Goal: Task Accomplishment & Management: Use online tool/utility

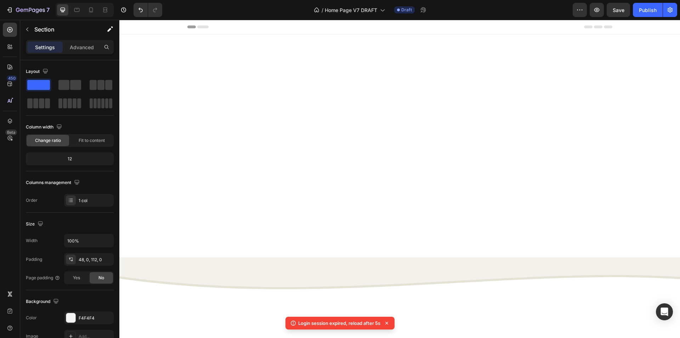
scroll to position [597, 0]
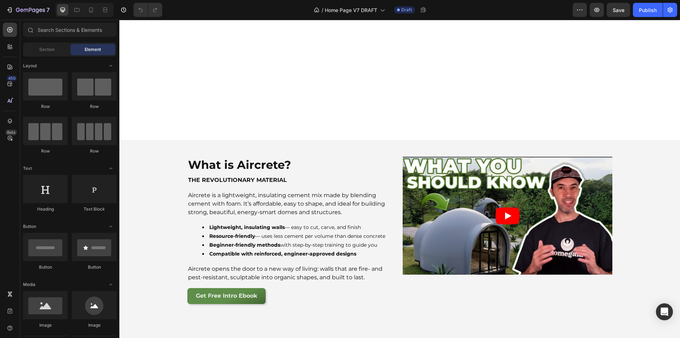
scroll to position [541, 0]
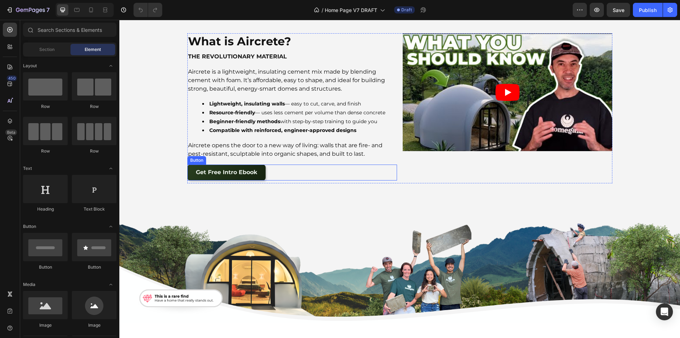
click at [190, 173] on button "Get Free Intro Ebook" at bounding box center [226, 173] width 78 height 16
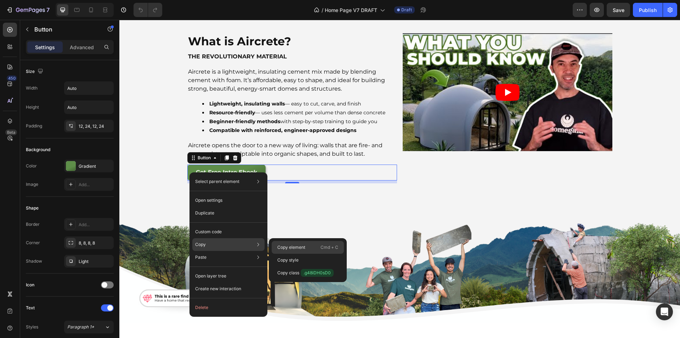
click at [301, 254] on div "Copy element Cmd + C" at bounding box center [308, 260] width 72 height 13
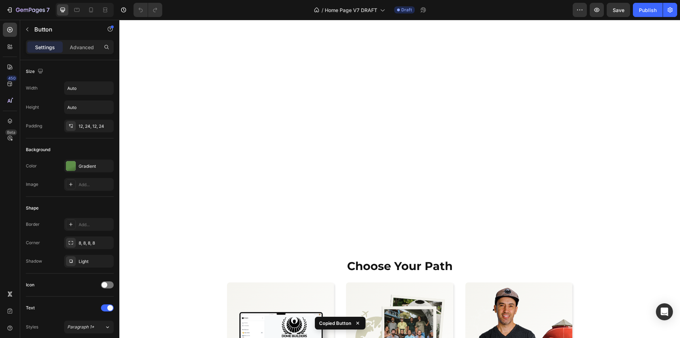
scroll to position [1540, 0]
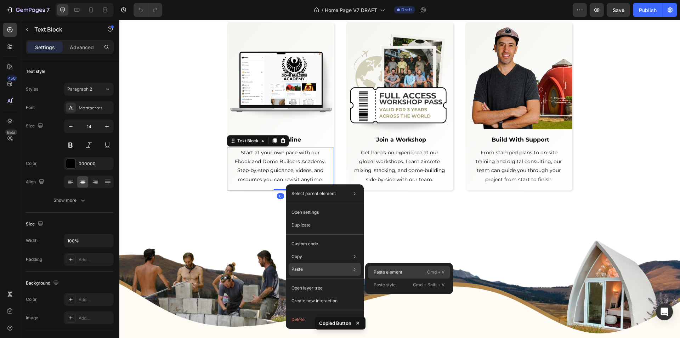
click at [384, 270] on p "Paste element" at bounding box center [388, 272] width 29 height 6
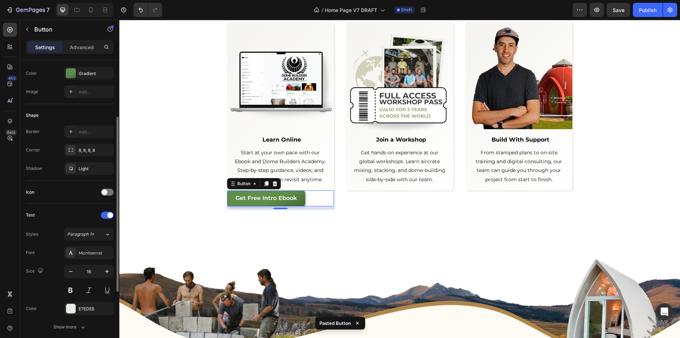
scroll to position [189, 0]
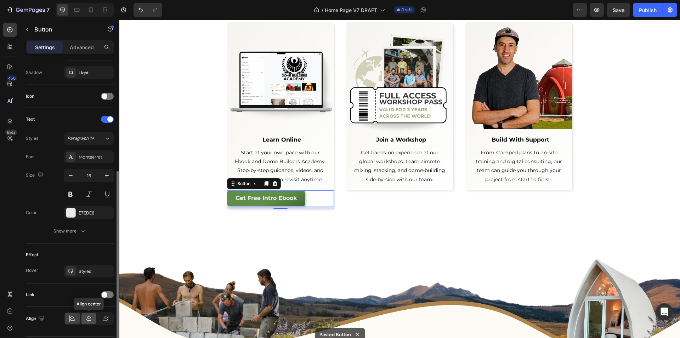
click at [89, 317] on icon at bounding box center [88, 318] width 7 height 7
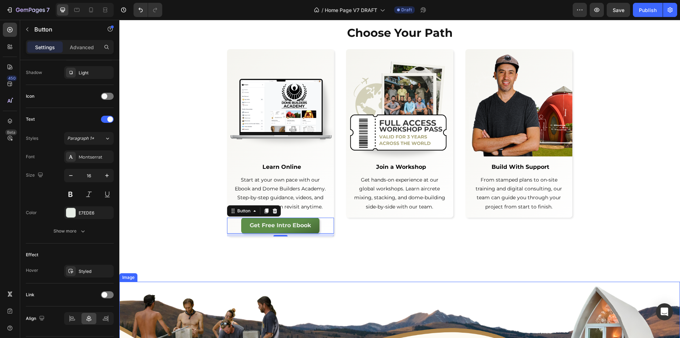
scroll to position [1407, 0]
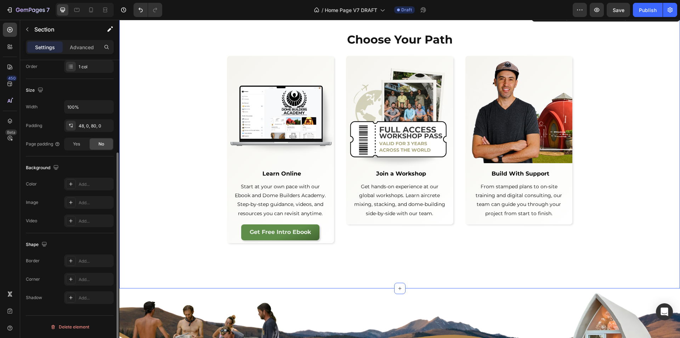
click at [189, 265] on div "Choose Your Path Heading Row Image Learn Online Text Block Start at your own pa…" at bounding box center [399, 149] width 561 height 280
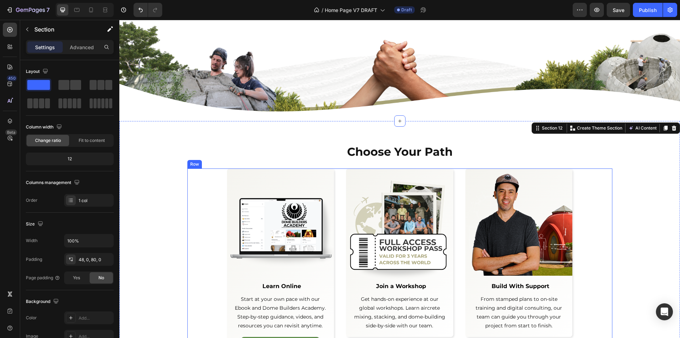
scroll to position [1439, 0]
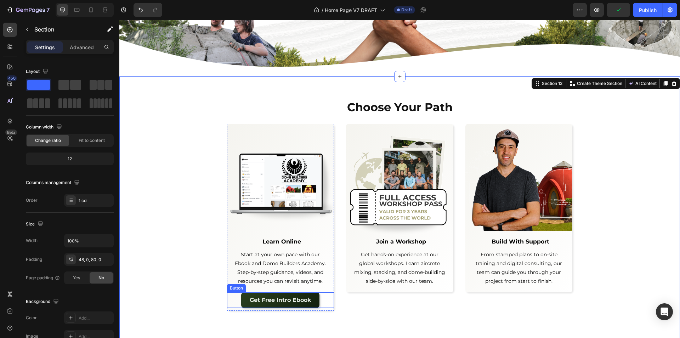
click at [243, 298] on button "Get Free Intro Ebook" at bounding box center [280, 301] width 78 height 16
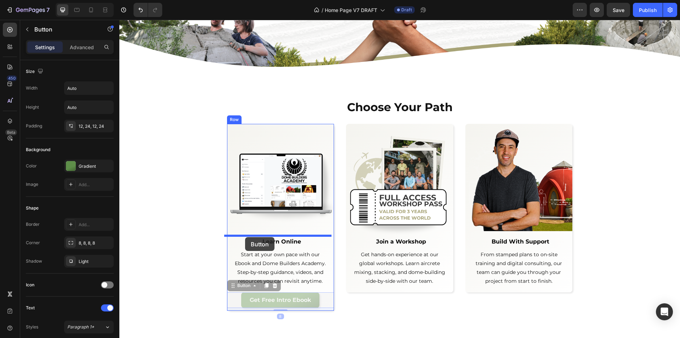
drag, startPoint x: 230, startPoint y: 287, endPoint x: 245, endPoint y: 237, distance: 51.7
click at [245, 237] on div "Header Image Section 11 Choose Your Path Heading Row Image Learn Online Text Bl…" at bounding box center [399, 343] width 561 height 3526
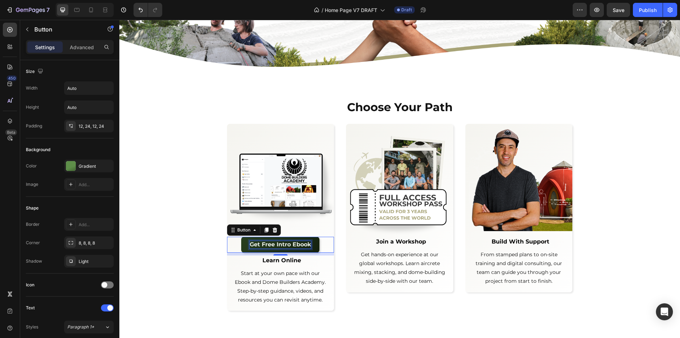
click at [255, 244] on strong "Get Free Intro Ebook" at bounding box center [280, 244] width 61 height 7
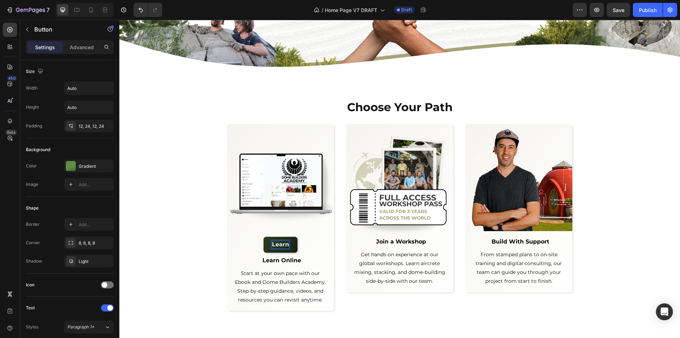
click at [264, 237] on button "Learn" at bounding box center [281, 245] width 34 height 16
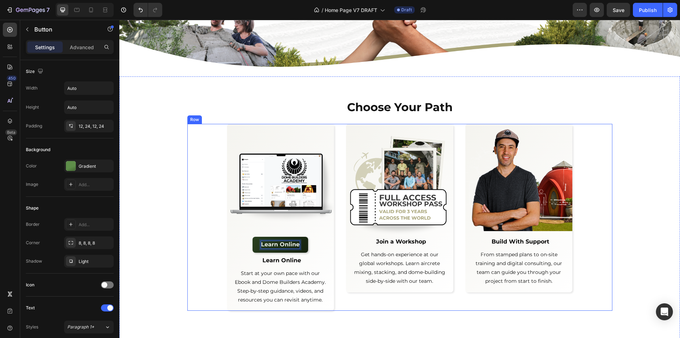
click at [187, 251] on div "Image Learn Online Button 8 Learn Online Text Block Start at your own pace with…" at bounding box center [399, 217] width 425 height 187
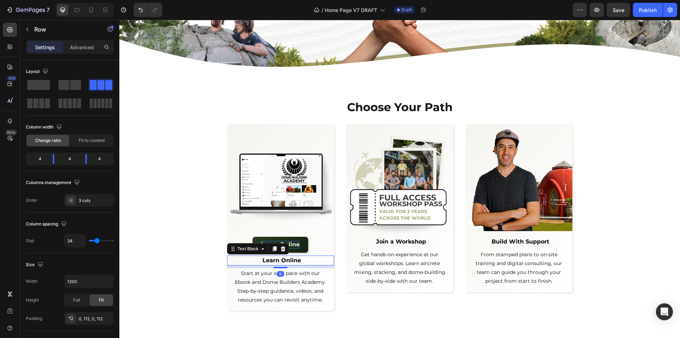
click at [265, 260] on strong "Learn Online" at bounding box center [282, 260] width 39 height 7
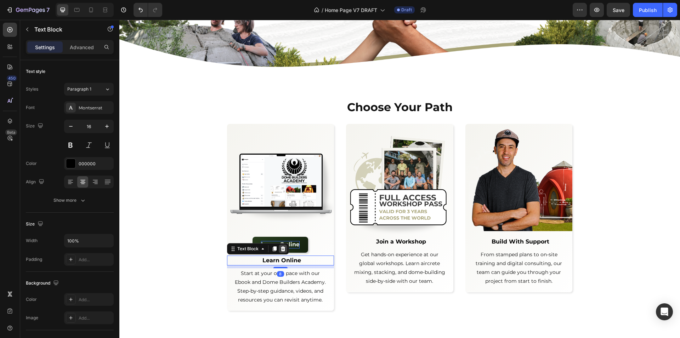
click at [280, 249] on icon at bounding box center [283, 249] width 6 height 6
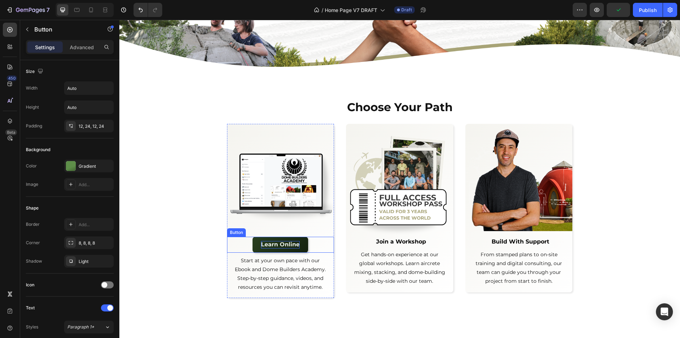
click at [319, 240] on div "Learn Online Button" at bounding box center [280, 245] width 107 height 16
click at [264, 230] on icon at bounding box center [267, 230] width 6 height 6
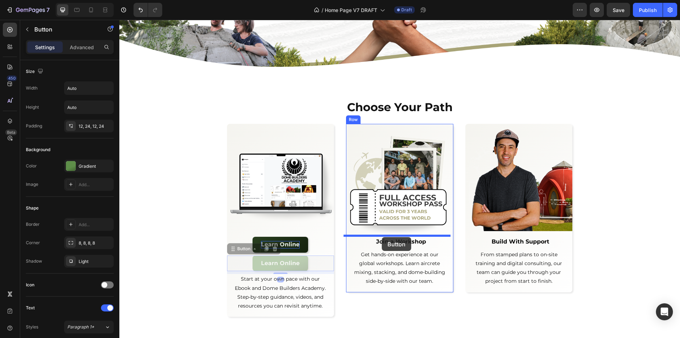
drag, startPoint x: 232, startPoint y: 249, endPoint x: 382, endPoint y: 237, distance: 149.9
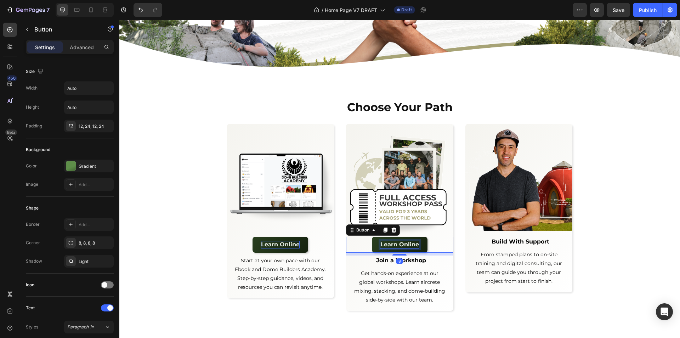
click at [394, 243] on strong "Learn Online" at bounding box center [399, 244] width 39 height 7
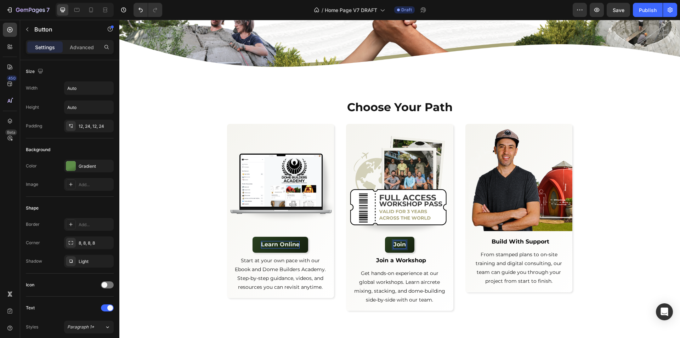
click at [385, 237] on button "Join" at bounding box center [399, 245] width 29 height 16
click at [382, 237] on button "Join a" at bounding box center [399, 245] width 35 height 16
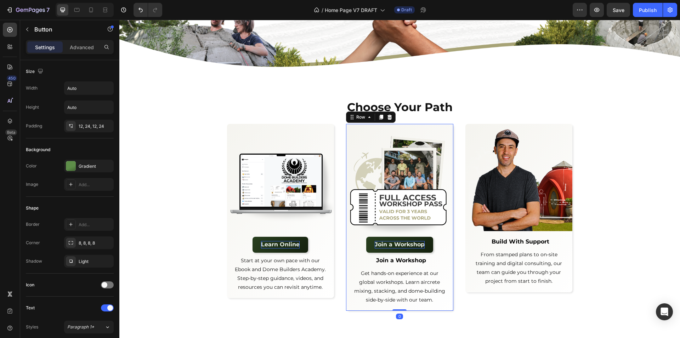
click at [438, 265] on div "Image Join a Workshop Button Join a Workshop Text Block Get hands-on experience…" at bounding box center [399, 217] width 107 height 187
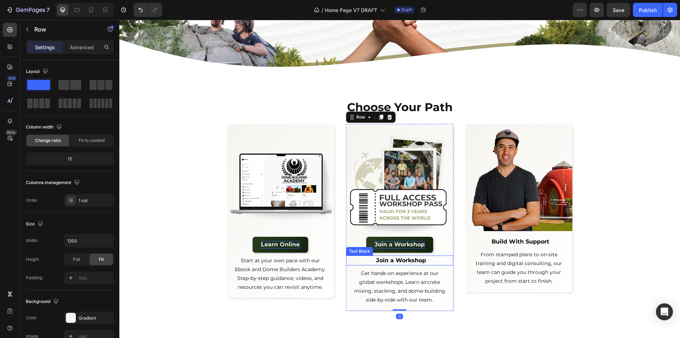
click at [409, 258] on strong "Join a Workshop" at bounding box center [401, 260] width 50 height 7
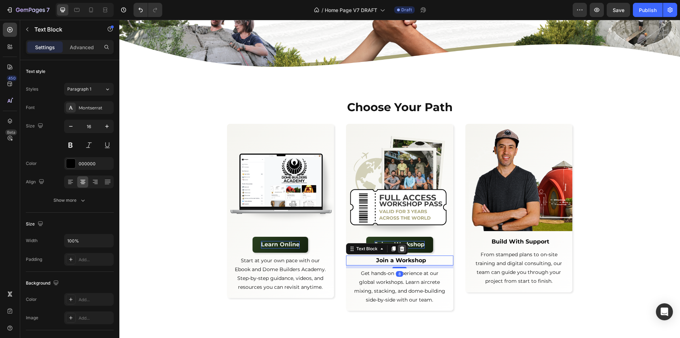
click at [400, 250] on icon at bounding box center [402, 249] width 6 height 6
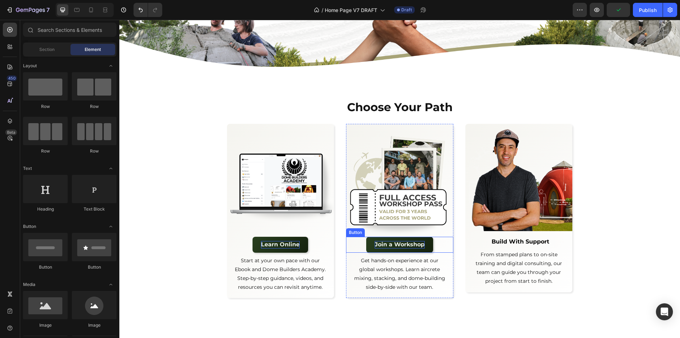
click at [349, 243] on div "Join a Workshop Button" at bounding box center [399, 245] width 107 height 16
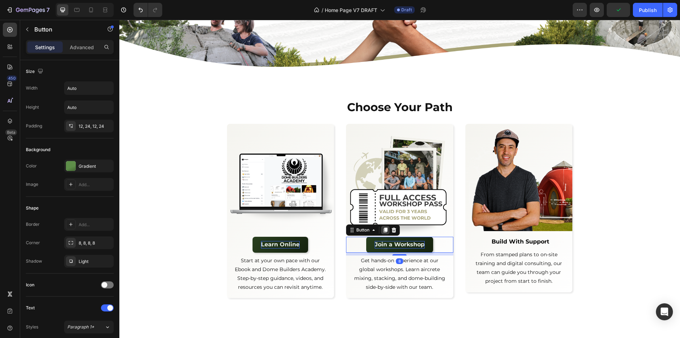
click at [384, 230] on icon at bounding box center [386, 230] width 4 height 5
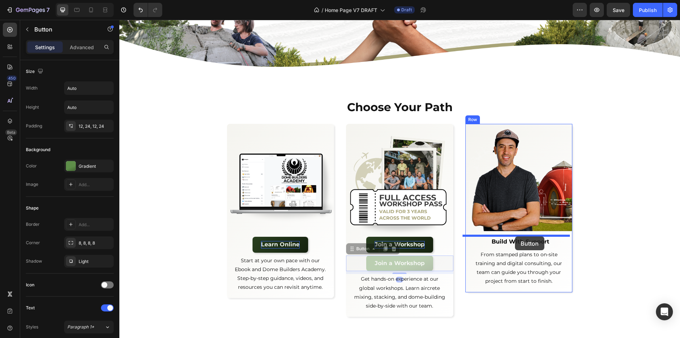
drag, startPoint x: 352, startPoint y: 249, endPoint x: 515, endPoint y: 237, distance: 163.8
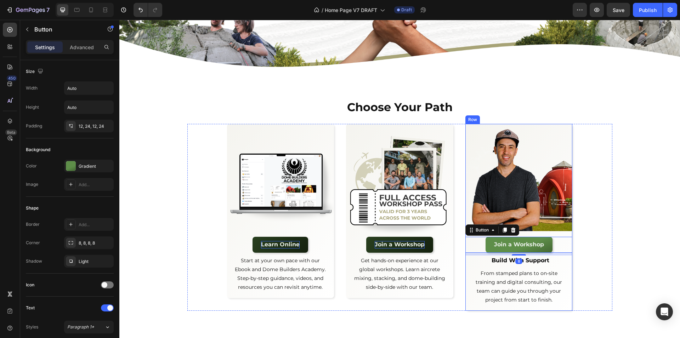
click at [497, 261] on strong "Build With Support" at bounding box center [521, 260] width 58 height 7
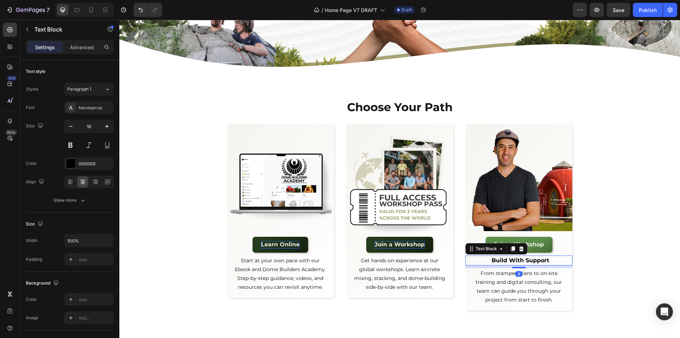
click at [497, 261] on strong "Build With Support" at bounding box center [521, 260] width 58 height 7
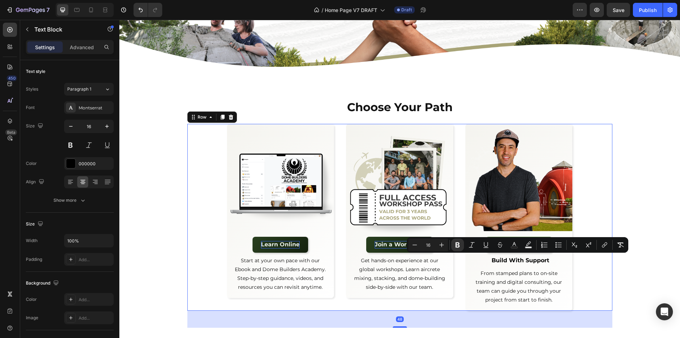
click at [572, 271] on div "Image Learn Online Button Start at your own pace with our Ebook and Dome Builde…" at bounding box center [399, 217] width 425 height 187
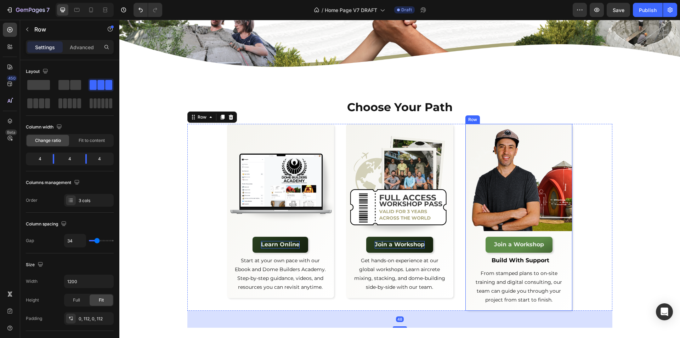
click at [551, 258] on p "Build With Support" at bounding box center [520, 260] width 103 height 9
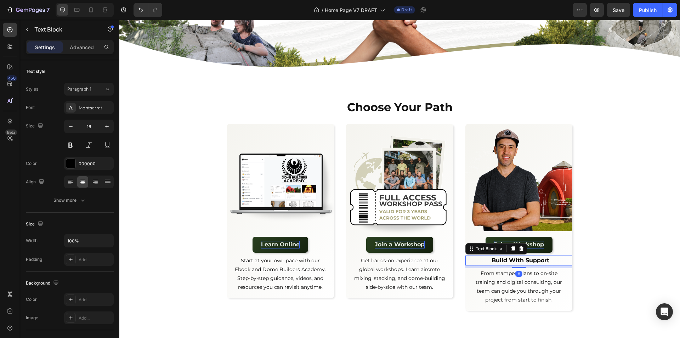
click at [519, 246] on icon at bounding box center [522, 249] width 6 height 6
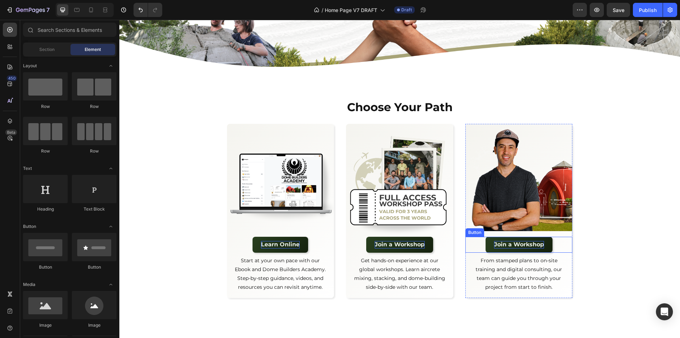
click at [524, 245] on strong "Join a Workshop" at bounding box center [519, 244] width 50 height 7
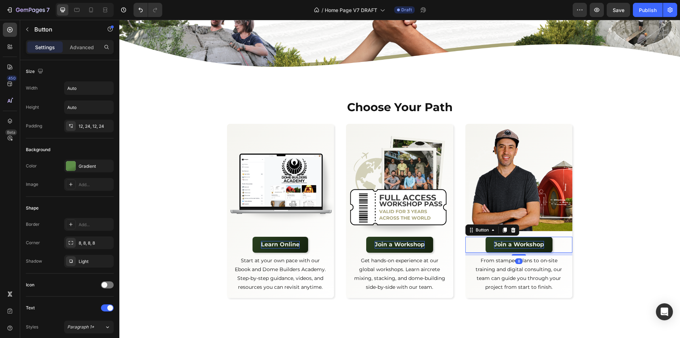
click at [524, 245] on strong "Join a Workshop" at bounding box center [519, 244] width 50 height 7
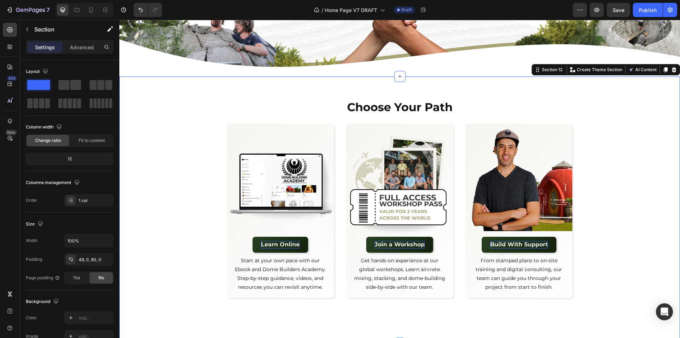
click at [614, 247] on div "Choose Your Path Heading Row Image Learn Online Button Start at your own pace w…" at bounding box center [399, 205] width 561 height 222
click at [528, 204] on img at bounding box center [518, 177] width 107 height 107
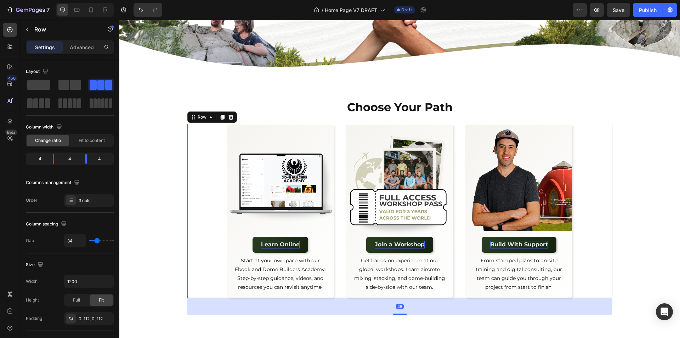
click at [608, 201] on div "Image Learn Online Button Start at your own pace with our Ebook and Dome Builde…" at bounding box center [399, 211] width 425 height 174
click at [654, 204] on div "Choose Your Path Heading Row Image Learn Online Button Start at your own pace w…" at bounding box center [399, 205] width 561 height 222
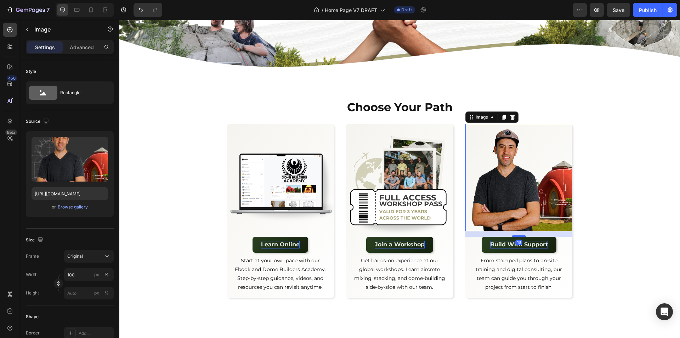
click at [504, 196] on img at bounding box center [518, 177] width 107 height 107
click at [527, 221] on img at bounding box center [518, 177] width 107 height 107
drag, startPoint x: 519, startPoint y: 234, endPoint x: 540, endPoint y: 212, distance: 30.6
click at [524, 217] on div "Image 6" at bounding box center [518, 177] width 107 height 107
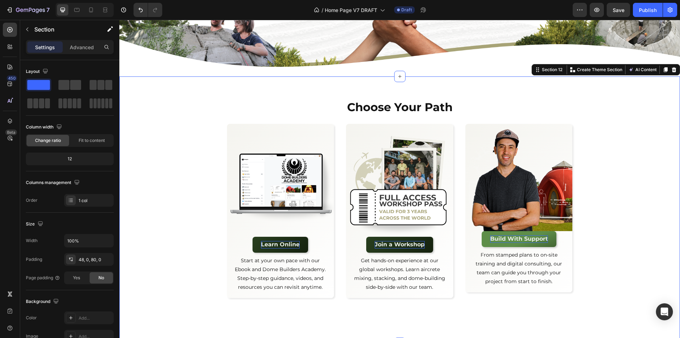
click at [621, 209] on div "Choose Your Path Heading Row Image Learn Online Button Start at your own pace w…" at bounding box center [399, 205] width 561 height 222
click at [139, 16] on button "Undo/Redo" at bounding box center [141, 10] width 14 height 14
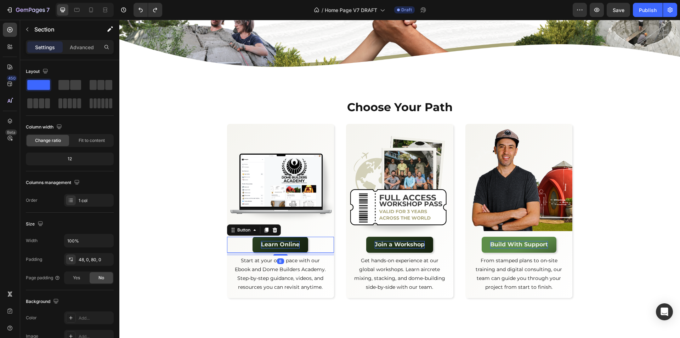
click at [323, 241] on div "Learn Online Button 8" at bounding box center [280, 245] width 107 height 16
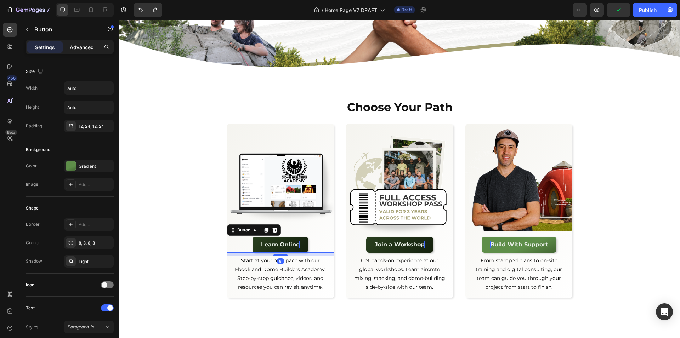
click at [81, 46] on p "Advanced" at bounding box center [82, 47] width 24 height 7
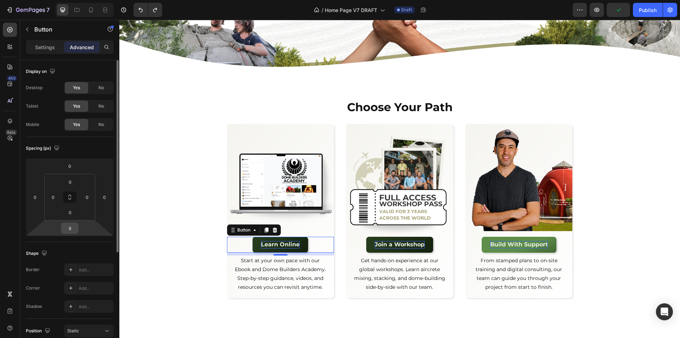
click at [70, 231] on input "8" at bounding box center [70, 228] width 14 height 11
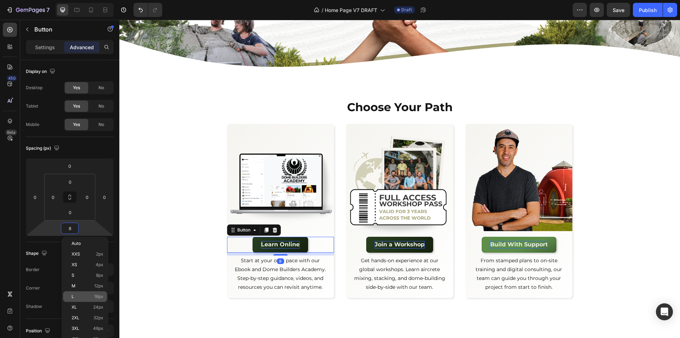
click at [79, 297] on p "L 16px" at bounding box center [88, 296] width 32 height 5
type input "16"
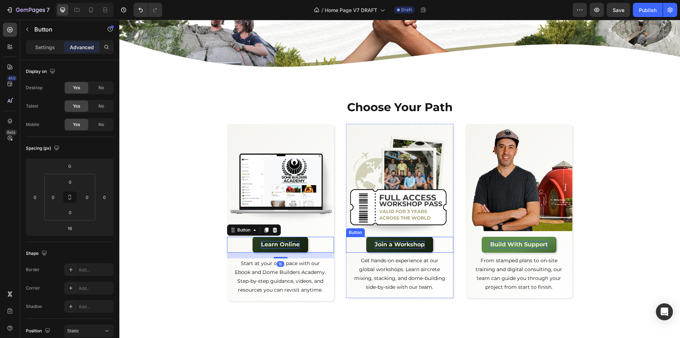
click at [359, 244] on div "Join a Workshop Button" at bounding box center [399, 245] width 107 height 16
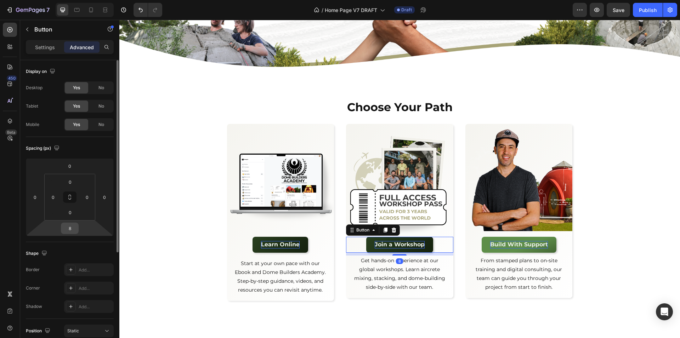
click at [66, 229] on input "8" at bounding box center [70, 228] width 14 height 11
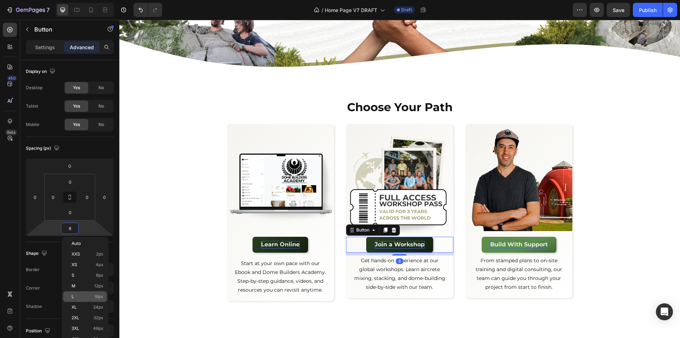
click at [80, 298] on p "L 16px" at bounding box center [88, 296] width 32 height 5
type input "16"
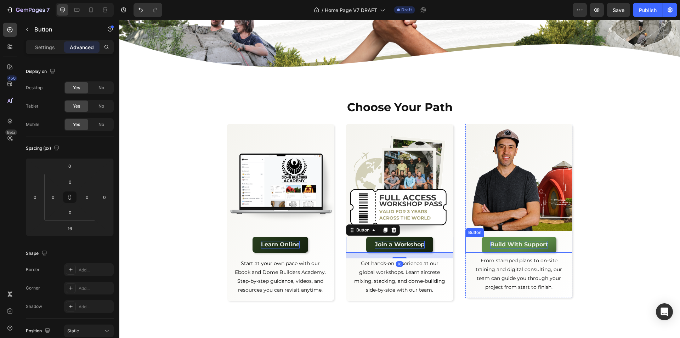
click at [474, 243] on div "Build With Support Button" at bounding box center [518, 245] width 107 height 16
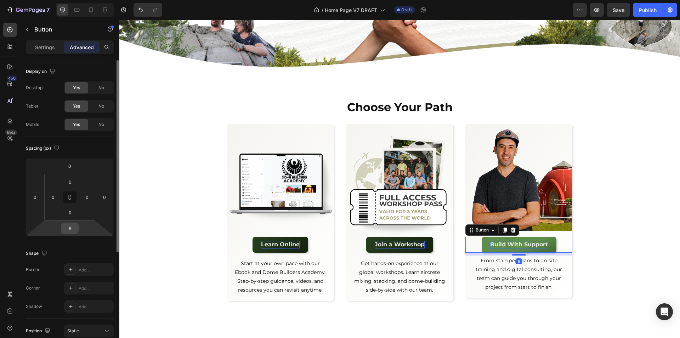
click at [75, 228] on input "8" at bounding box center [70, 228] width 14 height 11
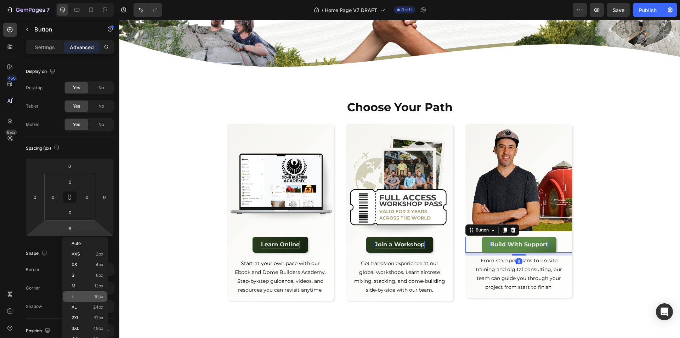
click at [88, 299] on p "L 16px" at bounding box center [88, 296] width 32 height 5
type input "16"
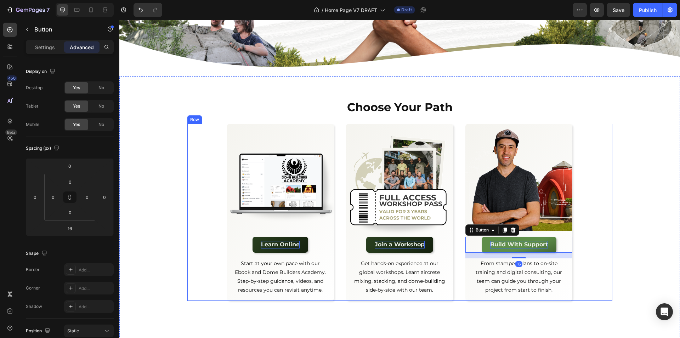
click at [597, 272] on div "Image Learn Online Button Start at your own pace with our Ebook and Dome Builde…" at bounding box center [399, 212] width 425 height 177
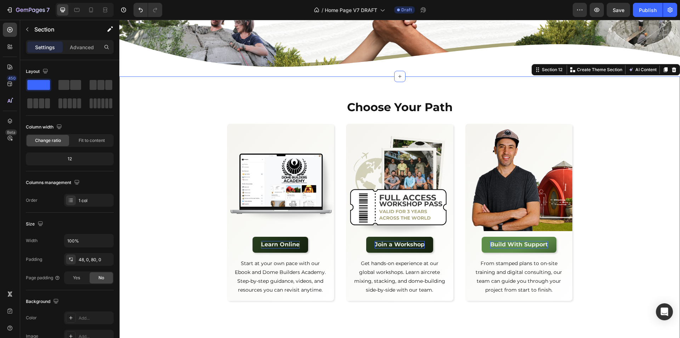
click at [636, 264] on div "Choose Your Path Heading Row Image Learn Online Button Start at your own pace w…" at bounding box center [399, 206] width 561 height 225
click at [311, 269] on p "Start at your own pace with our Ebook and Dome Builders Academy. Step-by-step g…" at bounding box center [280, 277] width 95 height 36
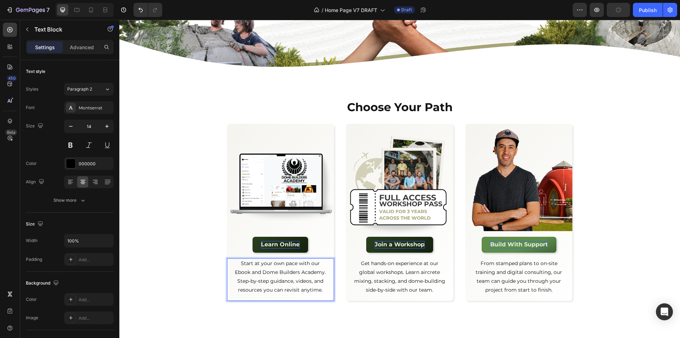
click at [246, 270] on p "Start at your own pace with our Ebook and Dome Builders Academy. Step-by-step g…" at bounding box center [280, 277] width 95 height 36
click at [281, 277] on p "Start at your own pace with our Ebook and Dome Builders Academy. Step-by-step g…" at bounding box center [280, 281] width 95 height 45
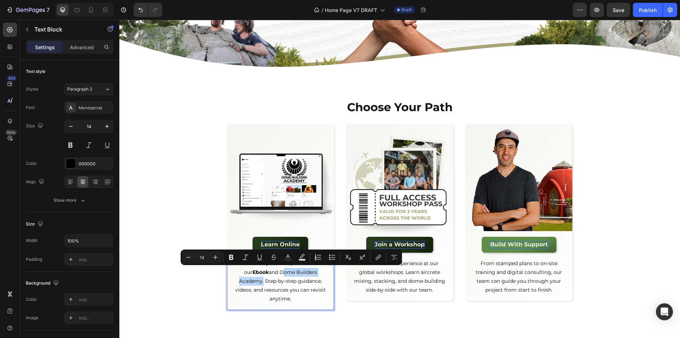
drag, startPoint x: 261, startPoint y: 271, endPoint x: 322, endPoint y: 272, distance: 60.6
click at [322, 272] on p "Start at your own pace with our Ebook and Dome Builders Academy. Step-by-step g…" at bounding box center [280, 281] width 95 height 45
click at [399, 278] on p "Get hands-on experience at our global workshops. Learn aircrete mixing, stackin…" at bounding box center [399, 277] width 95 height 36
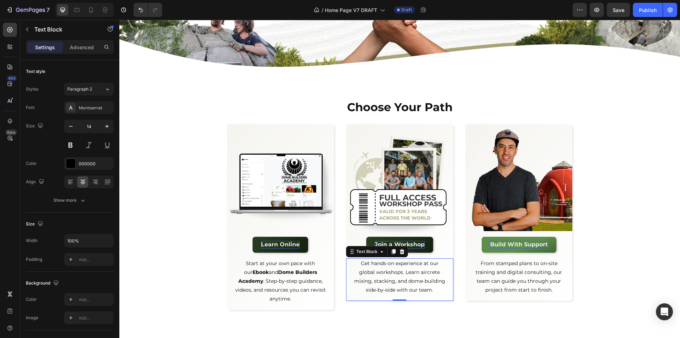
click at [394, 273] on p "Get hands-on experience at our global workshops. Learn aircrete mixing, stackin…" at bounding box center [399, 277] width 95 height 36
click at [384, 270] on p "Get hands-on experience at our global workshops. Learn aircrete mixing, stackin…" at bounding box center [399, 277] width 95 height 36
drag, startPoint x: 368, startPoint y: 263, endPoint x: 419, endPoint y: 265, distance: 51.1
click at [419, 265] on p "Get hands-on experience at our global workshops. Learn aircrete mixing, stackin…" at bounding box center [399, 277] width 95 height 36
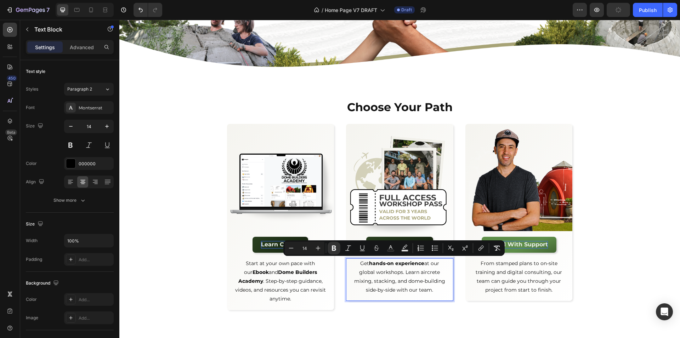
click at [391, 271] on p "Get hands-on experience at our global workshops. Learn aircrete mixing, stackin…" at bounding box center [399, 277] width 95 height 36
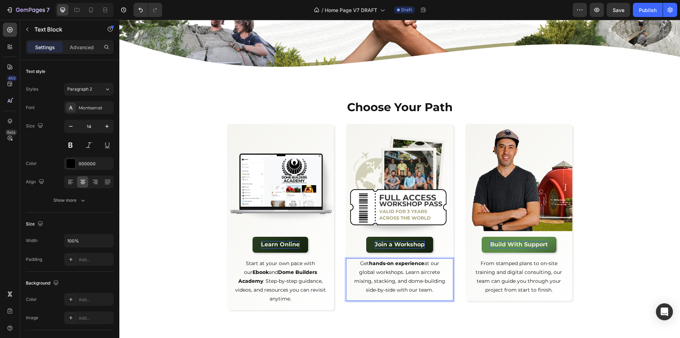
click at [380, 270] on p "Get hands-on experience at our global workshops. Learn aircrete mixing, stackin…" at bounding box center [399, 277] width 95 height 36
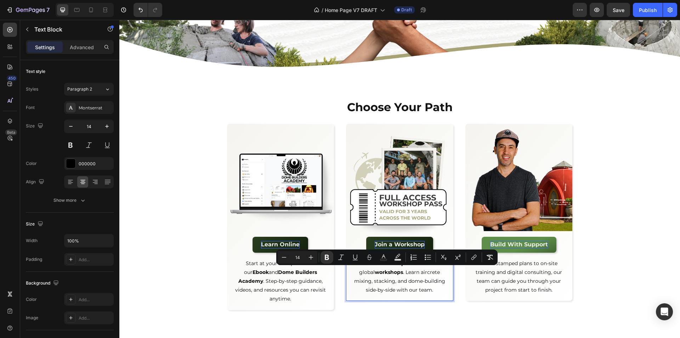
click at [362, 272] on p "Get hands-on experience at our global workshops . Learn aircrete mixing, stacki…" at bounding box center [399, 277] width 95 height 36
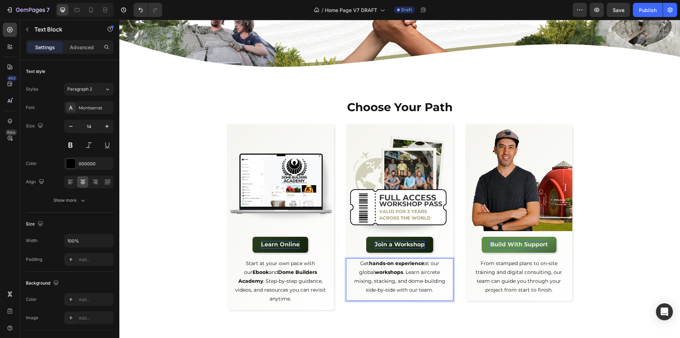
click at [362, 272] on p "Get hands-on experience at our global workshops . Learn aircrete mixing, stacki…" at bounding box center [399, 277] width 95 height 36
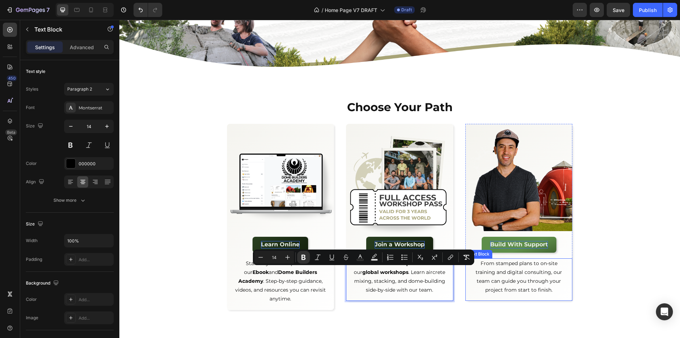
click at [544, 274] on p "From stamped plans to on-site training and digital consulting, our team can gui…" at bounding box center [519, 277] width 95 height 36
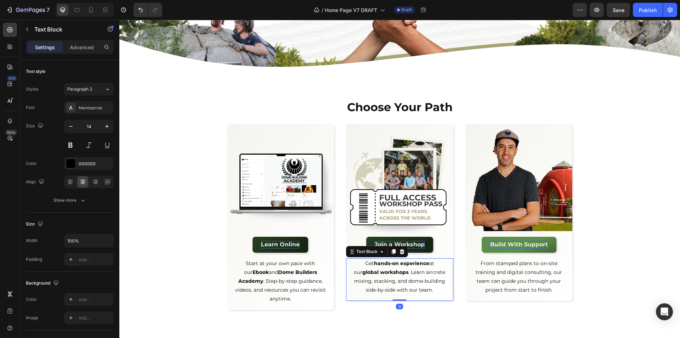
click at [396, 269] on strong "workshops" at bounding box center [394, 272] width 28 height 6
drag, startPoint x: 367, startPoint y: 261, endPoint x: 421, endPoint y: 263, distance: 53.5
click at [421, 263] on strong "hands-on experience" at bounding box center [401, 263] width 55 height 6
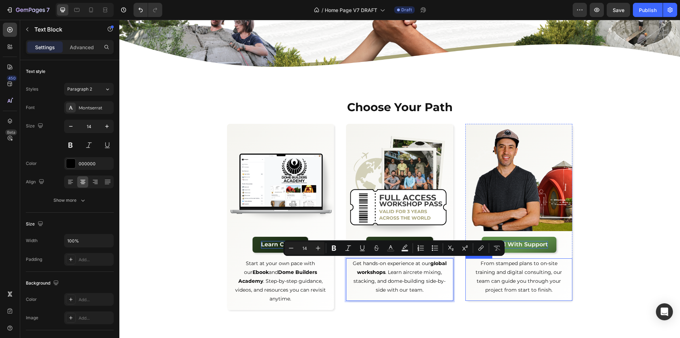
click at [532, 273] on p "From stamped plans to on-site training and digital consulting, our team can gui…" at bounding box center [519, 277] width 95 height 36
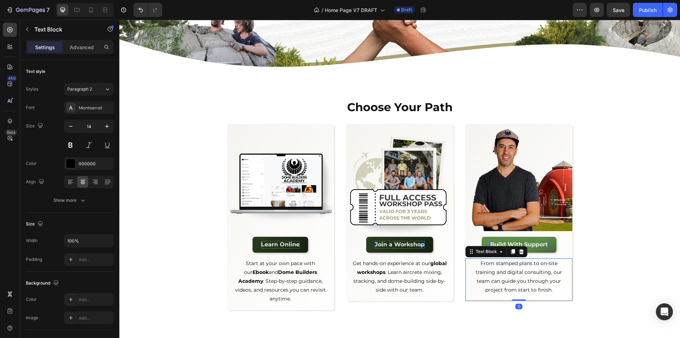
click at [513, 273] on p "From stamped plans to on-site training and digital consulting, our team can gui…" at bounding box center [519, 277] width 95 height 36
click at [538, 269] on p "From stamped plans to on-site training and digital consulting, our team can gui…" at bounding box center [519, 277] width 95 height 36
click at [518, 270] on p "From stamped plans to on-site training and digital consulting, our team can gui…" at bounding box center [519, 277] width 95 height 36
click at [507, 272] on p "From stamped plans to on-site training and digital consulting, our team can gui…" at bounding box center [519, 277] width 95 height 36
click at [529, 263] on p "From stamped plans to on-site training and digital consulting, our team can gui…" at bounding box center [519, 277] width 95 height 36
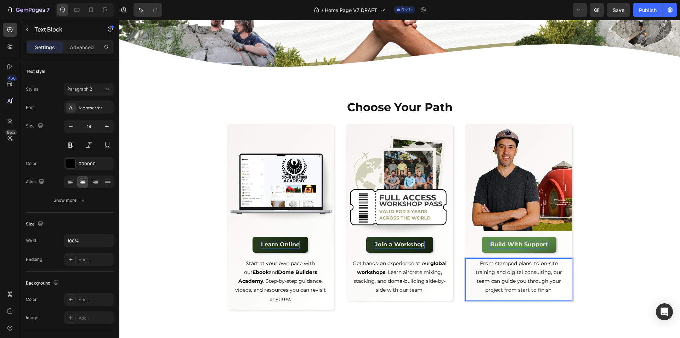
click at [492, 261] on p "From stamped plans, to on-site training and digital consulting, our team can gu…" at bounding box center [519, 277] width 95 height 36
drag, startPoint x: 492, startPoint y: 263, endPoint x: 526, endPoint y: 264, distance: 34.0
click at [526, 264] on p "From stamped plans, to on-site training and digital consulting, our team can gu…" at bounding box center [519, 277] width 95 height 36
click at [520, 265] on p "From stamped plans to on-site training and digital consulting, our team can gui…" at bounding box center [519, 277] width 95 height 36
drag, startPoint x: 493, startPoint y: 262, endPoint x: 530, endPoint y: 264, distance: 36.6
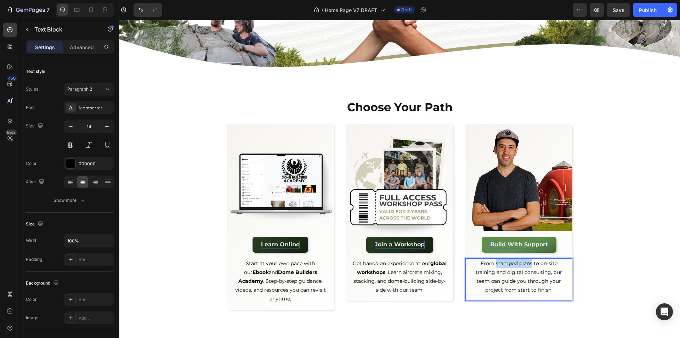
click at [530, 264] on p "From stamped plans to on-site training and digital consulting, our team can gui…" at bounding box center [519, 277] width 95 height 36
click at [532, 268] on p "From stamped plans to on-site training and digital consulting, our team can gui…" at bounding box center [519, 277] width 95 height 36
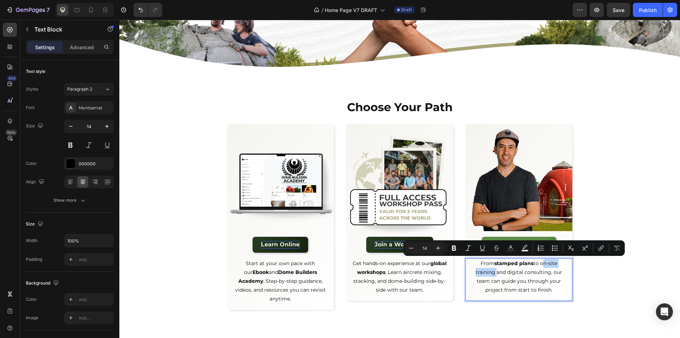
drag, startPoint x: 539, startPoint y: 263, endPoint x: 492, endPoint y: 271, distance: 47.4
click at [492, 271] on p "From stamped plans to on-site training and digital consulting, our team can gui…" at bounding box center [519, 277] width 95 height 36
click at [507, 271] on p "From stamped plans to on-site training and digital consulting, our team can gui…" at bounding box center [519, 277] width 95 height 36
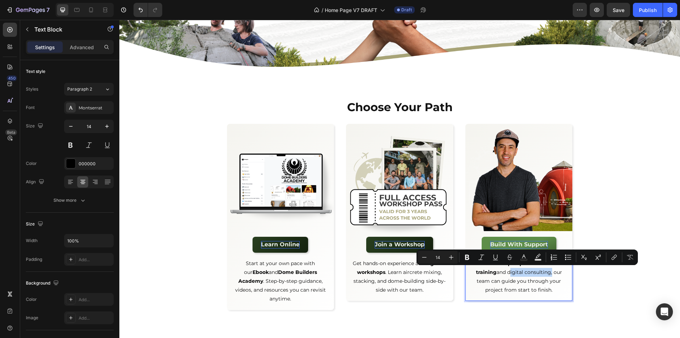
drag, startPoint x: 507, startPoint y: 271, endPoint x: 547, endPoint y: 275, distance: 40.9
click at [547, 275] on p "From stamped plans to on-site training and digital consulting, our team can gui…" at bounding box center [519, 277] width 95 height 36
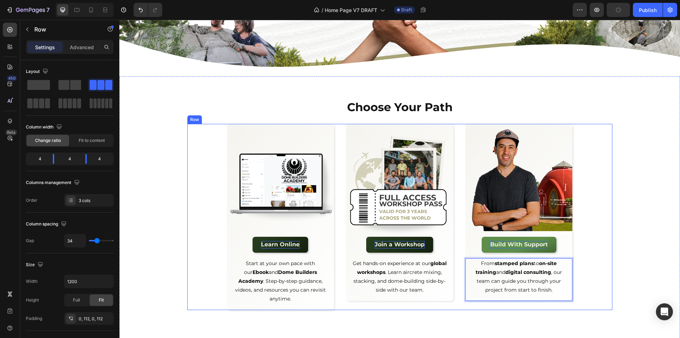
click at [605, 289] on div "Image Learn Online Button Start at your own pace with our Ebook and Dome Builde…" at bounding box center [399, 217] width 425 height 186
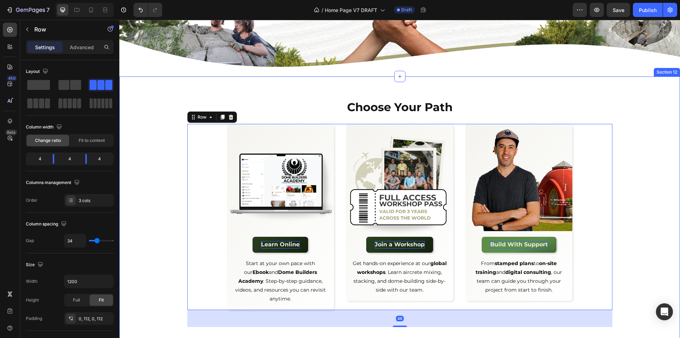
click at [642, 267] on div "Choose Your Path Heading Row Image Learn Online Button Start at your own pace w…" at bounding box center [399, 210] width 561 height 233
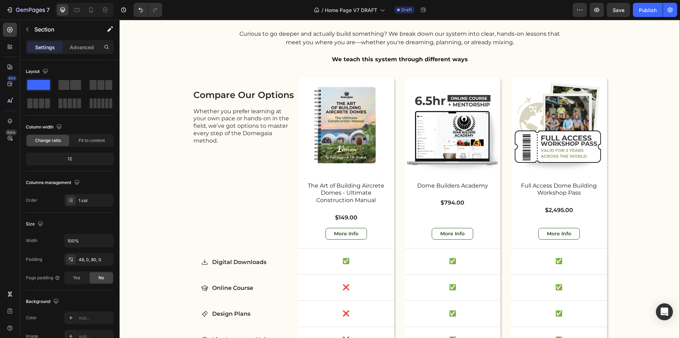
scroll to position [1897, 0]
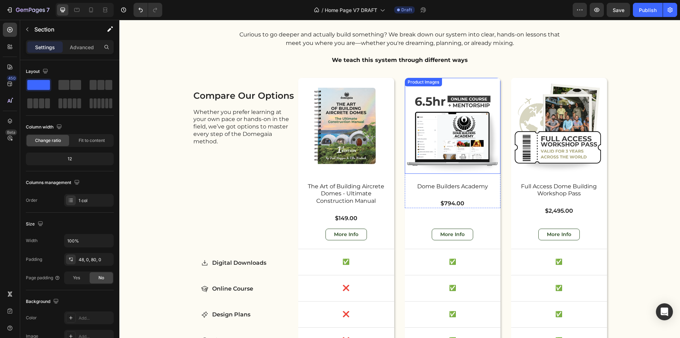
click at [471, 88] on div "Product Images" at bounding box center [453, 126] width 96 height 96
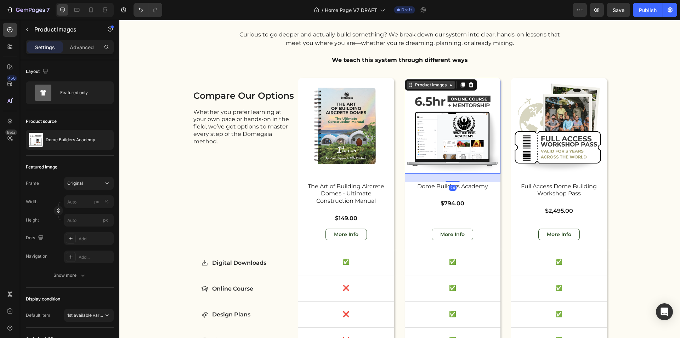
click at [418, 85] on div "Product Images" at bounding box center [431, 85] width 34 height 6
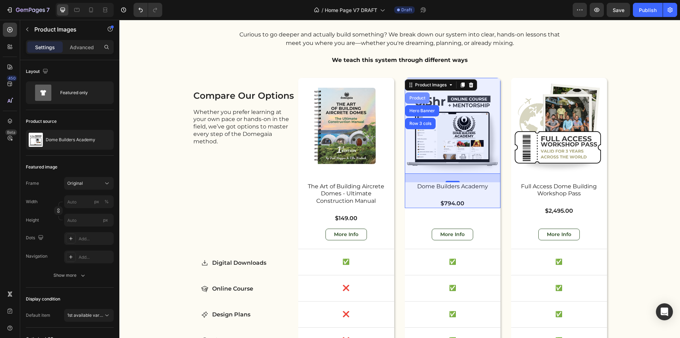
click at [416, 100] on div "Product" at bounding box center [417, 98] width 19 height 4
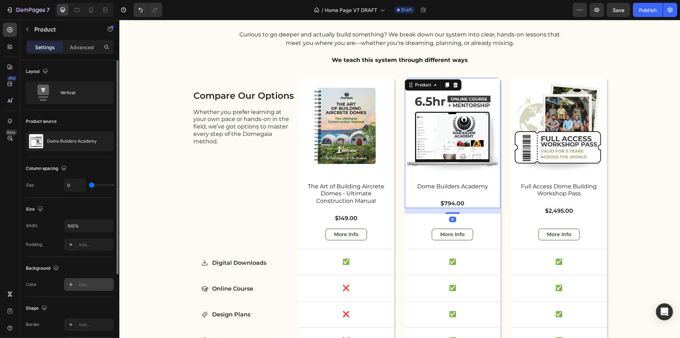
scroll to position [122, 0]
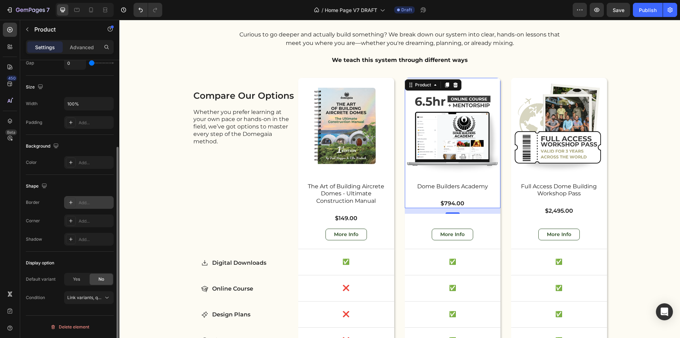
click at [69, 201] on icon at bounding box center [71, 203] width 6 height 6
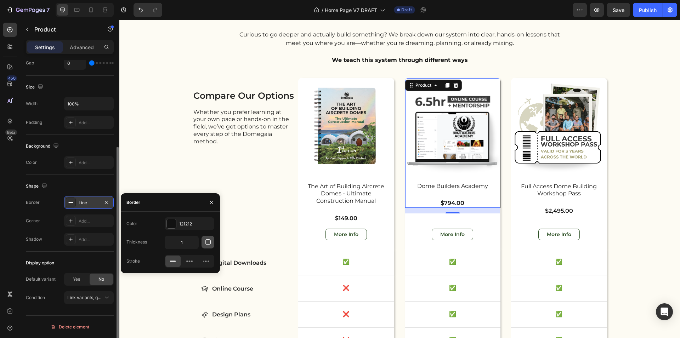
click at [208, 239] on icon "button" at bounding box center [207, 242] width 7 height 7
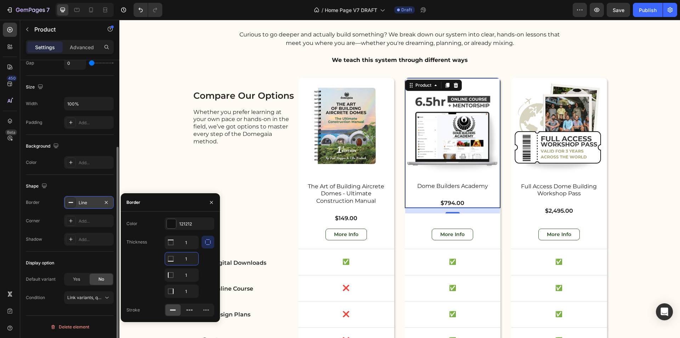
click at [190, 259] on input "1" at bounding box center [181, 259] width 33 height 13
click at [147, 272] on div "Thickness 1 1 1" at bounding box center [170, 267] width 88 height 62
type input "0"
click at [172, 222] on div at bounding box center [171, 223] width 9 height 9
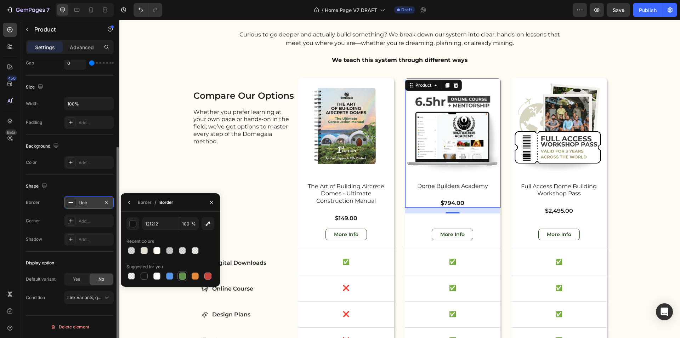
click at [182, 275] on div at bounding box center [182, 276] width 7 height 7
type input "5E8E49"
click at [128, 203] on icon "button" at bounding box center [129, 203] width 6 height 6
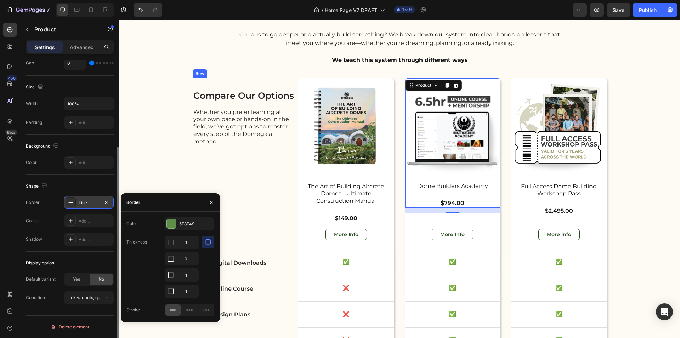
click at [277, 197] on div "compare our options Heading Whether you prefer learning at your own pace or han…" at bounding box center [244, 163] width 103 height 171
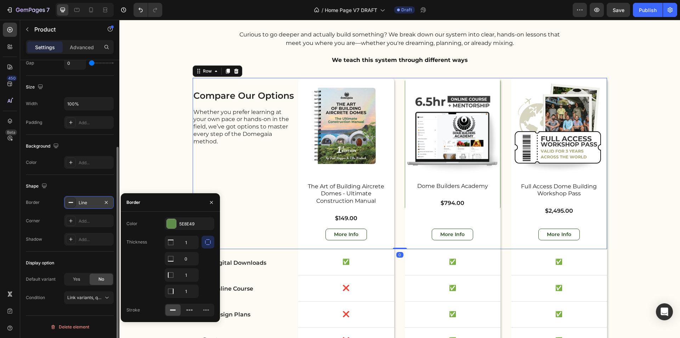
scroll to position [0, 0]
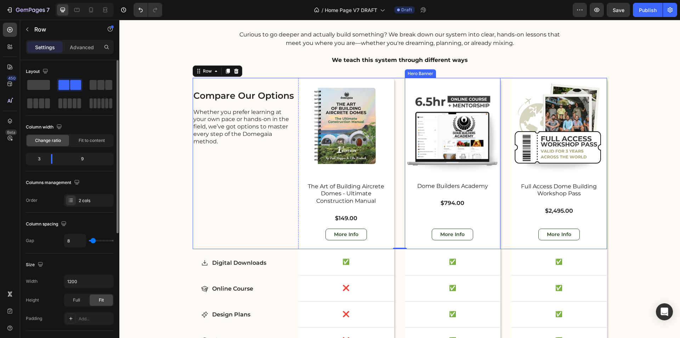
click at [489, 208] on div "Product Images Dome Builders Academy Product Title $794.00 Product Price Produc…" at bounding box center [453, 159] width 96 height 163
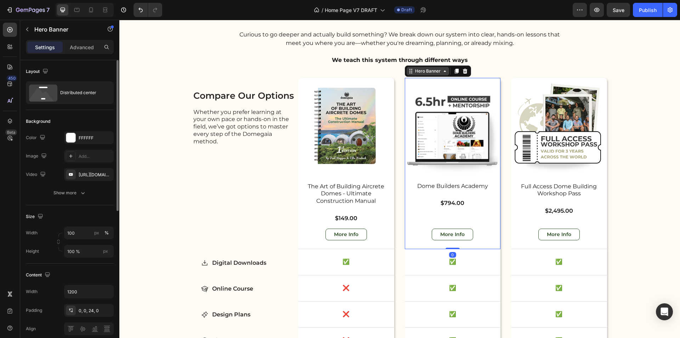
click at [408, 74] on div "Hero Banner" at bounding box center [428, 71] width 43 height 9
click at [636, 100] on div "Learn the Method Heading Curious to go deeper and actually build something? We …" at bounding box center [399, 224] width 561 height 439
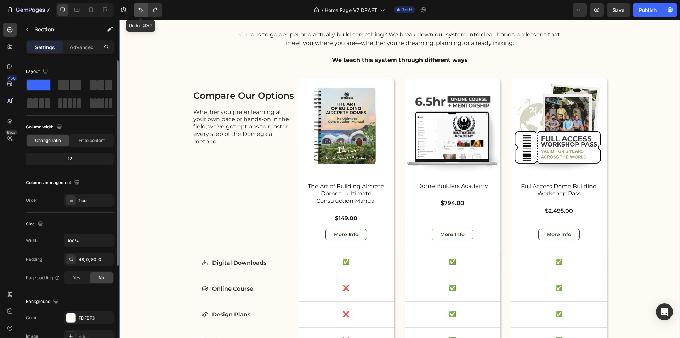
click at [145, 13] on button "Undo/Redo" at bounding box center [141, 10] width 14 height 14
click at [411, 242] on div "Product Images Dome Builders Academy Product Title $794.00 Product Price Produc…" at bounding box center [453, 163] width 96 height 171
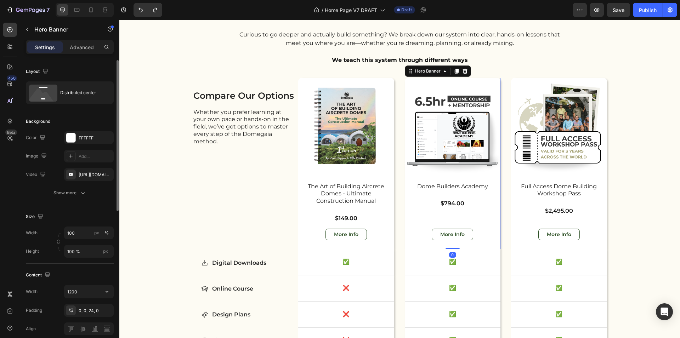
scroll to position [239, 0]
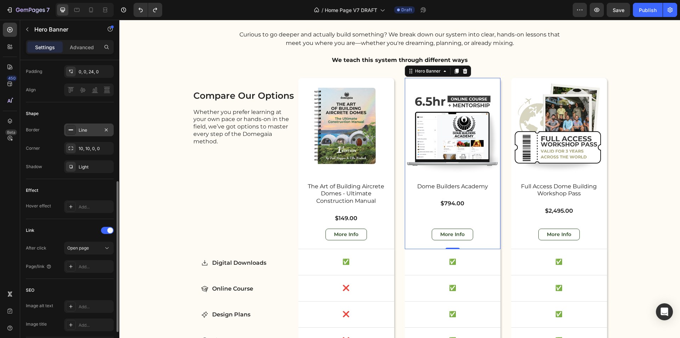
click at [69, 126] on div at bounding box center [71, 130] width 10 height 10
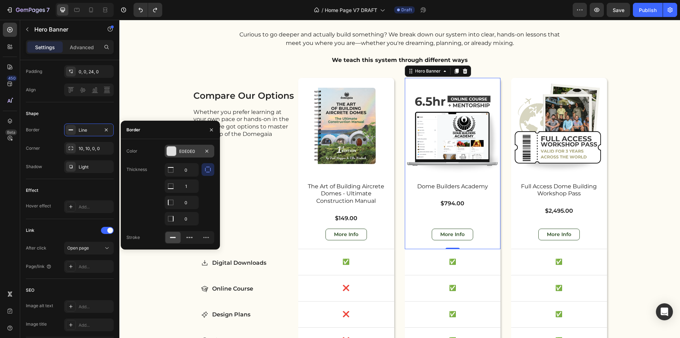
click at [174, 154] on div at bounding box center [171, 151] width 9 height 9
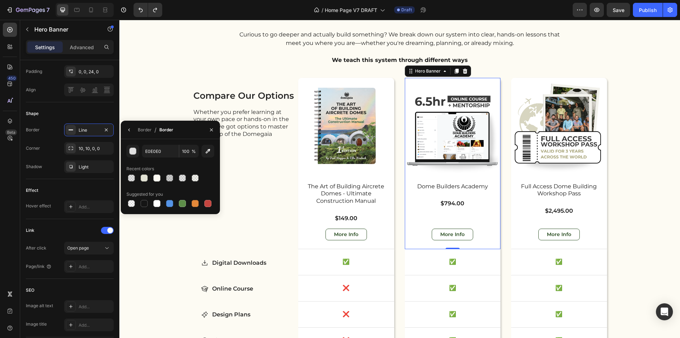
click at [136, 132] on div "Border / Border" at bounding box center [148, 130] width 55 height 18
click at [134, 133] on button "button" at bounding box center [129, 129] width 11 height 11
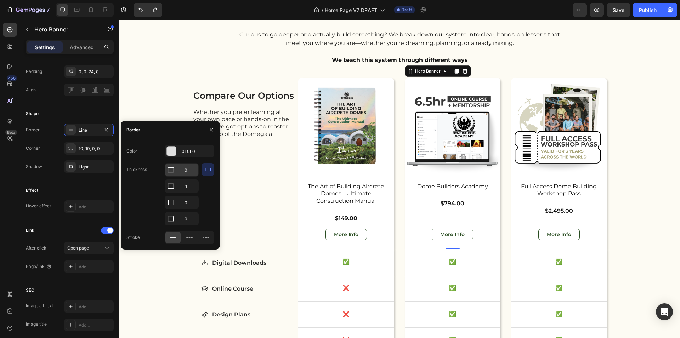
click at [197, 176] on div "0 1 0 0" at bounding box center [182, 194] width 34 height 62
click at [194, 173] on input "0" at bounding box center [181, 170] width 33 height 13
type input "3"
click at [191, 193] on input "0" at bounding box center [181, 186] width 33 height 13
type input "3"
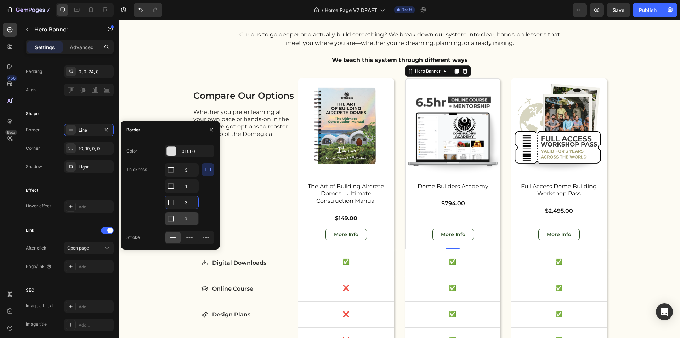
click at [195, 176] on input "0" at bounding box center [181, 170] width 33 height 13
type input "3"
click at [185, 152] on div "E0E0E0" at bounding box center [189, 151] width 21 height 6
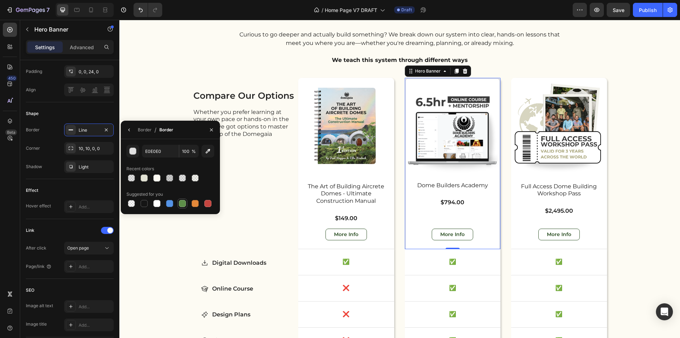
click at [181, 205] on div at bounding box center [182, 203] width 7 height 7
type input "5E8E49"
click at [640, 183] on div "Learn the Method Heading Curious to go deeper and actually build something? We …" at bounding box center [399, 224] width 561 height 439
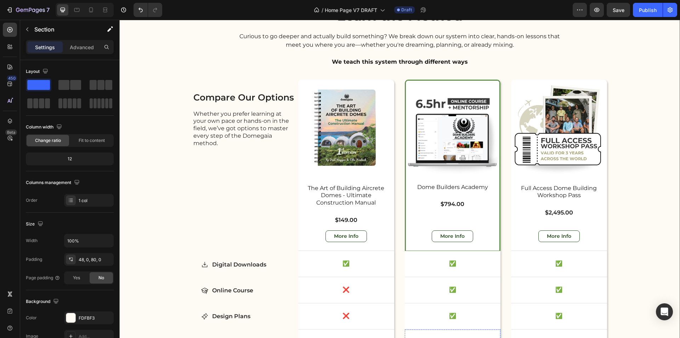
scroll to position [1889, 0]
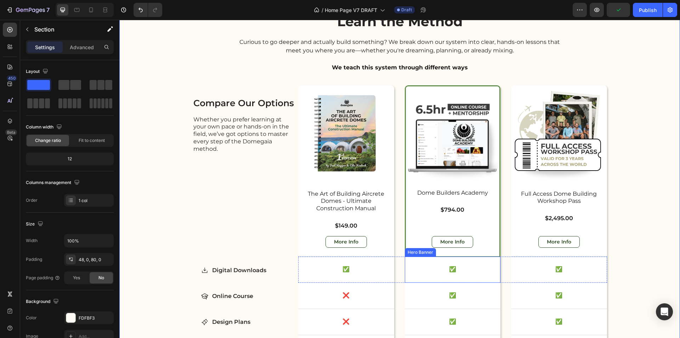
click at [441, 281] on div "✅ Text Block" at bounding box center [453, 270] width 96 height 26
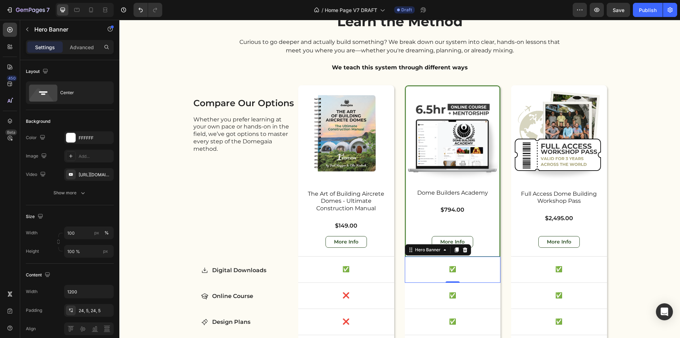
click at [483, 281] on div "✅ Text Block" at bounding box center [453, 270] width 96 height 26
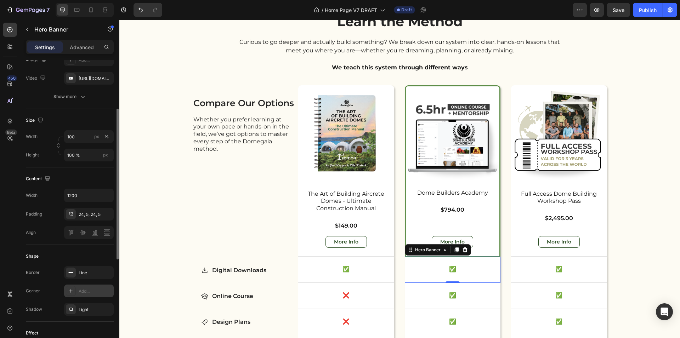
scroll to position [195, 0]
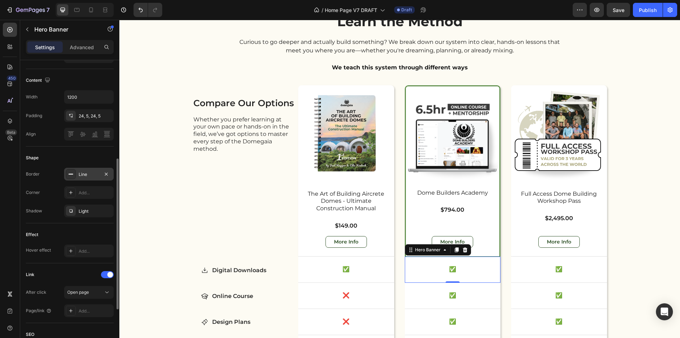
click at [70, 175] on icon at bounding box center [71, 174] width 6 height 6
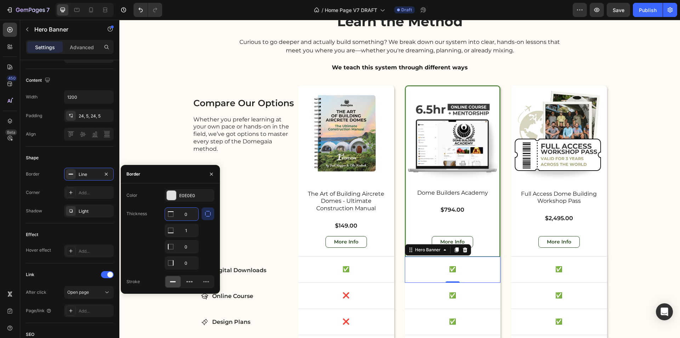
click at [193, 214] on input "0" at bounding box center [181, 214] width 33 height 13
type input "3"
click at [196, 237] on input "0" at bounding box center [181, 230] width 33 height 13
type input "3"
click at [192, 253] on input "0" at bounding box center [181, 247] width 33 height 13
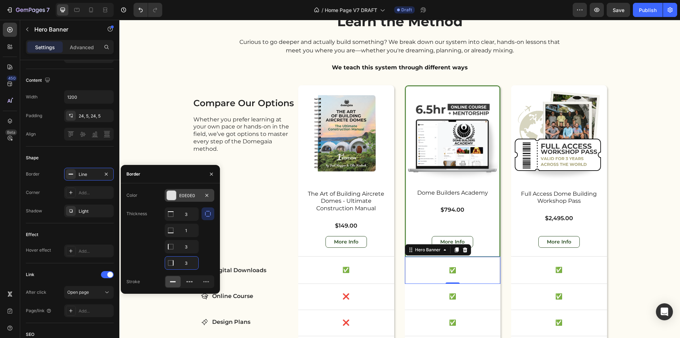
type input "3"
click at [173, 199] on div at bounding box center [171, 195] width 9 height 9
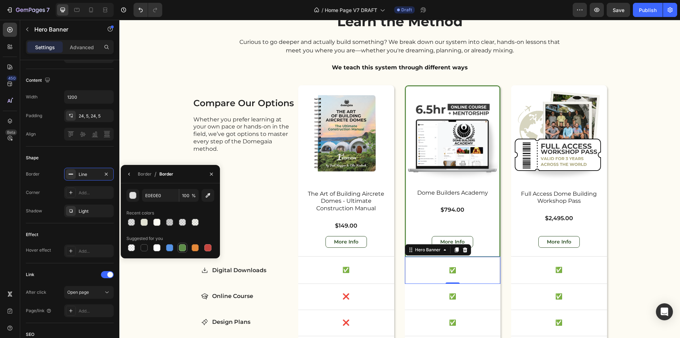
click at [183, 250] on div at bounding box center [182, 247] width 7 height 7
type input "5E8E49"
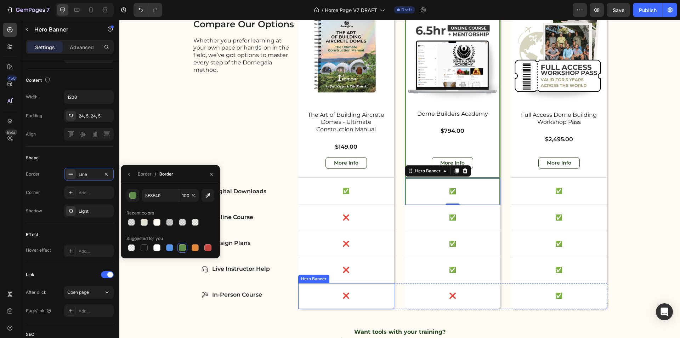
scroll to position [1971, 0]
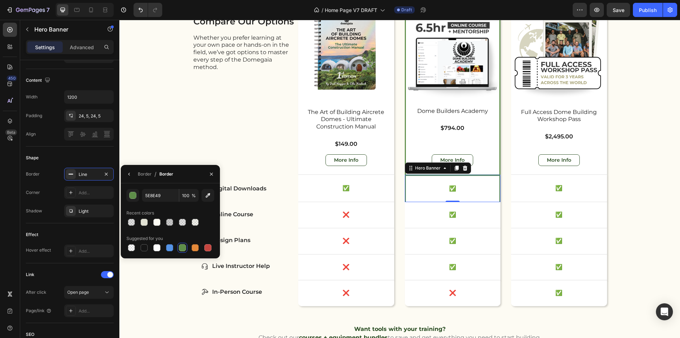
click at [128, 175] on icon "button" at bounding box center [129, 174] width 6 height 6
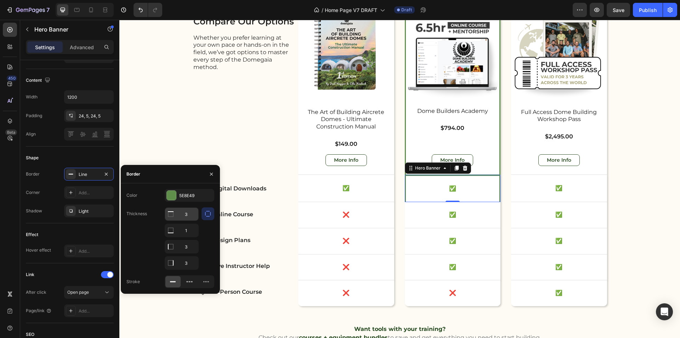
click at [191, 216] on input "3" at bounding box center [181, 214] width 33 height 13
type input "0"
click at [488, 221] on div "✅ Text Block" at bounding box center [453, 214] width 96 height 26
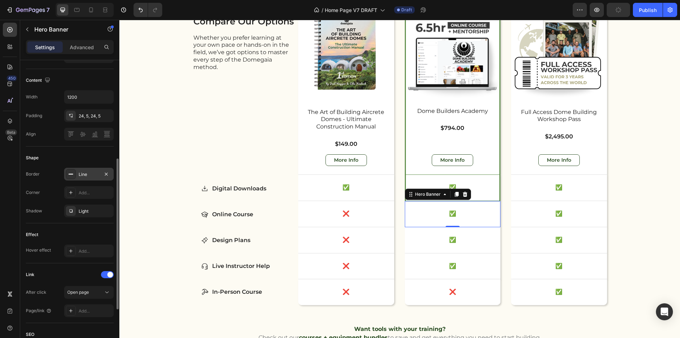
click at [72, 178] on div at bounding box center [71, 174] width 10 height 10
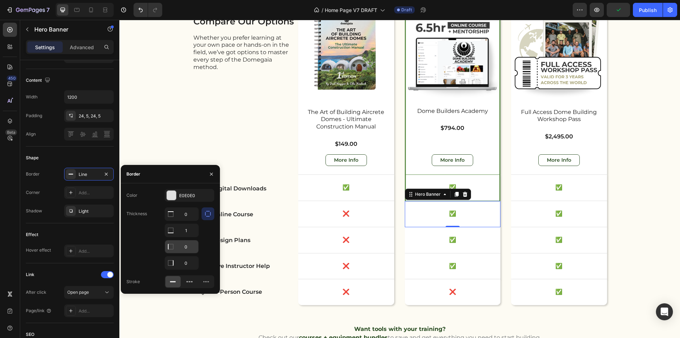
click at [191, 221] on input "0" at bounding box center [181, 214] width 33 height 13
type input "3"
click at [191, 221] on input "0" at bounding box center [181, 214] width 33 height 13
type input "3"
click at [171, 192] on div at bounding box center [171, 195] width 9 height 9
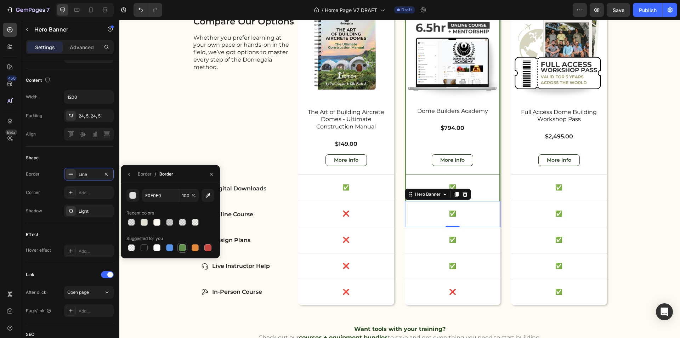
click at [184, 250] on div at bounding box center [182, 247] width 7 height 7
type input "5E8E49"
click at [482, 244] on div "✅" at bounding box center [453, 240] width 92 height 9
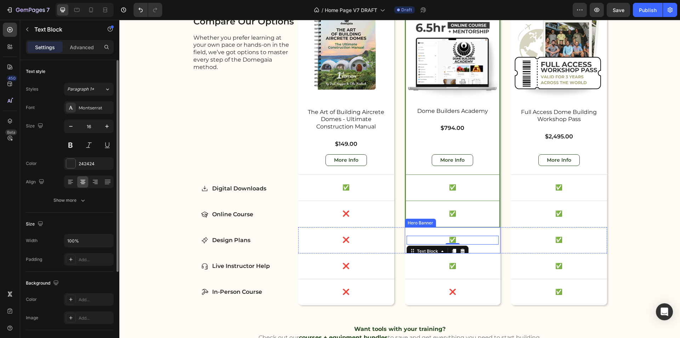
click at [488, 250] on div "✅ Text Block 0" at bounding box center [453, 240] width 96 height 26
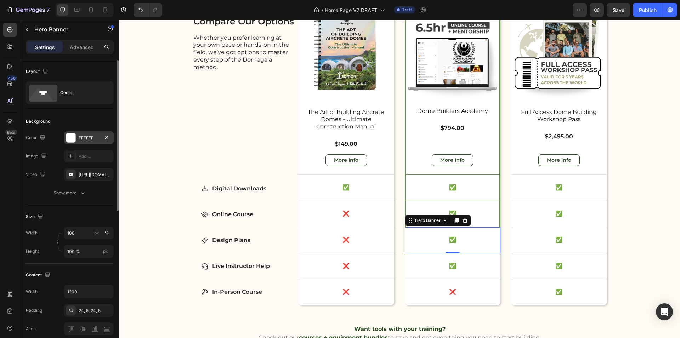
click at [73, 136] on div at bounding box center [70, 137] width 9 height 9
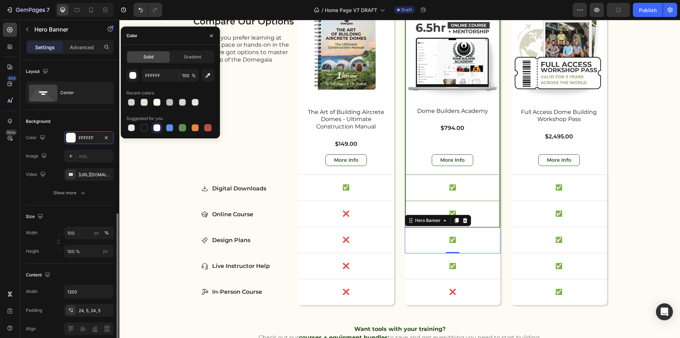
scroll to position [216, 0]
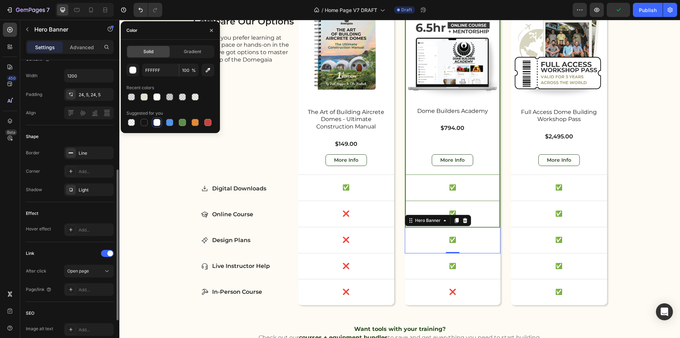
click at [81, 254] on div "Link" at bounding box center [70, 253] width 88 height 11
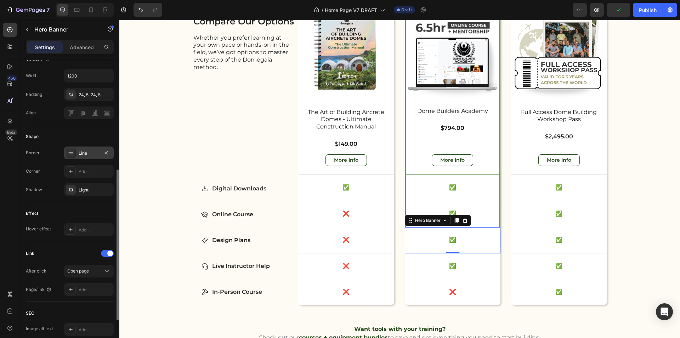
click at [74, 154] on div at bounding box center [71, 153] width 10 height 10
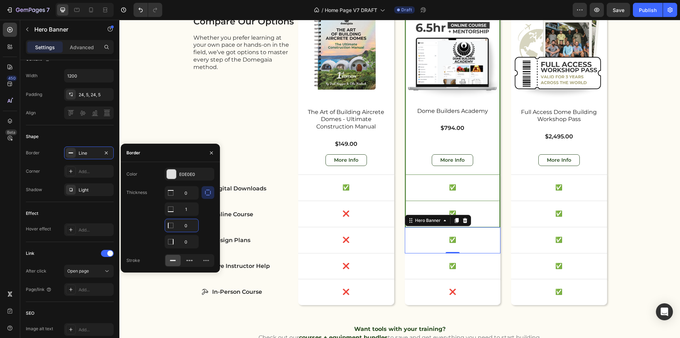
click at [194, 228] on input "0" at bounding box center [181, 225] width 33 height 13
type input "4"
click at [195, 199] on input "0" at bounding box center [181, 193] width 33 height 13
type input "4"
click at [170, 173] on div at bounding box center [171, 174] width 9 height 9
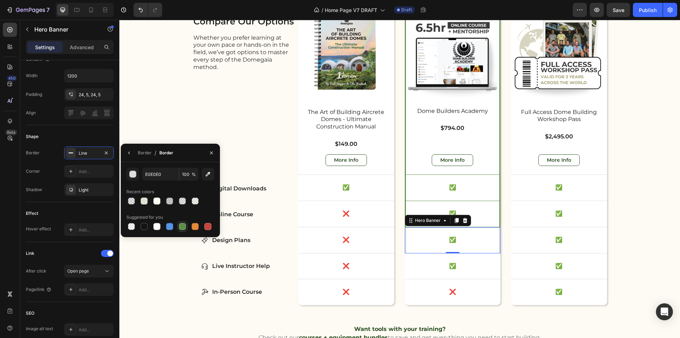
click at [186, 222] on div at bounding box center [182, 227] width 10 height 10
type input "5E8E49"
click at [485, 272] on div "✅ Text Block" at bounding box center [453, 267] width 96 height 26
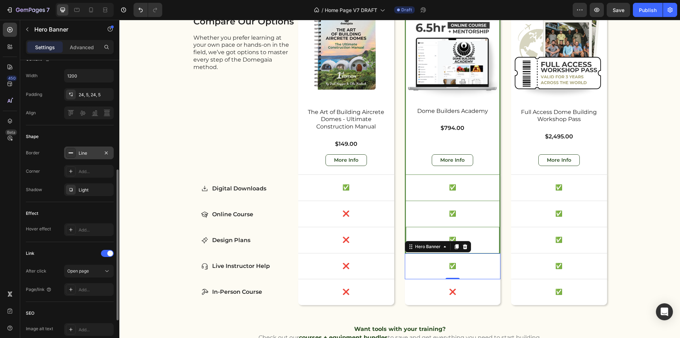
click at [75, 150] on div at bounding box center [71, 153] width 10 height 10
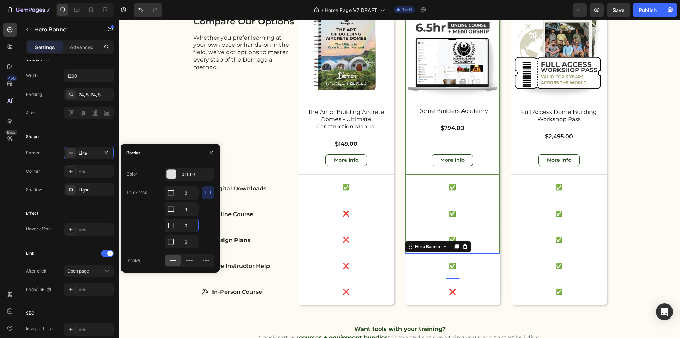
click at [193, 225] on input "0" at bounding box center [181, 225] width 33 height 13
type input "4"
click at [194, 199] on input "0" at bounding box center [181, 193] width 33 height 13
type input "4"
click at [476, 292] on p "❌" at bounding box center [452, 292] width 91 height 7
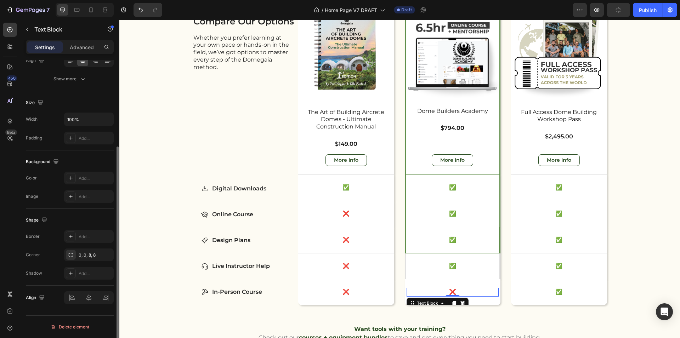
scroll to position [0, 0]
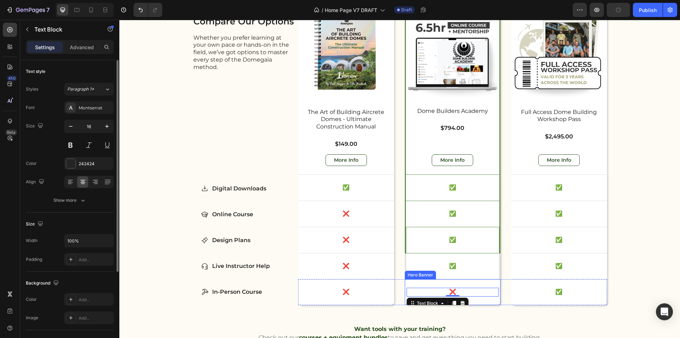
click at [483, 304] on div "❌ Text Block 0" at bounding box center [453, 293] width 96 height 26
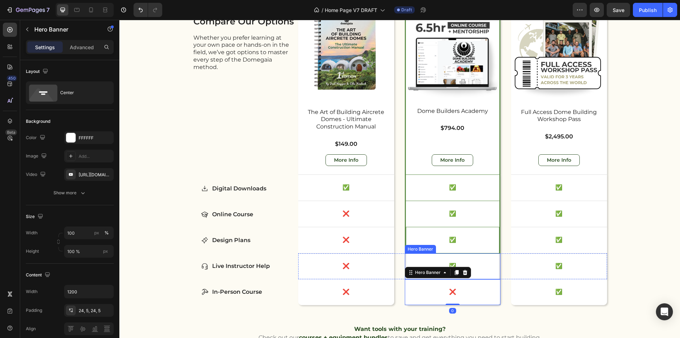
click at [490, 273] on div "✅ Text Block" at bounding box center [452, 267] width 93 height 26
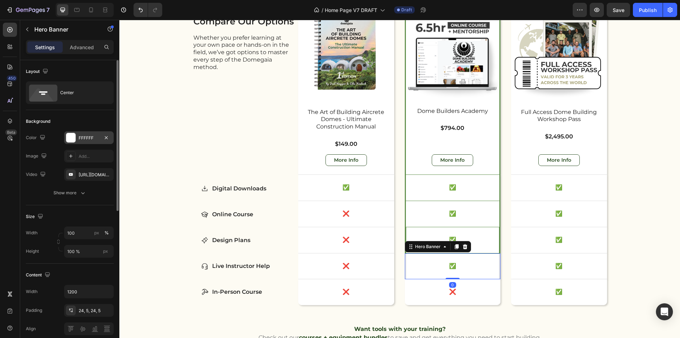
click at [71, 139] on div at bounding box center [70, 137] width 9 height 9
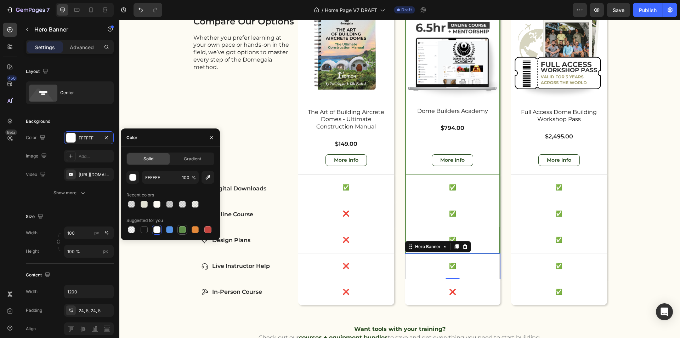
click at [183, 233] on div at bounding box center [182, 230] width 9 height 9
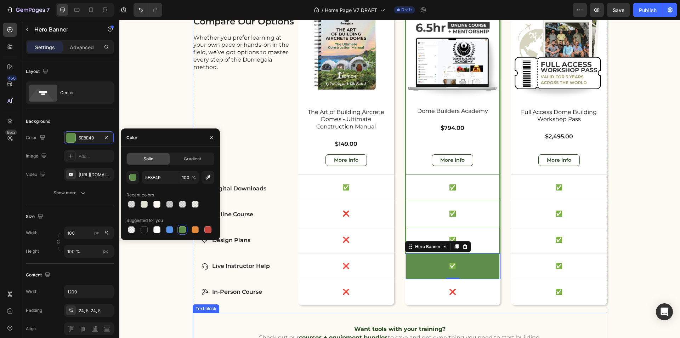
type input "FFFFFF"
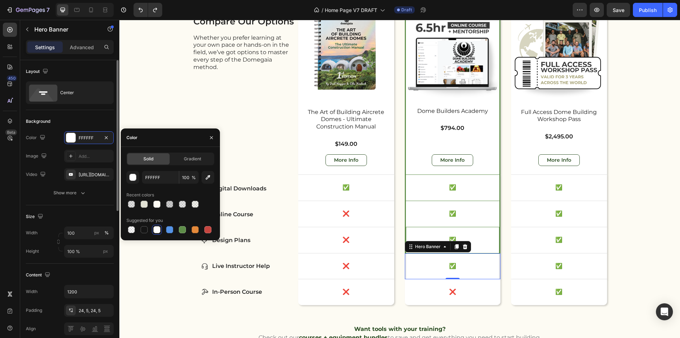
scroll to position [224, 0]
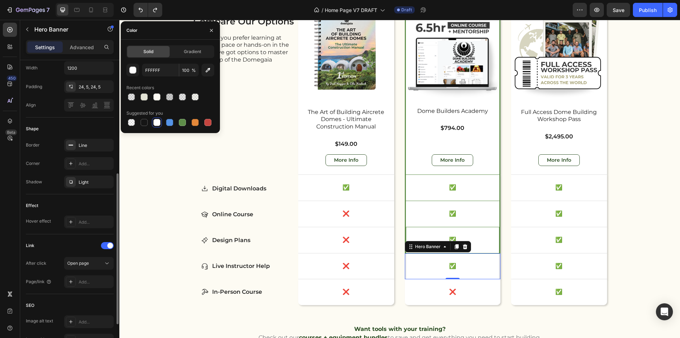
click at [94, 154] on div "Border Line Corner Add... Shadow Light" at bounding box center [70, 164] width 88 height 50
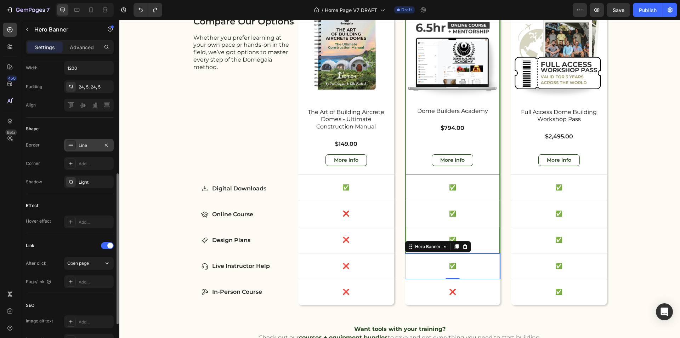
click at [90, 145] on div "Line" at bounding box center [89, 145] width 21 height 6
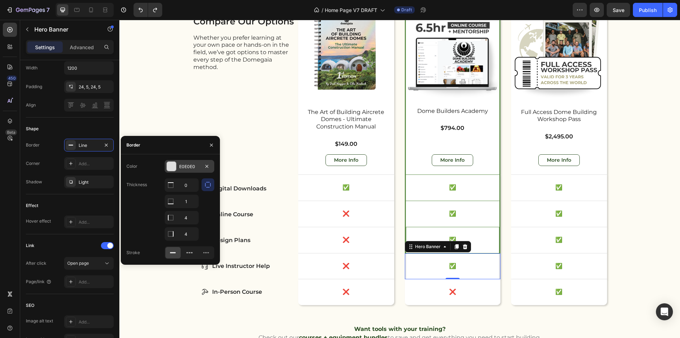
click at [180, 165] on div "E0E0E0" at bounding box center [189, 167] width 21 height 6
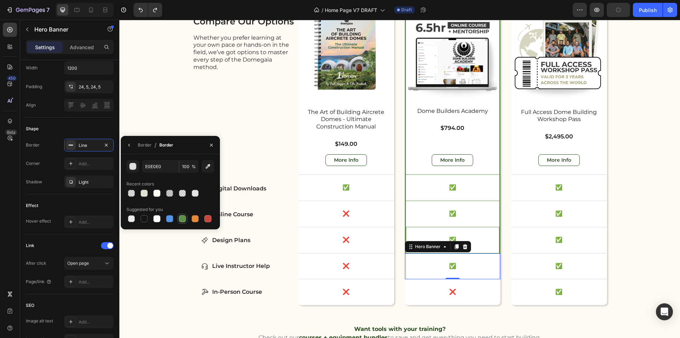
drag, startPoint x: 184, startPoint y: 220, endPoint x: 124, endPoint y: 212, distance: 60.1
click at [184, 220] on div at bounding box center [182, 218] width 7 height 7
type input "5E8E49"
click at [484, 301] on div "❌ Text Block" at bounding box center [453, 293] width 96 height 26
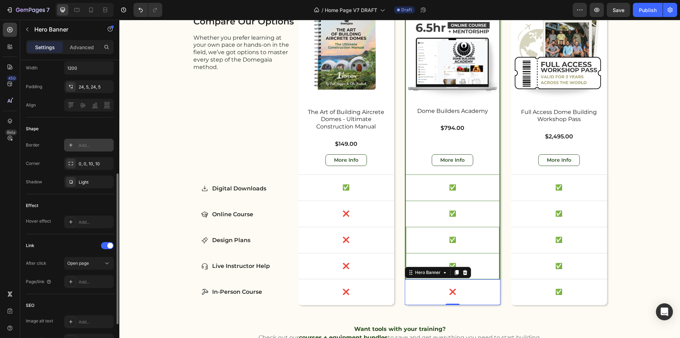
click at [78, 145] on div "Add..." at bounding box center [89, 145] width 50 height 13
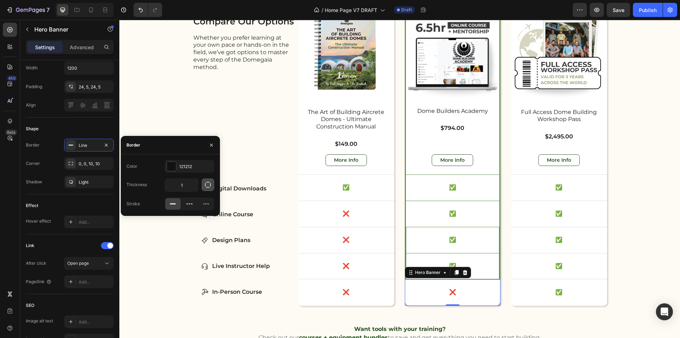
click at [207, 186] on icon "button" at bounding box center [207, 184] width 7 height 7
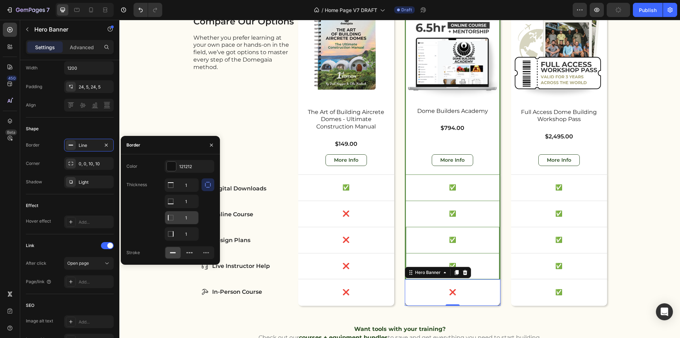
click at [191, 192] on input "1" at bounding box center [181, 185] width 33 height 13
type input "4"
click at [197, 192] on input "1" at bounding box center [181, 185] width 33 height 13
type input "4"
click at [192, 192] on input "1" at bounding box center [181, 185] width 33 height 13
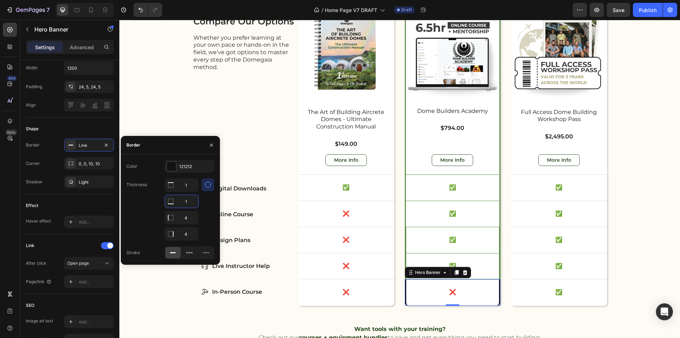
type input "4"
click at [171, 168] on div at bounding box center [171, 166] width 9 height 9
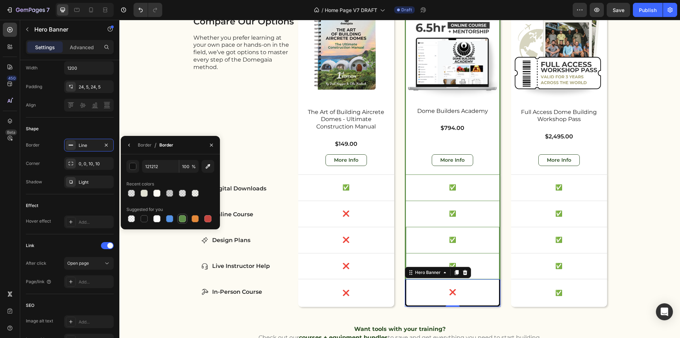
click at [180, 217] on div at bounding box center [182, 218] width 7 height 7
type input "5E8E49"
click at [488, 214] on p "✅" at bounding box center [452, 213] width 89 height 7
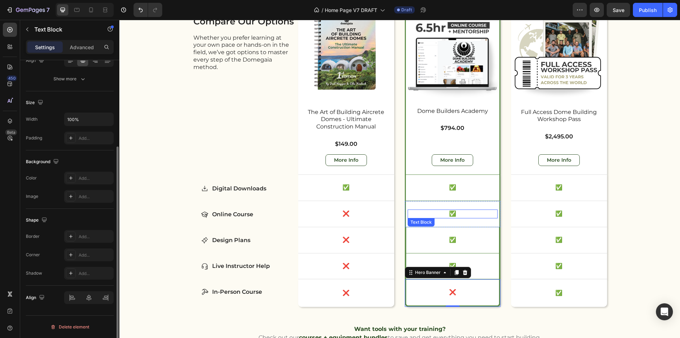
scroll to position [0, 0]
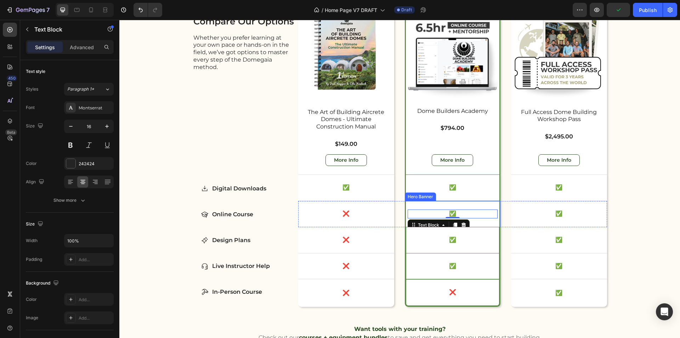
click at [493, 207] on div "✅ Text Block 0" at bounding box center [453, 214] width 94 height 26
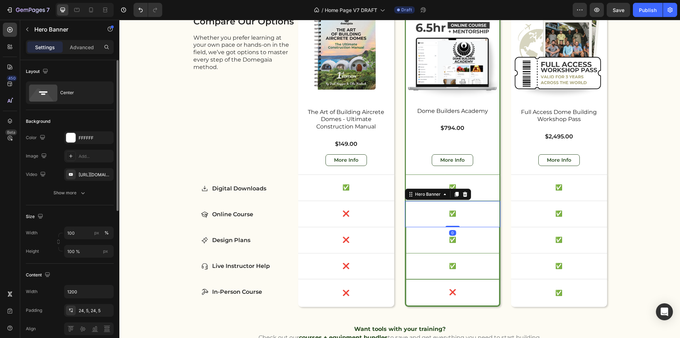
scroll to position [204, 0]
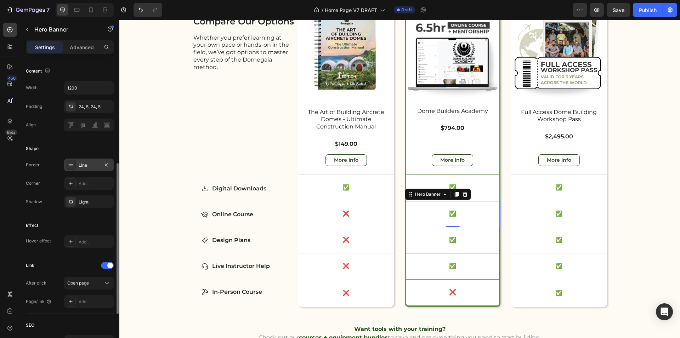
click at [73, 167] on icon at bounding box center [71, 165] width 6 height 6
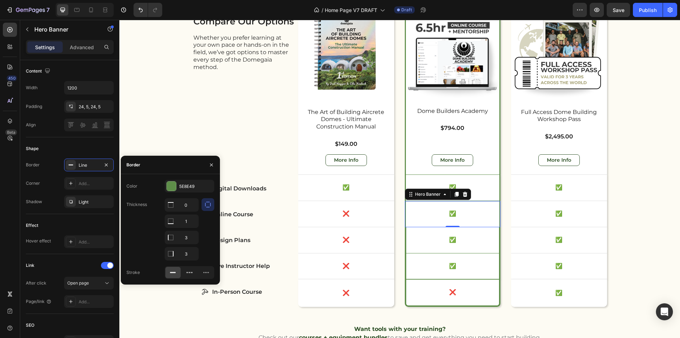
click at [190, 230] on div "0 1 3 3" at bounding box center [182, 229] width 34 height 62
click at [191, 237] on input "3" at bounding box center [181, 237] width 33 height 13
type input "4"
click at [193, 211] on input "3" at bounding box center [181, 205] width 33 height 13
type input "4"
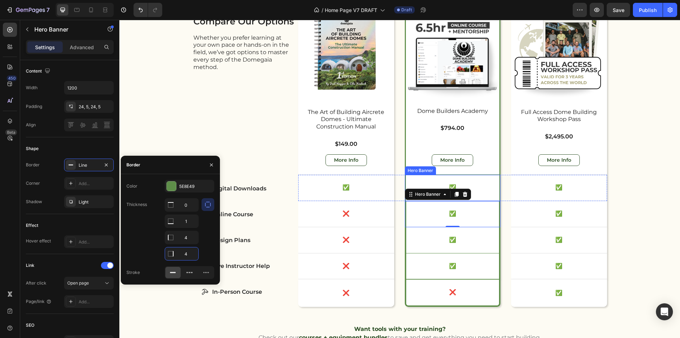
click at [495, 198] on div "✅ Text Block" at bounding box center [453, 188] width 94 height 26
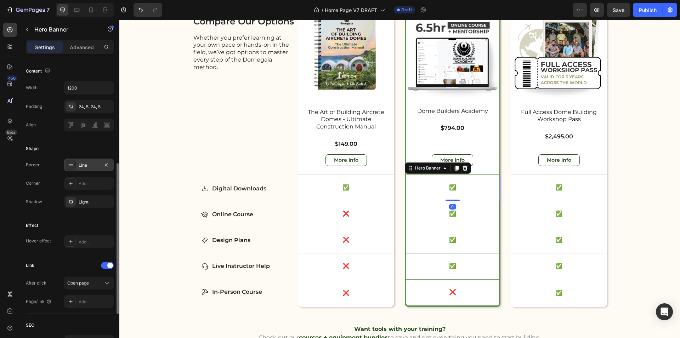
click at [85, 169] on div "Line" at bounding box center [89, 165] width 50 height 13
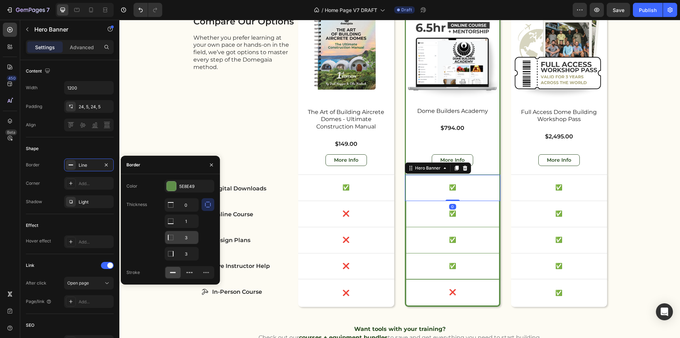
click at [188, 211] on input "3" at bounding box center [181, 205] width 33 height 13
type input "4"
click at [193, 211] on input "3" at bounding box center [181, 205] width 33 height 13
type input "4"
click at [491, 170] on div "Product Images Dome Builders Academy Product Title $794.00 Product Price Produc…" at bounding box center [453, 90] width 94 height 170
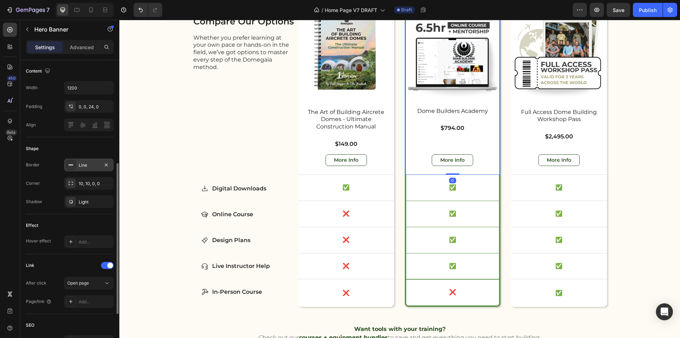
click at [79, 162] on div "Line" at bounding box center [89, 165] width 21 height 6
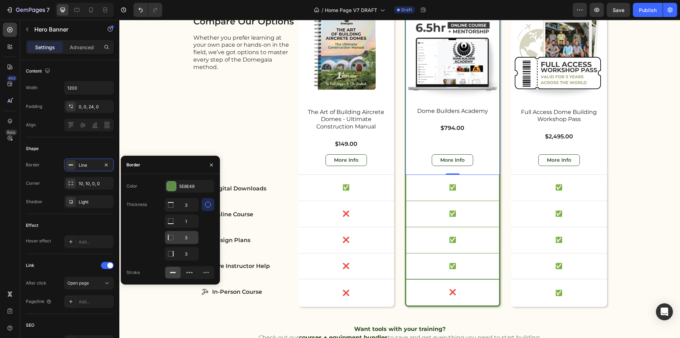
click at [194, 211] on input "3" at bounding box center [181, 205] width 33 height 13
type input "4"
click at [192, 211] on input "3" at bounding box center [181, 205] width 33 height 13
type input "4"
click at [195, 205] on input "3" at bounding box center [181, 205] width 33 height 13
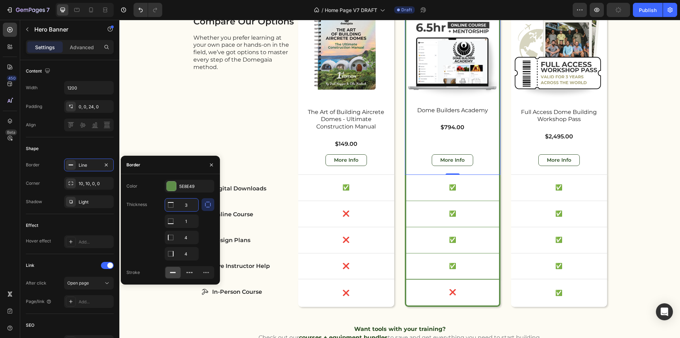
type input "4"
click at [645, 227] on div "Learn the Method Heading Curious to go deeper and actually build something? We …" at bounding box center [399, 149] width 561 height 439
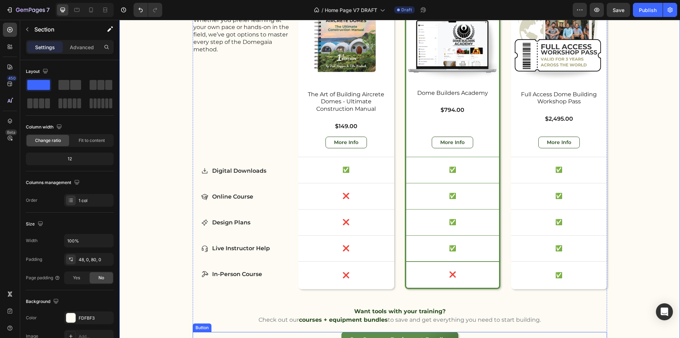
scroll to position [1935, 0]
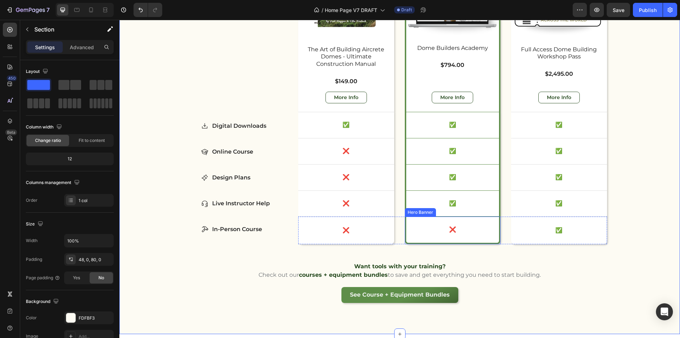
click at [489, 240] on div "❌ Text Block" at bounding box center [452, 230] width 93 height 26
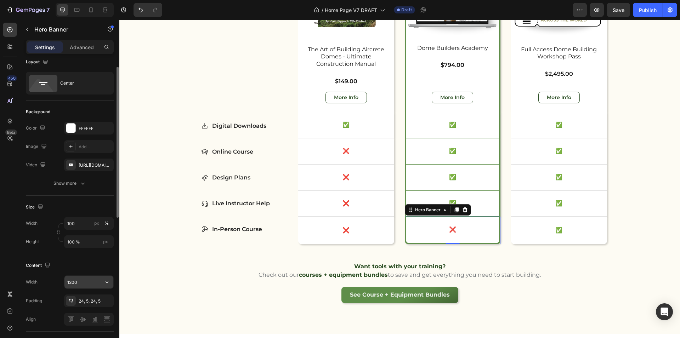
scroll to position [230, 0]
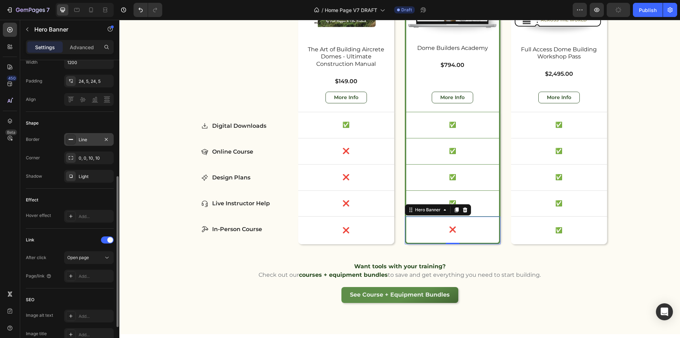
click at [95, 140] on div "Line" at bounding box center [89, 140] width 21 height 6
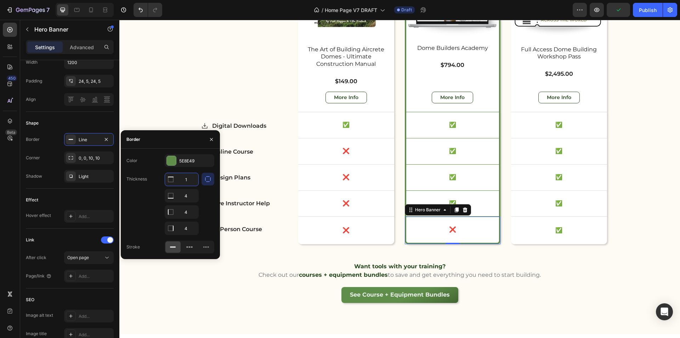
click at [188, 182] on input "1" at bounding box center [181, 179] width 33 height 13
type input "0"
click at [630, 218] on div "Learn the Method Heading Curious to go deeper and actually build something? We …" at bounding box center [399, 87] width 561 height 439
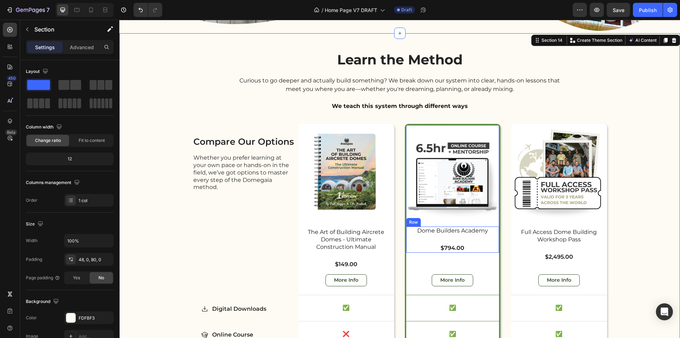
scroll to position [1852, 0]
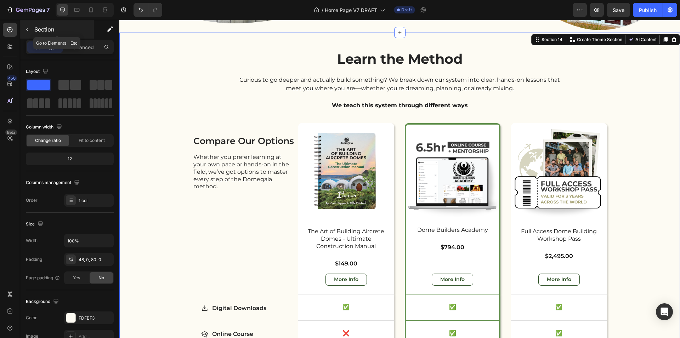
click at [28, 29] on icon "button" at bounding box center [27, 30] width 6 height 6
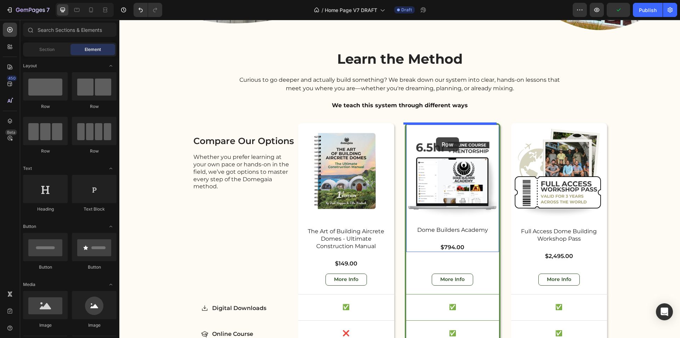
drag, startPoint x: 163, startPoint y: 107, endPoint x: 436, endPoint y: 137, distance: 274.4
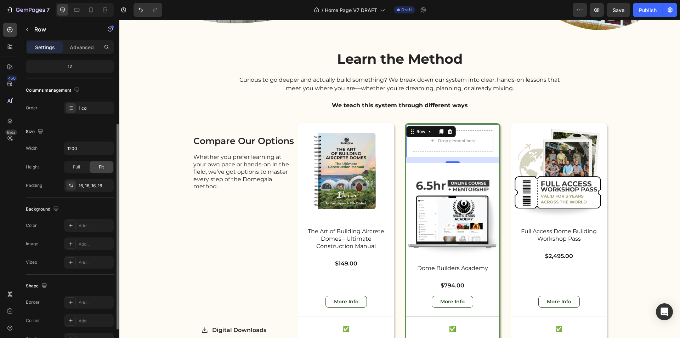
scroll to position [134, 0]
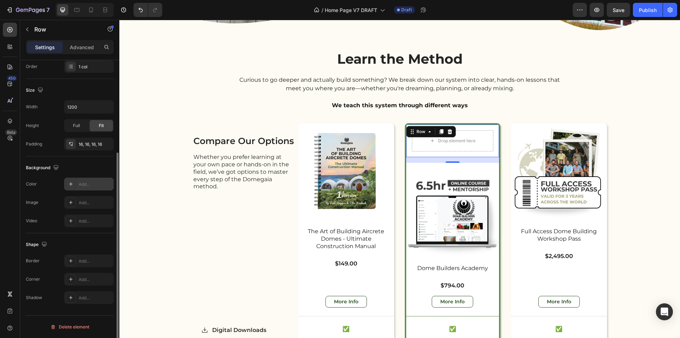
click at [68, 180] on div at bounding box center [71, 184] width 10 height 10
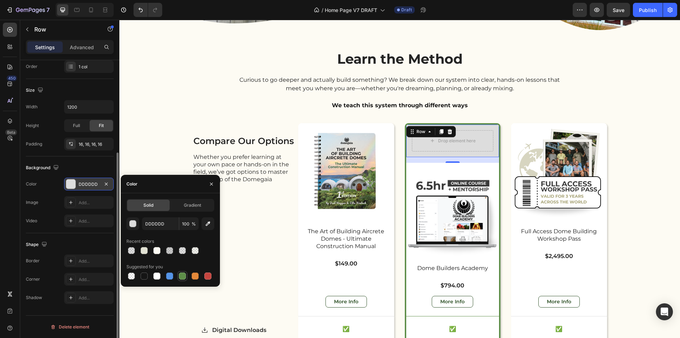
click at [181, 277] on div at bounding box center [182, 276] width 7 height 7
type input "5E8E49"
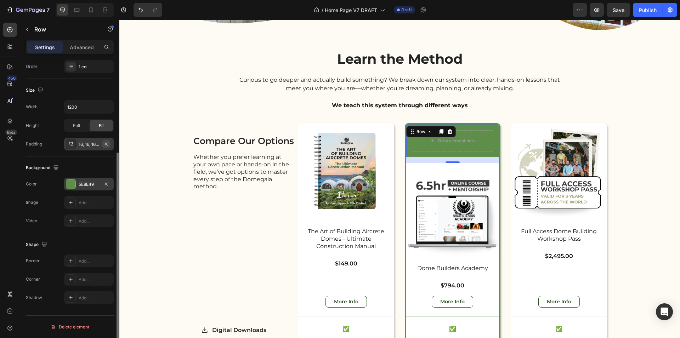
click at [107, 143] on icon "button" at bounding box center [106, 144] width 6 height 6
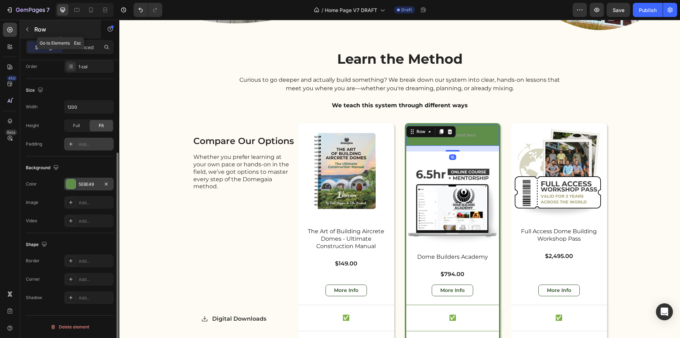
click at [34, 30] on p "Row" at bounding box center [64, 29] width 60 height 9
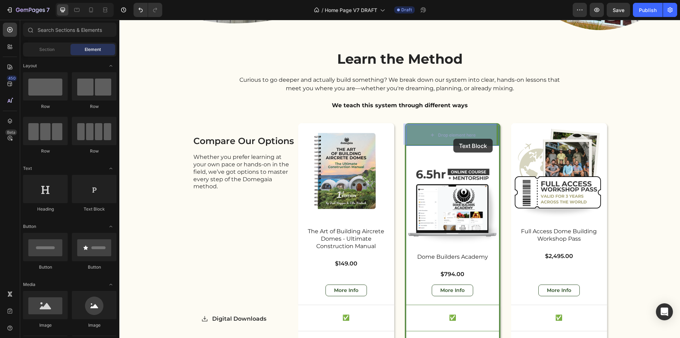
drag, startPoint x: 183, startPoint y: 190, endPoint x: 453, endPoint y: 139, distance: 275.1
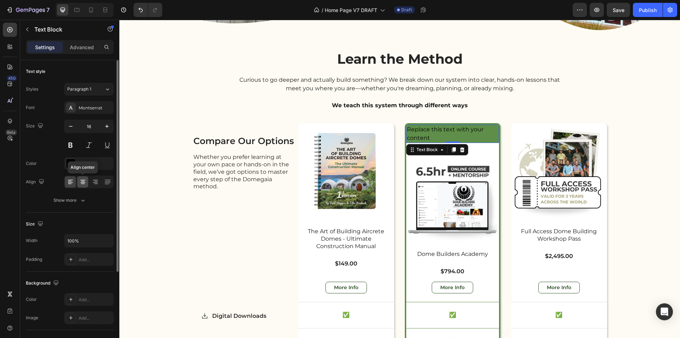
click at [86, 182] on icon at bounding box center [82, 182] width 7 height 7
click at [448, 131] on div "Replace this text with your content" at bounding box center [452, 134] width 93 height 18
click at [448, 131] on p "Replace this text with your content" at bounding box center [453, 133] width 92 height 17
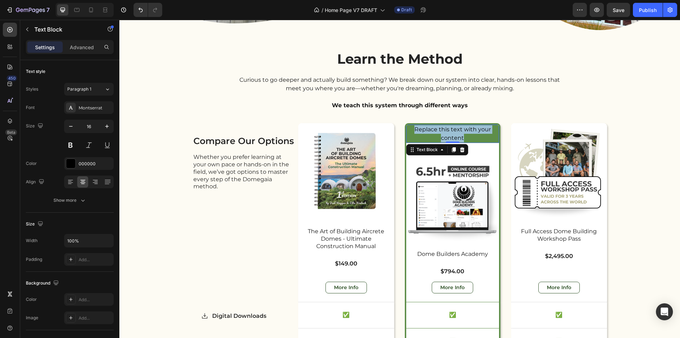
click at [448, 131] on p "Replace this text with your content" at bounding box center [453, 133] width 92 height 17
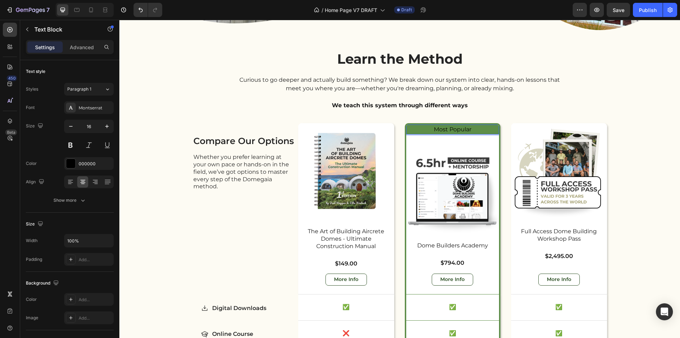
click at [454, 130] on p "Most Popular" at bounding box center [453, 129] width 92 height 9
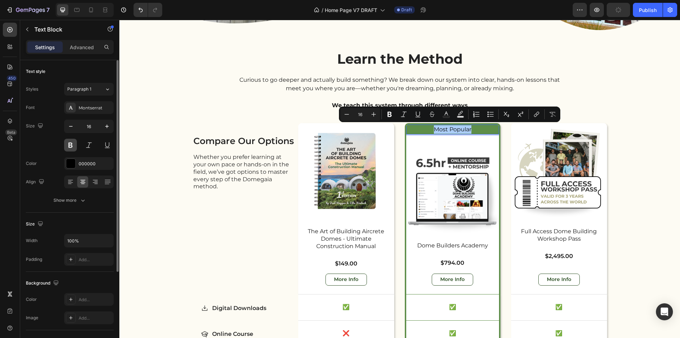
click at [73, 149] on button at bounding box center [70, 145] width 13 height 13
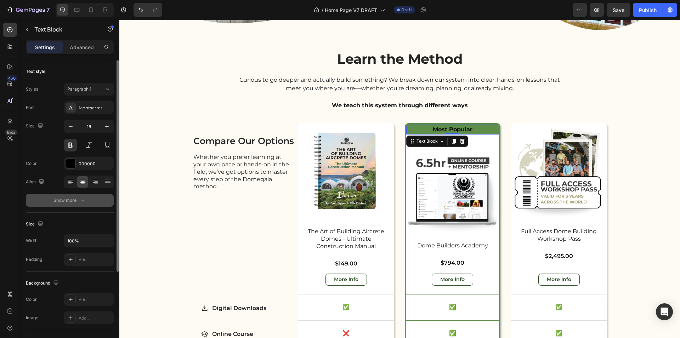
click at [71, 199] on div "Show more" at bounding box center [69, 200] width 33 height 7
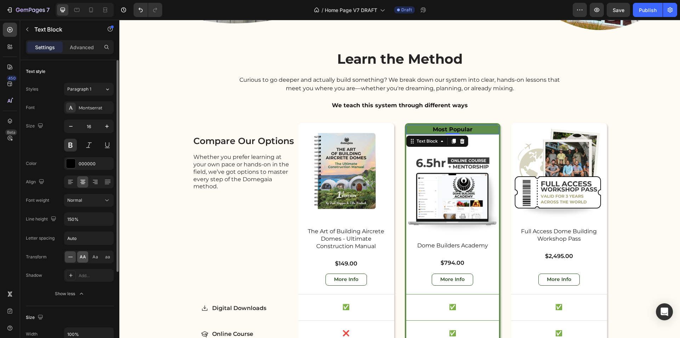
click at [79, 257] on div "AA" at bounding box center [82, 257] width 11 height 11
click at [71, 124] on icon "button" at bounding box center [70, 126] width 7 height 7
type input "14"
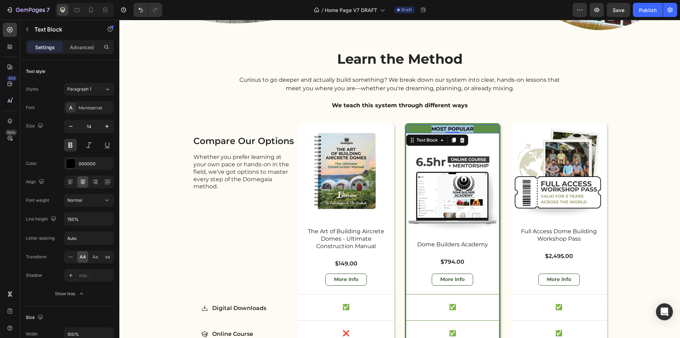
click at [465, 129] on p "Most Popular" at bounding box center [453, 128] width 92 height 7
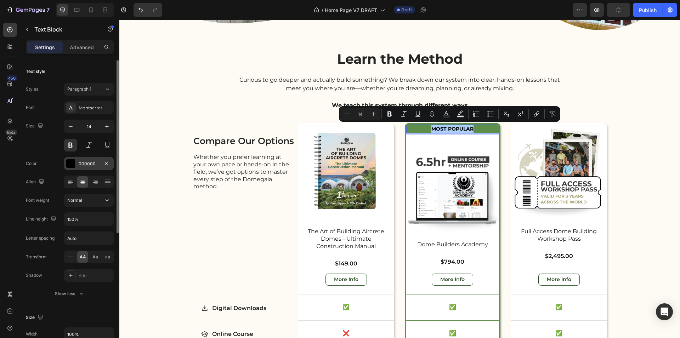
click at [68, 164] on div at bounding box center [70, 163] width 9 height 9
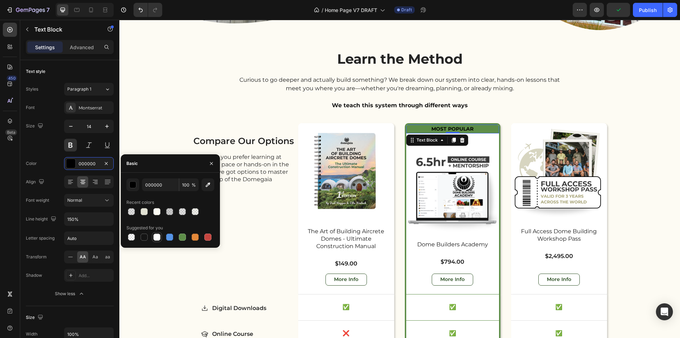
click at [157, 238] on div at bounding box center [156, 237] width 7 height 7
type input "FFFFFF"
click at [458, 180] on img at bounding box center [452, 185] width 93 height 93
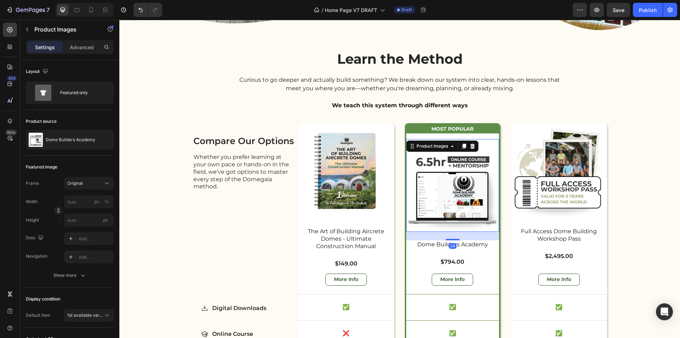
click at [459, 205] on img at bounding box center [452, 185] width 93 height 93
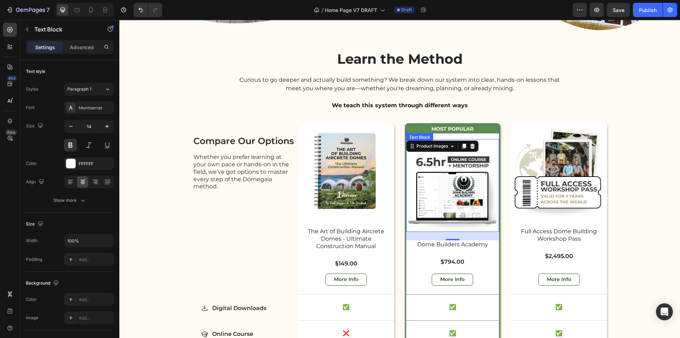
click at [480, 126] on p "Most Popular" at bounding box center [453, 128] width 92 height 7
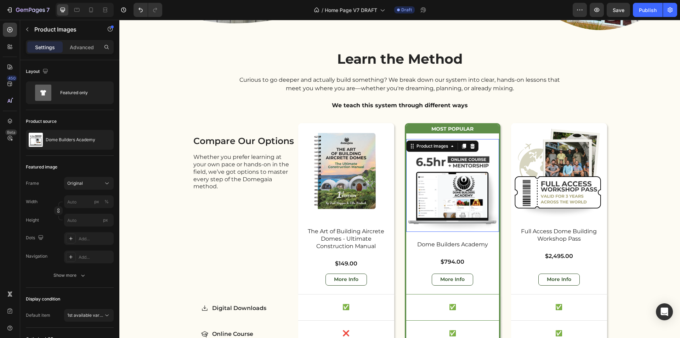
click at [488, 147] on img at bounding box center [452, 185] width 93 height 93
click at [80, 50] on p "Advanced" at bounding box center [82, 47] width 24 height 7
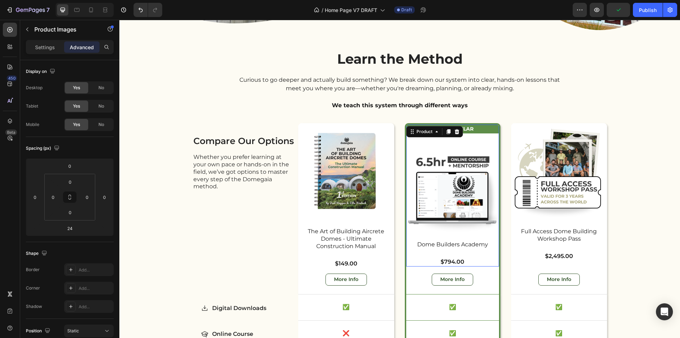
click at [434, 136] on div "Most Popular Text Block Row Product Images" at bounding box center [452, 183] width 93 height 116
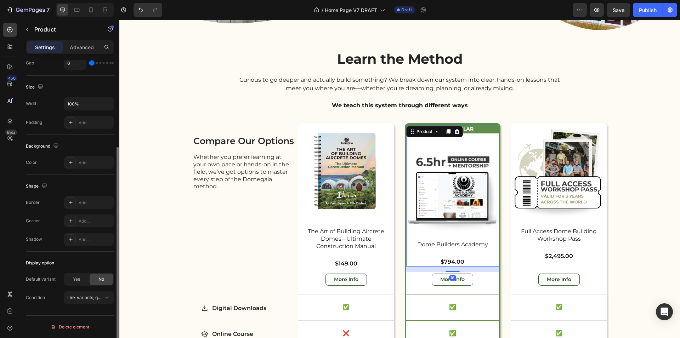
scroll to position [20, 0]
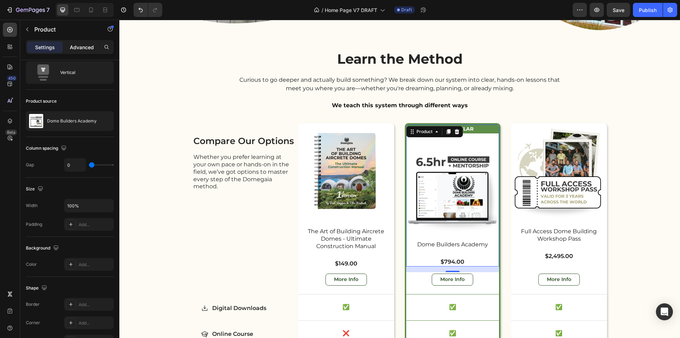
click at [86, 50] on p "Advanced" at bounding box center [82, 47] width 24 height 7
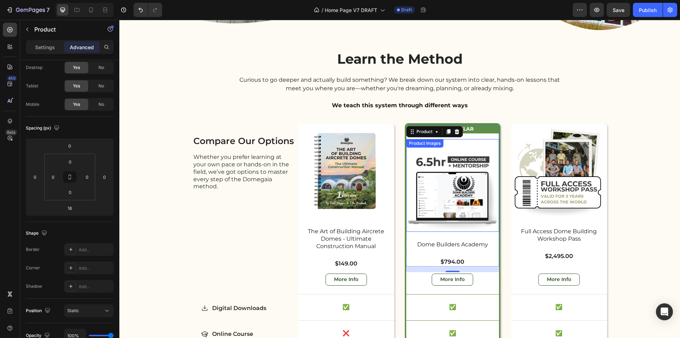
click at [484, 157] on img at bounding box center [452, 185] width 93 height 93
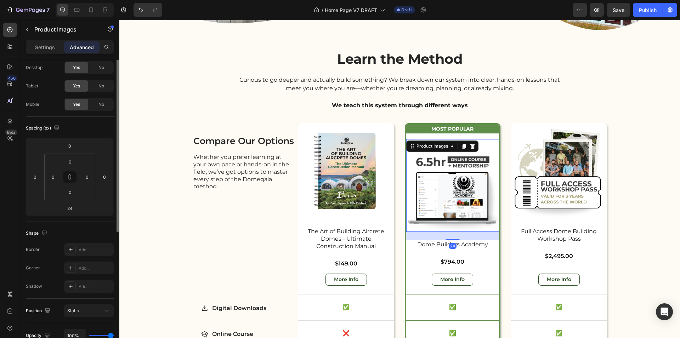
scroll to position [0, 0]
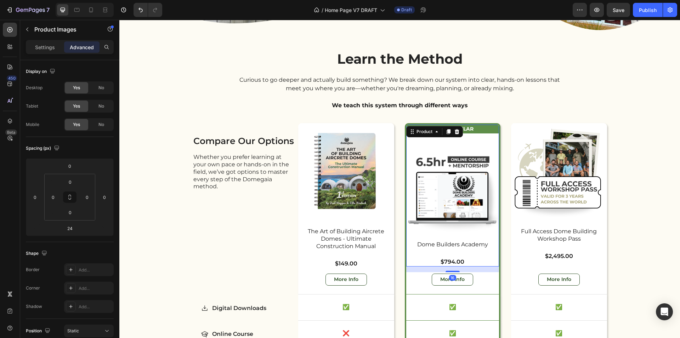
click at [487, 133] on div "Most Popular Text Block Row Product Images" at bounding box center [452, 183] width 93 height 116
drag, startPoint x: 29, startPoint y: 46, endPoint x: 50, endPoint y: 72, distance: 32.5
click at [29, 46] on div "Settings" at bounding box center [44, 46] width 35 height 11
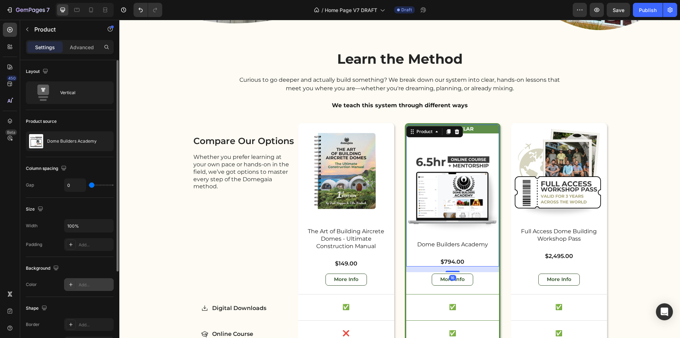
scroll to position [122, 0]
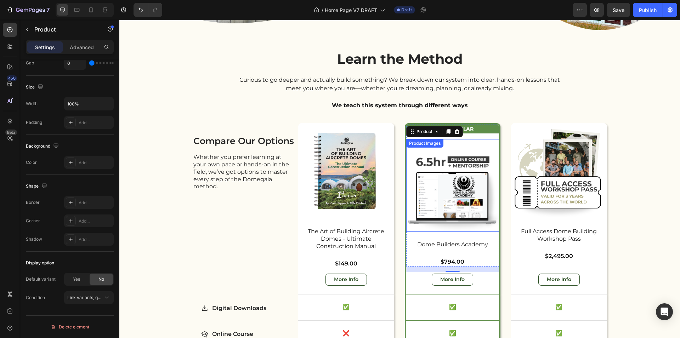
click at [476, 150] on img at bounding box center [452, 185] width 93 height 93
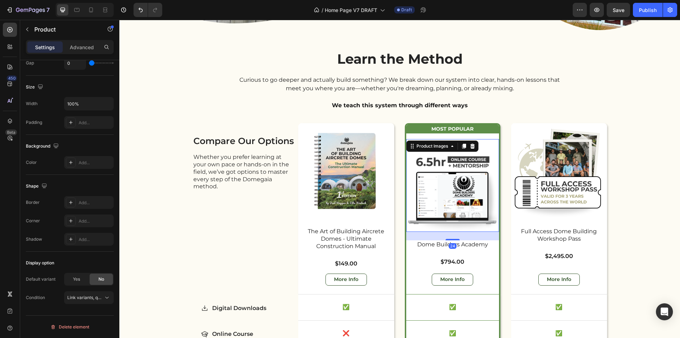
scroll to position [0, 0]
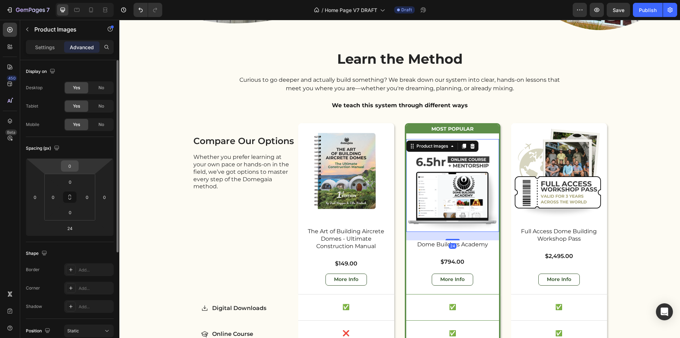
click at [68, 167] on input "0" at bounding box center [70, 166] width 14 height 11
click at [76, 182] on input "0" at bounding box center [70, 182] width 14 height 11
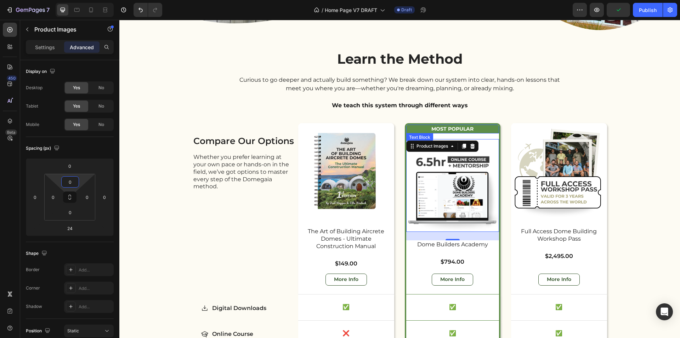
click at [495, 126] on p "Most Popular" at bounding box center [453, 128] width 92 height 7
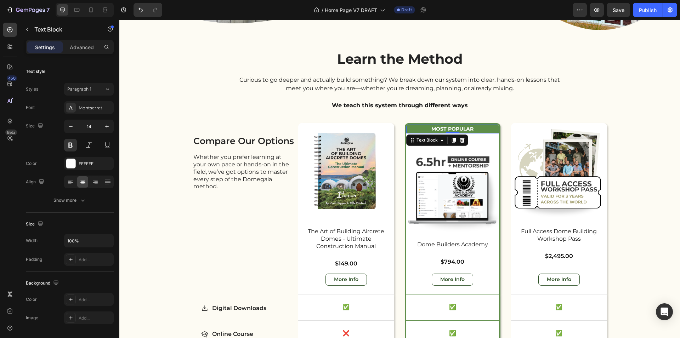
click at [75, 54] on div "Settings Advanced" at bounding box center [70, 47] width 88 height 14
click at [77, 50] on p "Advanced" at bounding box center [82, 47] width 24 height 7
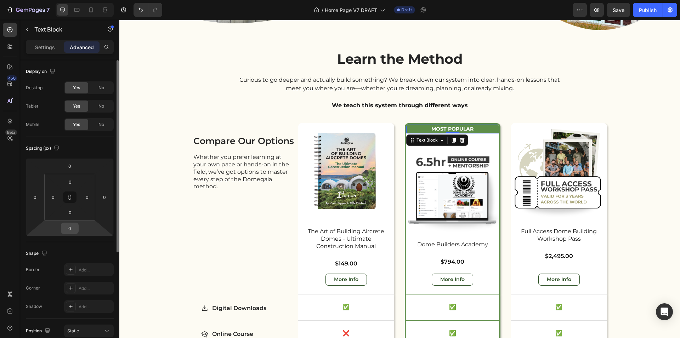
click at [73, 231] on input "0" at bounding box center [70, 228] width 14 height 11
click at [75, 214] on input "0" at bounding box center [70, 212] width 14 height 11
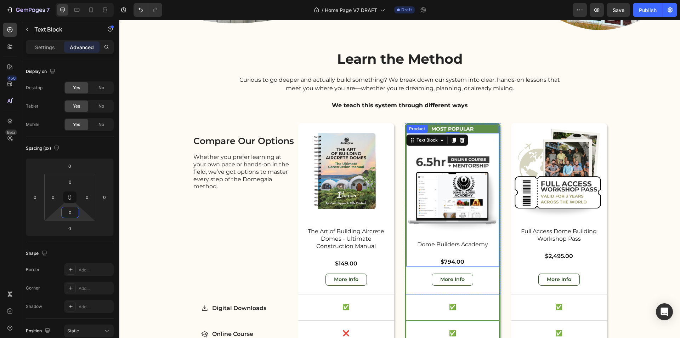
click at [492, 134] on div "Most Popular Text Block 0 Row Product Images" at bounding box center [452, 183] width 93 height 116
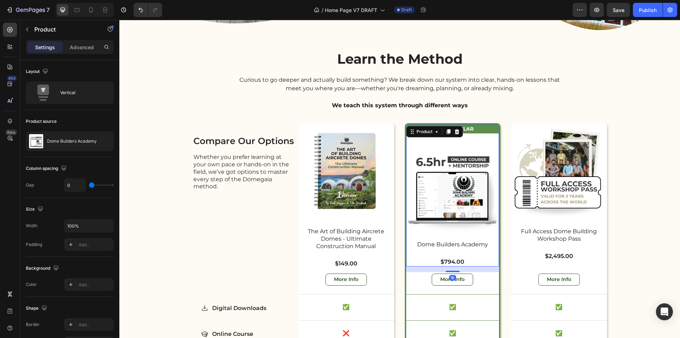
click at [492, 134] on div "Most Popular Text Block Row Product Images" at bounding box center [452, 183] width 93 height 116
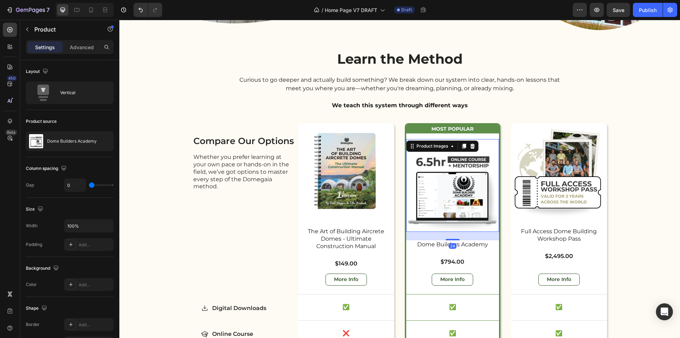
click at [481, 139] on img at bounding box center [452, 185] width 93 height 93
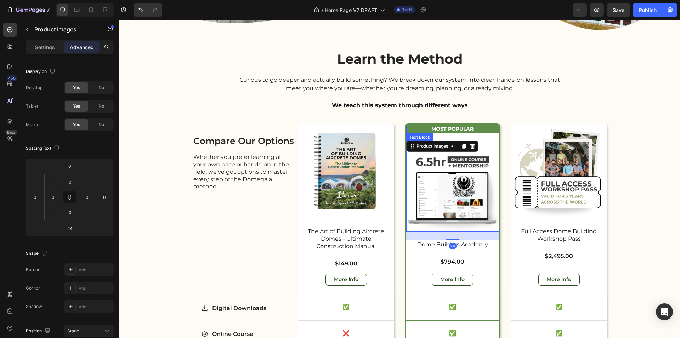
click at [487, 132] on div "Most Popular" at bounding box center [452, 129] width 93 height 9
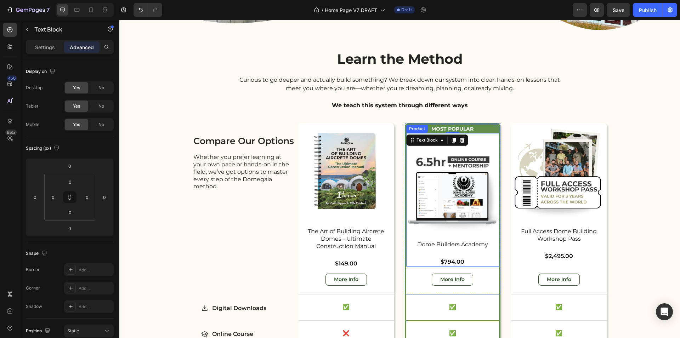
click at [487, 135] on div "Most Popular Text Block 0 Row Product Images" at bounding box center [452, 183] width 93 height 116
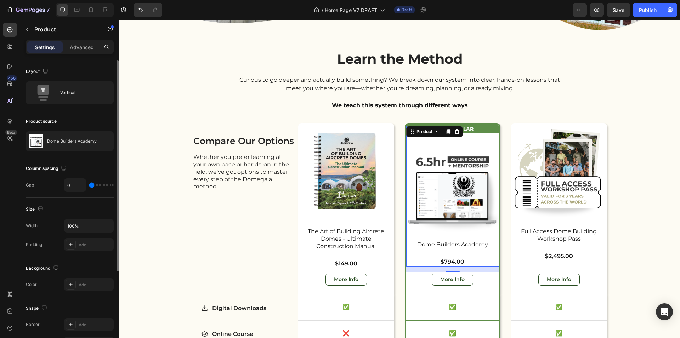
type input "55"
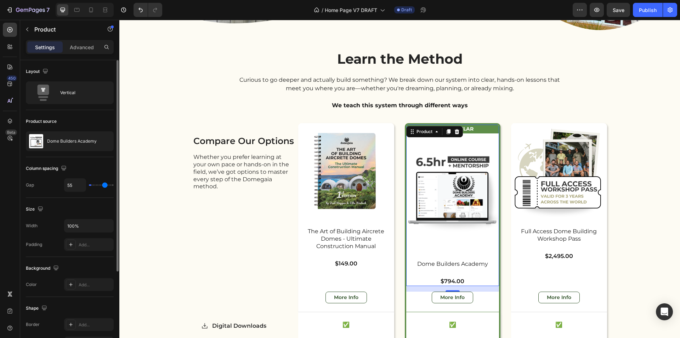
type input "59"
type input "64"
type input "70"
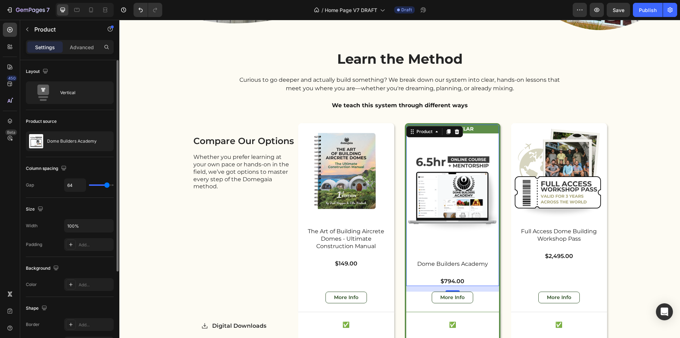
type input "70"
type input "75"
type input "79"
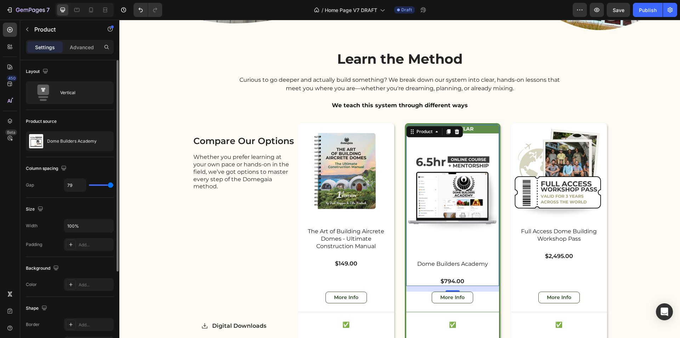
type input "80"
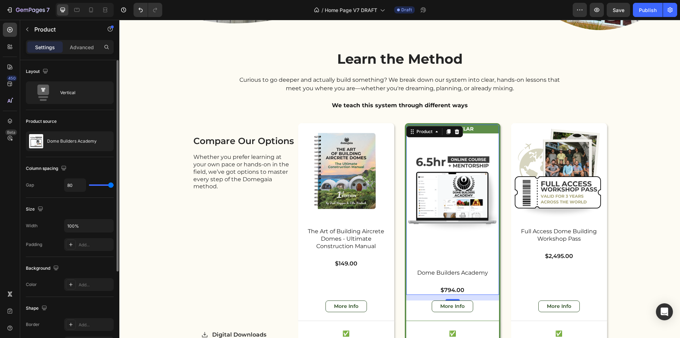
type input "0"
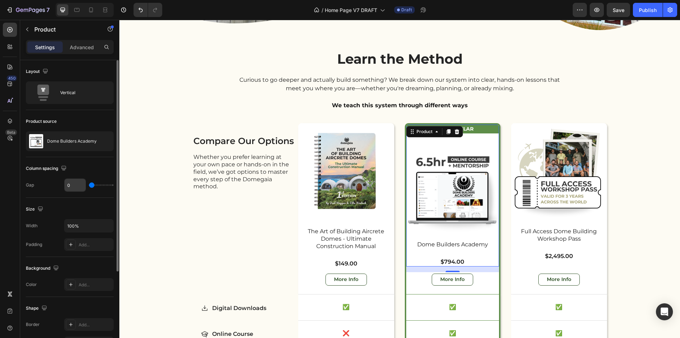
drag, startPoint x: 91, startPoint y: 186, endPoint x: 69, endPoint y: 191, distance: 22.7
click at [89, 186] on input "range" at bounding box center [101, 185] width 25 height 1
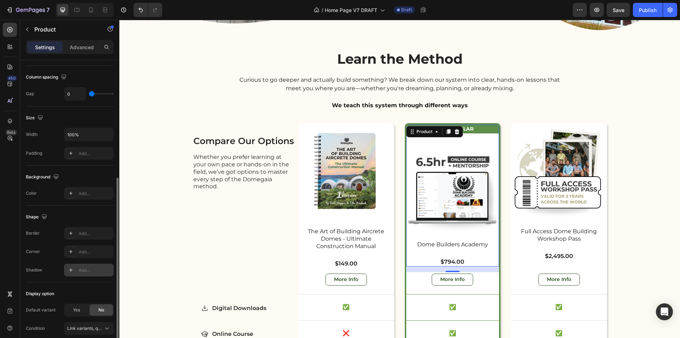
scroll to position [122, 0]
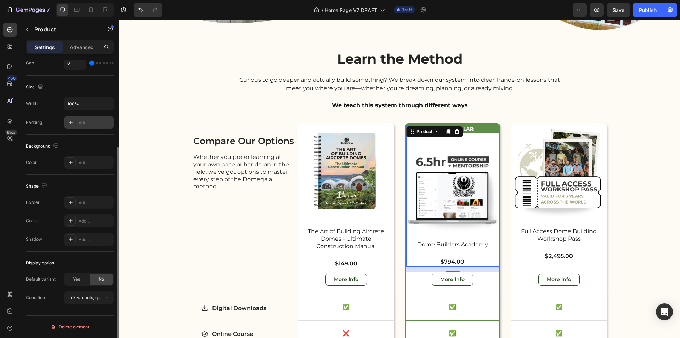
click at [82, 127] on div "Add..." at bounding box center [89, 122] width 50 height 13
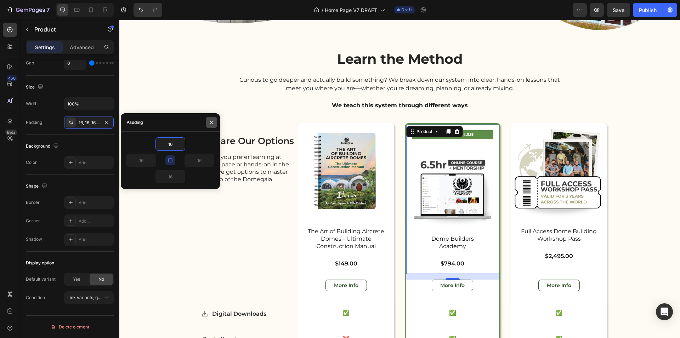
click at [211, 124] on icon "button" at bounding box center [212, 123] width 6 height 6
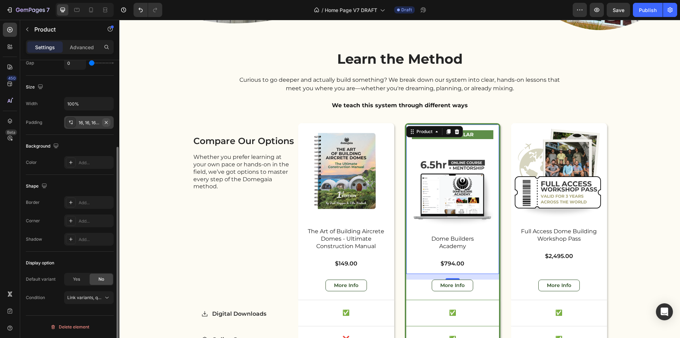
click at [107, 121] on icon "button" at bounding box center [106, 123] width 6 height 6
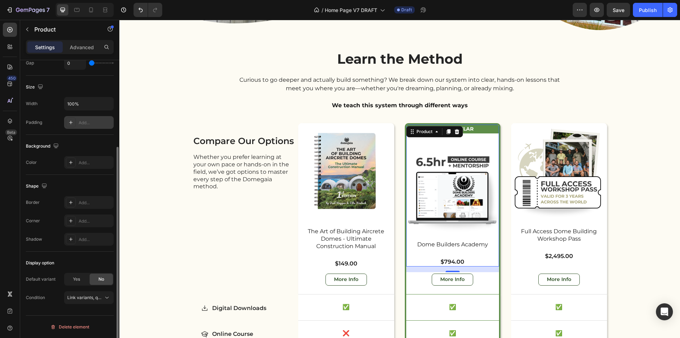
click at [490, 137] on div "Most Popular Text Block Row Product Images" at bounding box center [452, 183] width 93 height 116
click at [491, 132] on div "Most Popular Text Block Row Product Images" at bounding box center [452, 183] width 93 height 116
click at [495, 120] on div "Learn the Method Heading Curious to go deeper and actually build something? We …" at bounding box center [400, 269] width 414 height 439
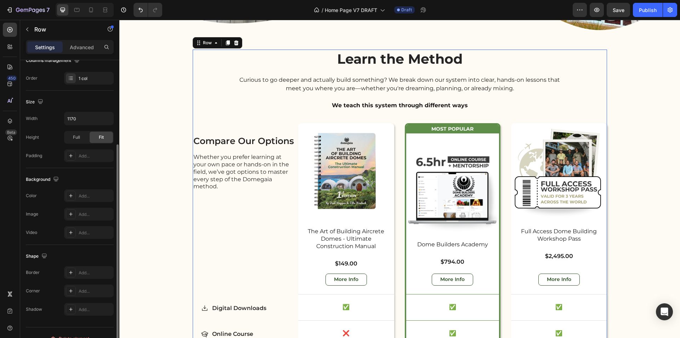
scroll to position [0, 0]
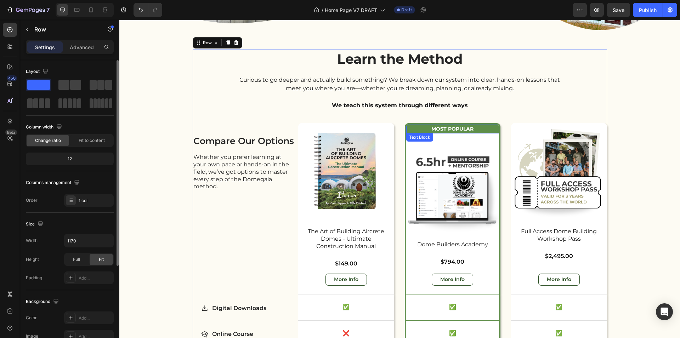
click at [480, 134] on div "Most Popular Text Block Row Product Images" at bounding box center [452, 183] width 93 height 116
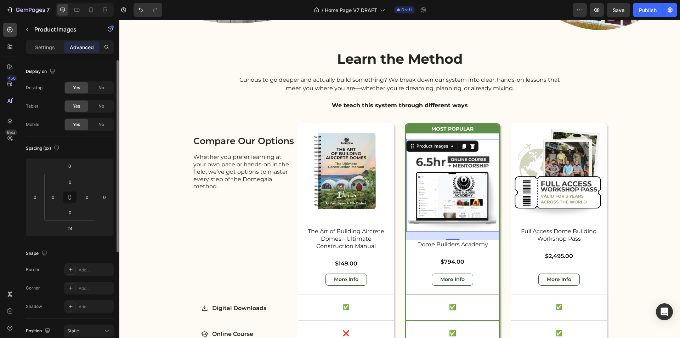
click at [474, 146] on div "Product Images 0" at bounding box center [452, 185] width 93 height 93
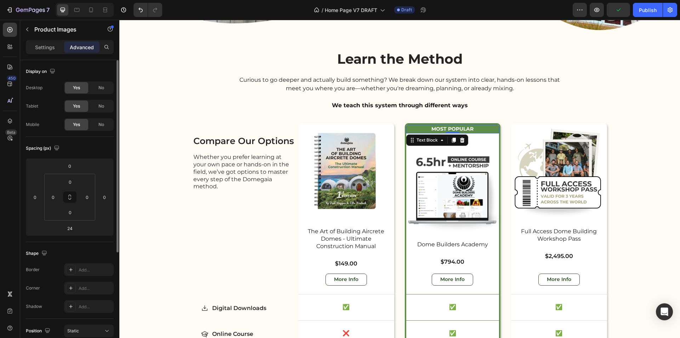
click at [487, 132] on div "Most Popular" at bounding box center [452, 129] width 93 height 9
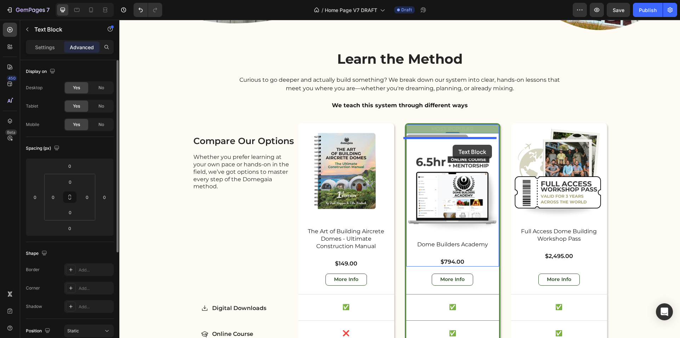
drag, startPoint x: 413, startPoint y: 140, endPoint x: 453, endPoint y: 145, distance: 40.3
type input "16"
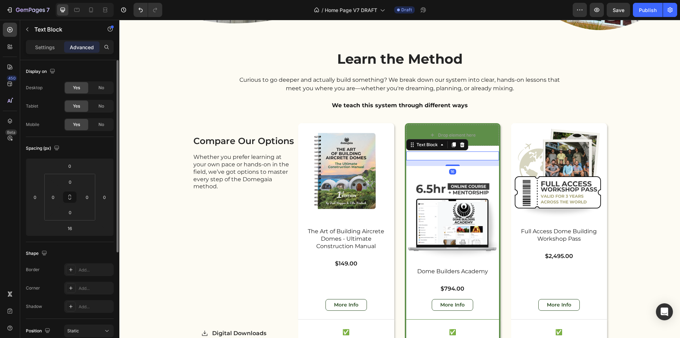
click at [466, 153] on p "Most Popular" at bounding box center [453, 155] width 92 height 7
click at [417, 155] on p "Most Popular" at bounding box center [453, 155] width 92 height 7
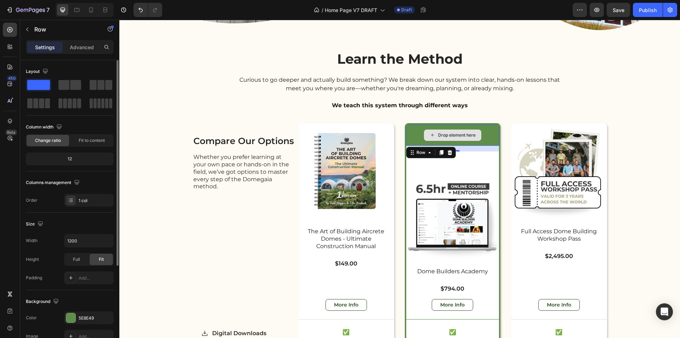
click at [409, 139] on div "Drop element here" at bounding box center [452, 135] width 93 height 21
drag, startPoint x: 456, startPoint y: 150, endPoint x: 462, endPoint y: 142, distance: 10.6
click at [461, 141] on div "Drop element here Row 16" at bounding box center [452, 135] width 93 height 21
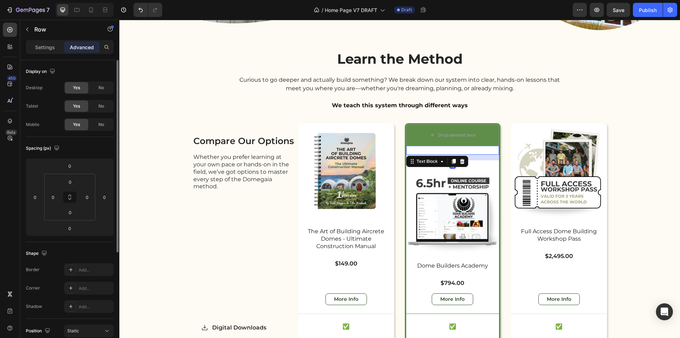
click at [465, 152] on p "Most Popular" at bounding box center [453, 150] width 92 height 7
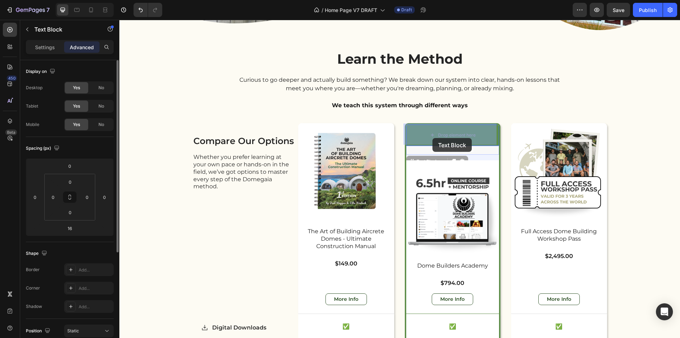
drag, startPoint x: 417, startPoint y: 159, endPoint x: 433, endPoint y: 138, distance: 26.1
type input "0"
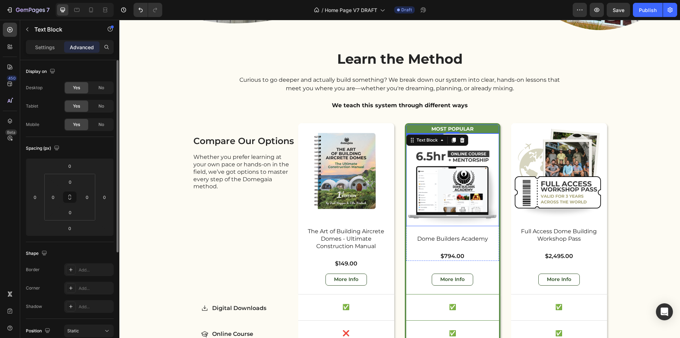
click at [487, 137] on img at bounding box center [452, 180] width 93 height 93
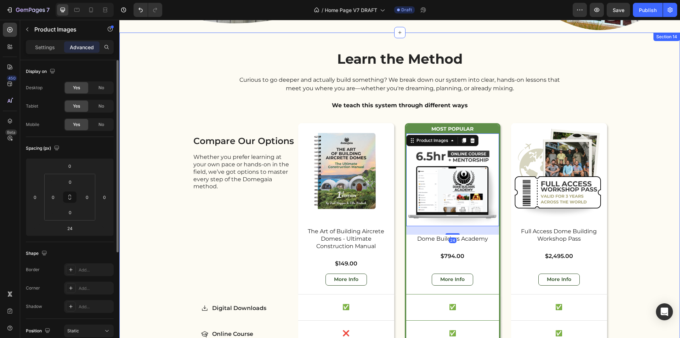
click at [644, 127] on div "Learn the Method Heading Curious to go deeper and actually build something? We …" at bounding box center [399, 269] width 561 height 439
click at [464, 168] on img at bounding box center [452, 180] width 93 height 93
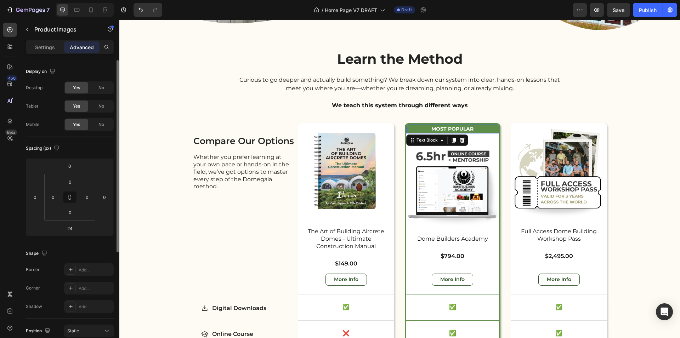
click at [410, 130] on p "Most Popular" at bounding box center [453, 128] width 92 height 7
click at [383, 124] on img at bounding box center [346, 171] width 96 height 96
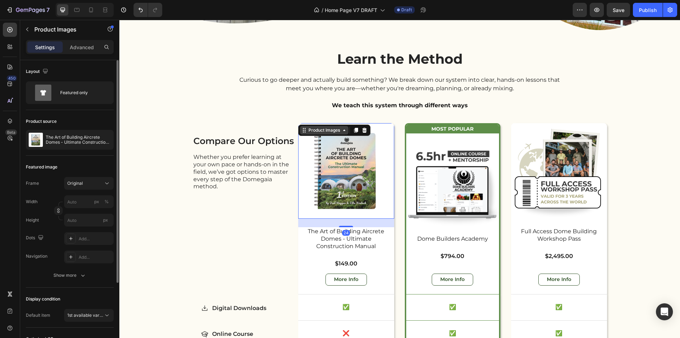
click at [324, 129] on div "Product Images" at bounding box center [324, 130] width 34 height 6
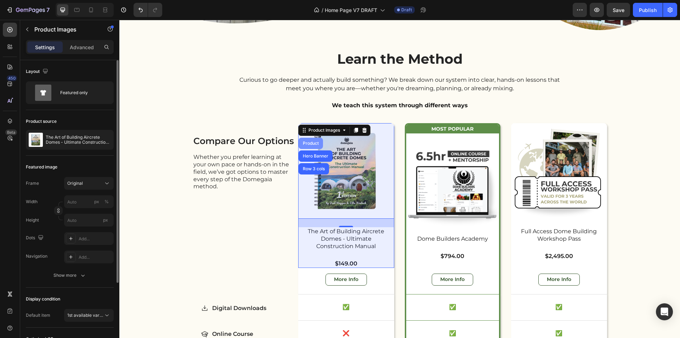
click at [315, 141] on div "Product" at bounding box center [310, 143] width 19 height 4
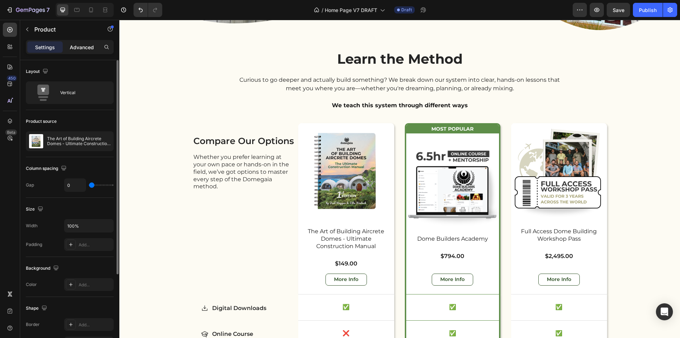
click at [73, 47] on p "Advanced" at bounding box center [82, 47] width 24 height 7
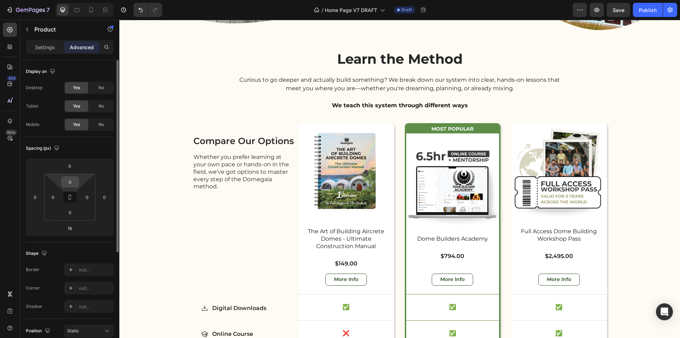
click at [72, 182] on input "0" at bounding box center [70, 182] width 14 height 11
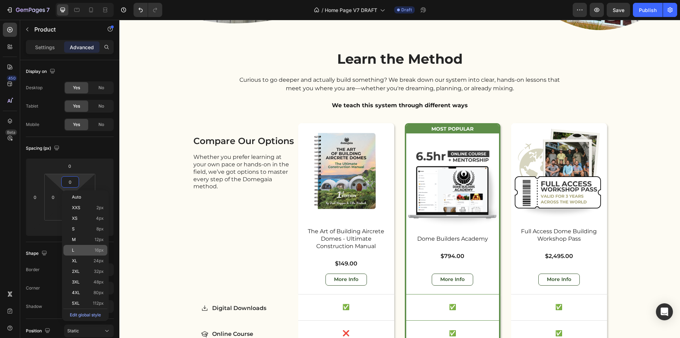
click at [92, 249] on p "L 16px" at bounding box center [88, 250] width 32 height 5
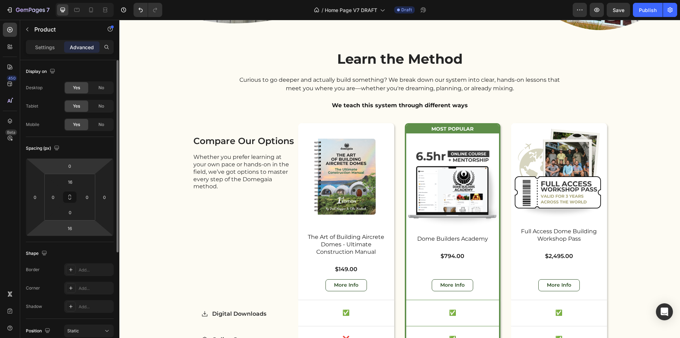
type input "0"
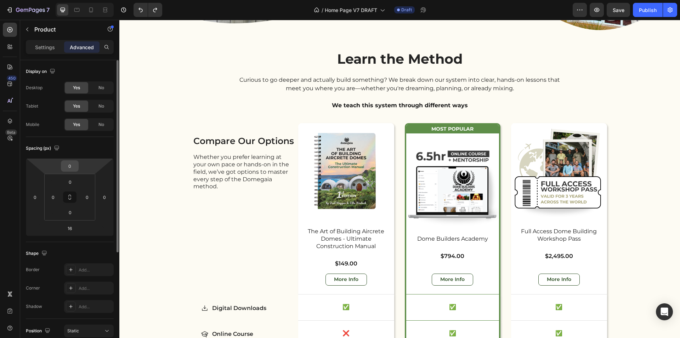
click at [72, 163] on input "0" at bounding box center [70, 166] width 14 height 11
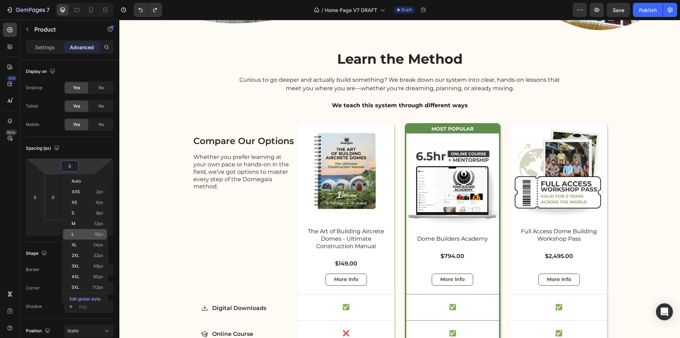
click at [98, 235] on span "16px" at bounding box center [98, 234] width 9 height 5
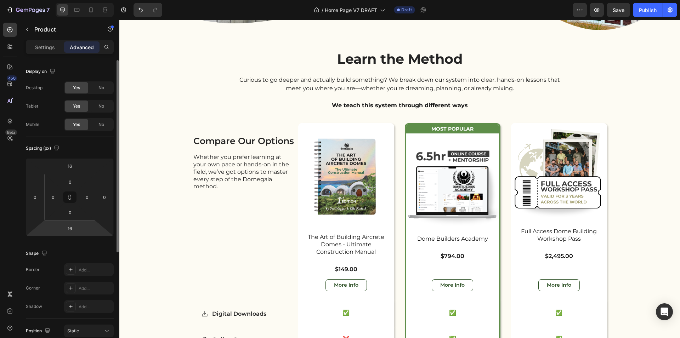
type input "0"
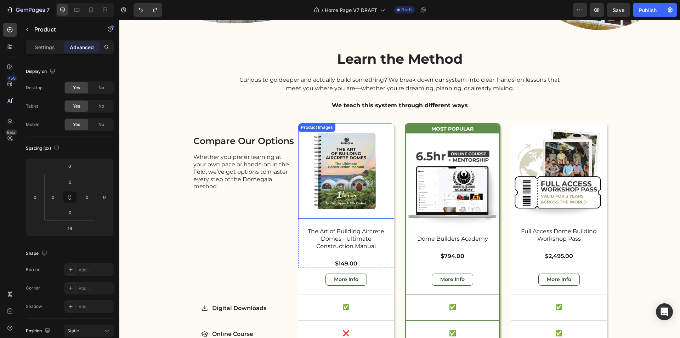
click at [305, 137] on img at bounding box center [346, 171] width 96 height 96
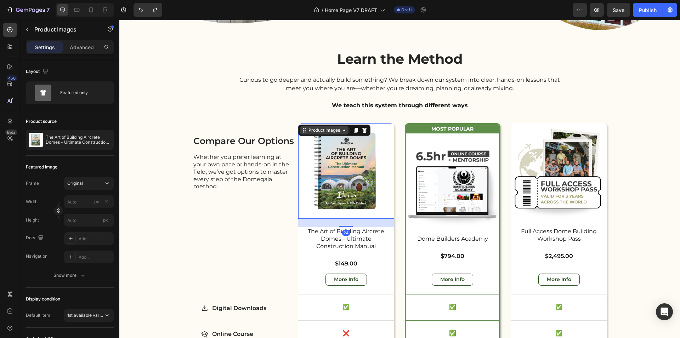
click at [306, 133] on div "Product Images" at bounding box center [324, 130] width 49 height 9
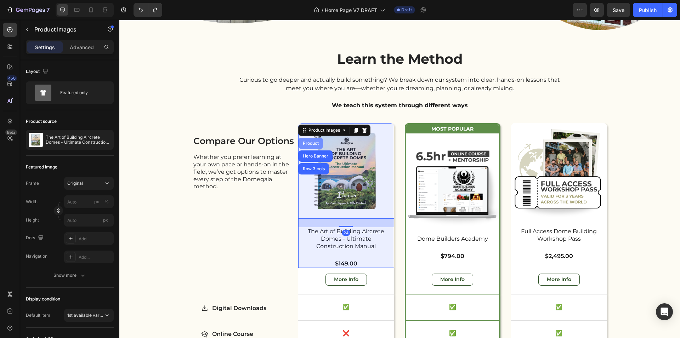
click at [307, 145] on div "Product" at bounding box center [311, 143] width 24 height 11
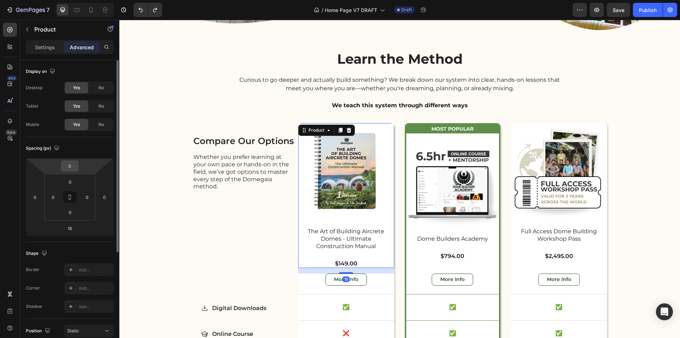
click at [73, 167] on input "0" at bounding box center [70, 166] width 14 height 11
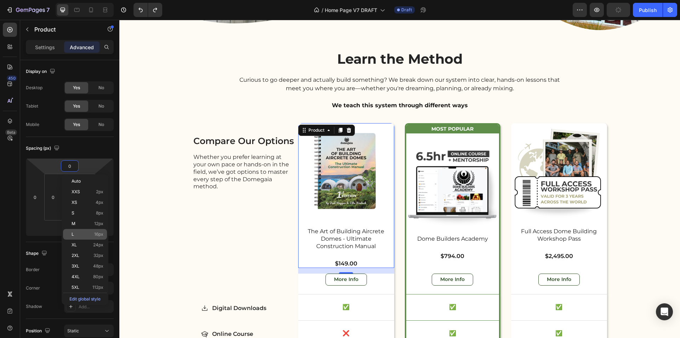
click at [83, 233] on p "L 16px" at bounding box center [88, 234] width 32 height 5
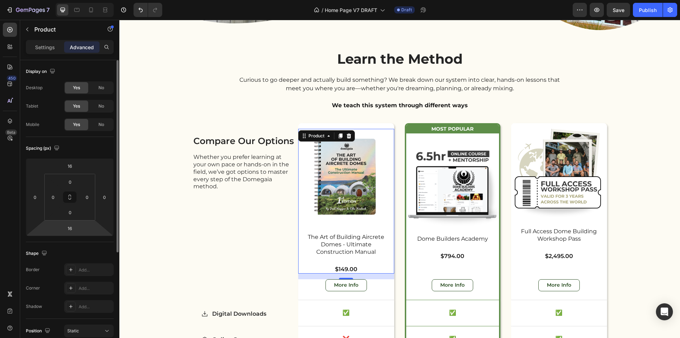
type input "0"
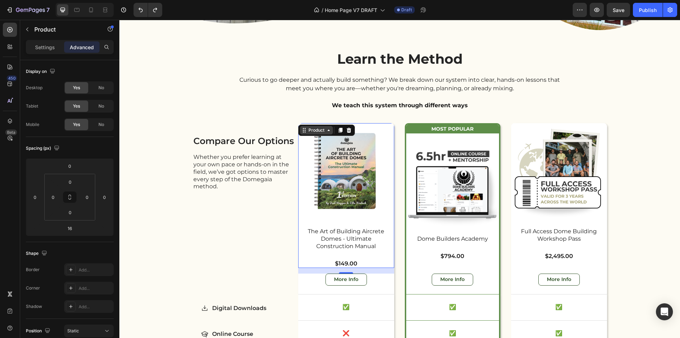
click at [309, 129] on div "Product" at bounding box center [316, 130] width 19 height 6
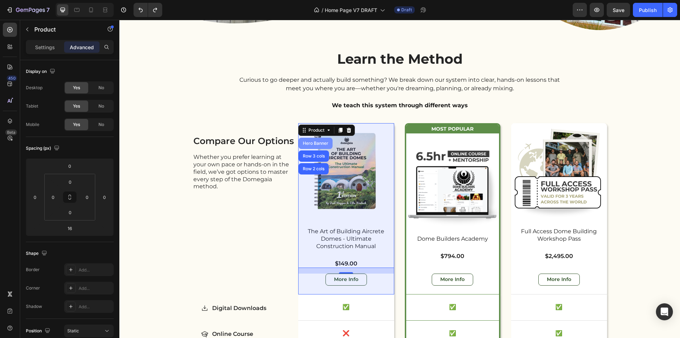
click at [314, 138] on div "Hero Banner" at bounding box center [316, 143] width 34 height 11
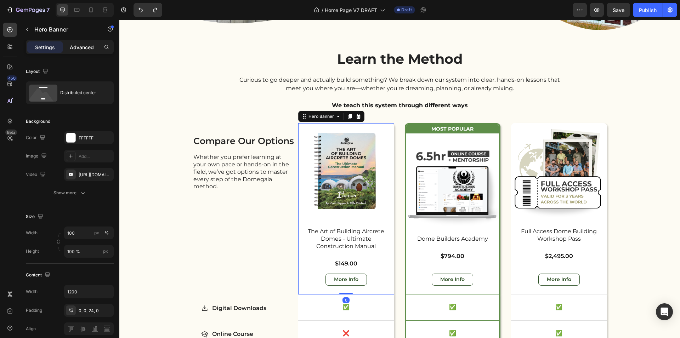
click at [81, 45] on p "Advanced" at bounding box center [82, 47] width 24 height 7
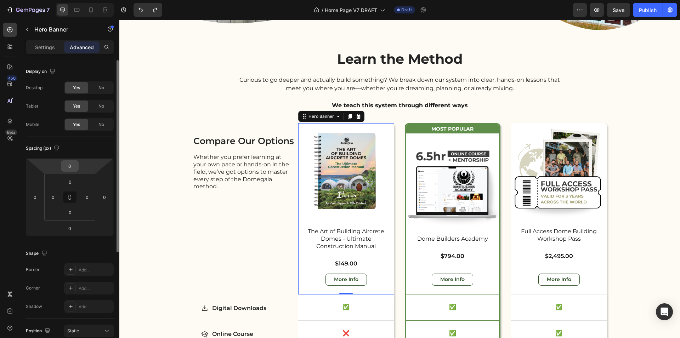
click at [72, 165] on input "0" at bounding box center [70, 166] width 14 height 11
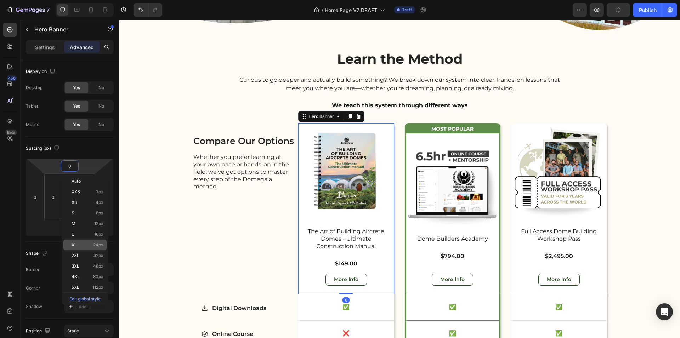
click at [93, 245] on span "24px" at bounding box center [98, 245] width 10 height 5
type input "24"
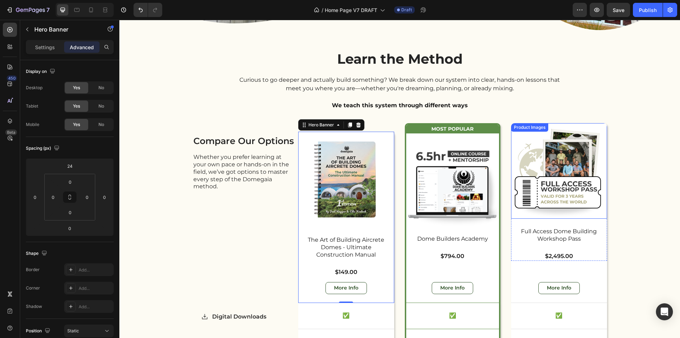
click at [521, 128] on div "Product Images" at bounding box center [530, 127] width 34 height 6
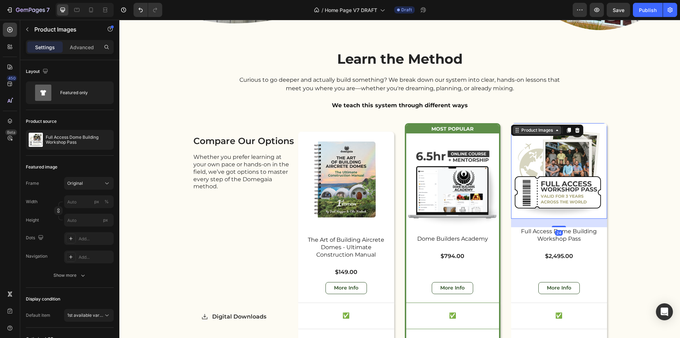
click at [521, 129] on div "Product Images" at bounding box center [537, 130] width 34 height 6
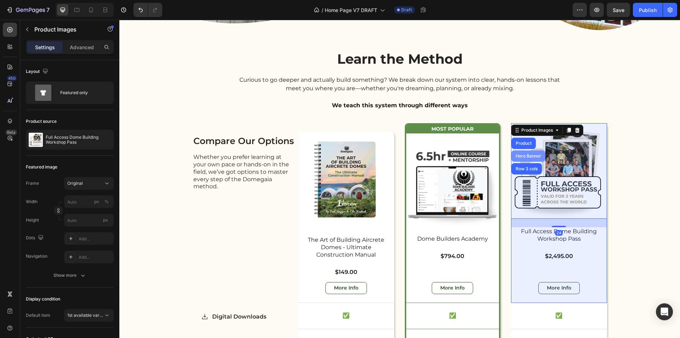
click at [522, 157] on div "Hero Banner" at bounding box center [529, 156] width 34 height 11
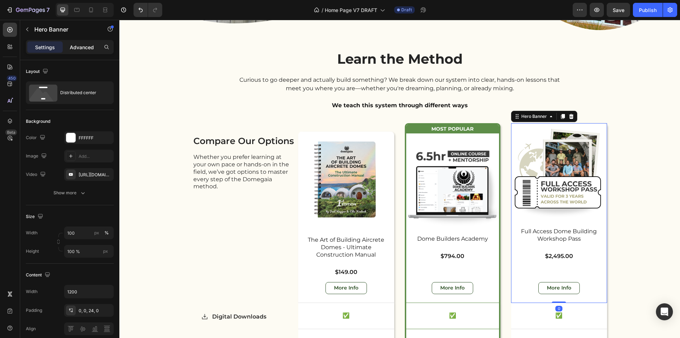
click at [84, 46] on p "Advanced" at bounding box center [82, 47] width 24 height 7
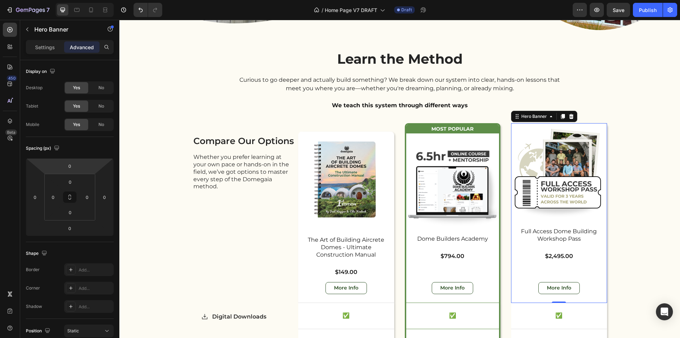
click at [72, 167] on input "0" at bounding box center [70, 166] width 14 height 11
click at [83, 247] on p "XL 24px" at bounding box center [88, 245] width 32 height 5
type input "24"
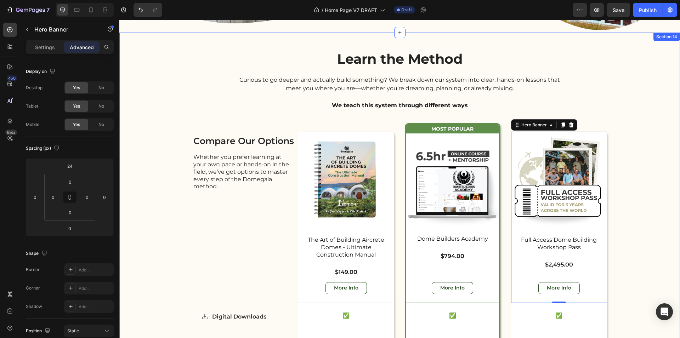
click at [641, 241] on div "Learn the Method Heading Curious to go deeper and actually build something? We …" at bounding box center [399, 273] width 561 height 447
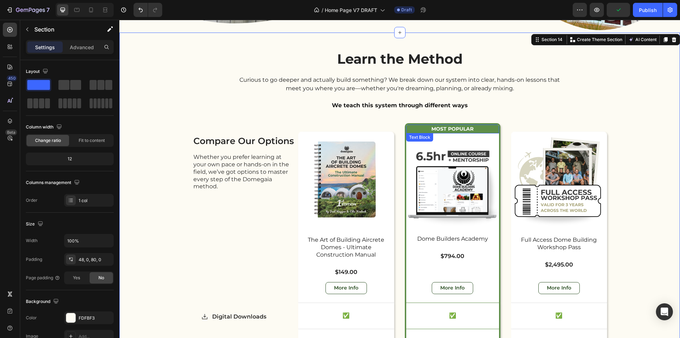
click at [411, 131] on p "Most Popular" at bounding box center [453, 128] width 92 height 7
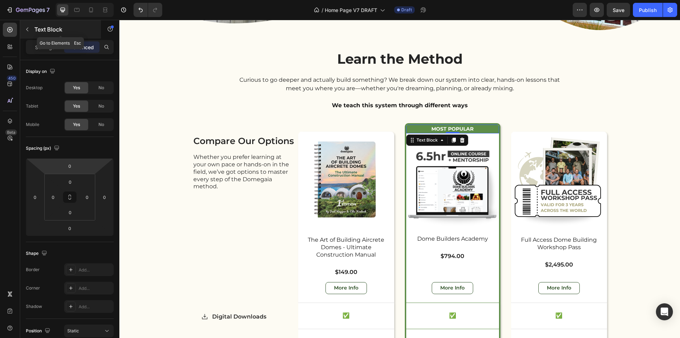
click at [28, 30] on icon "button" at bounding box center [27, 30] width 6 height 6
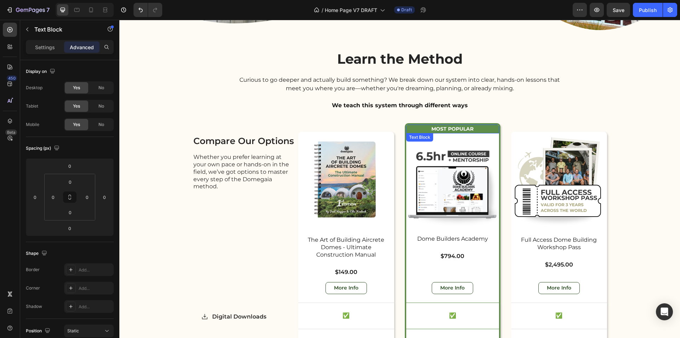
click at [411, 127] on p "Most Popular" at bounding box center [453, 128] width 92 height 7
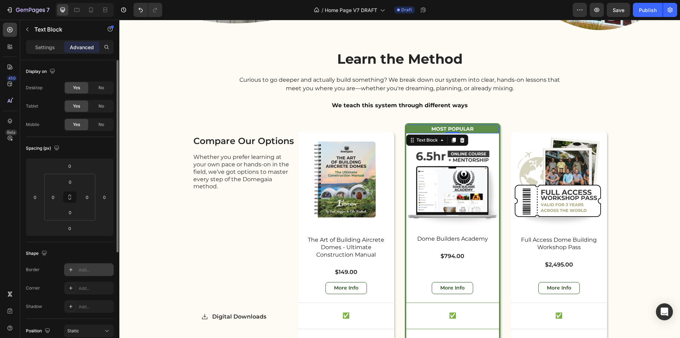
click at [69, 270] on icon at bounding box center [71, 270] width 6 height 6
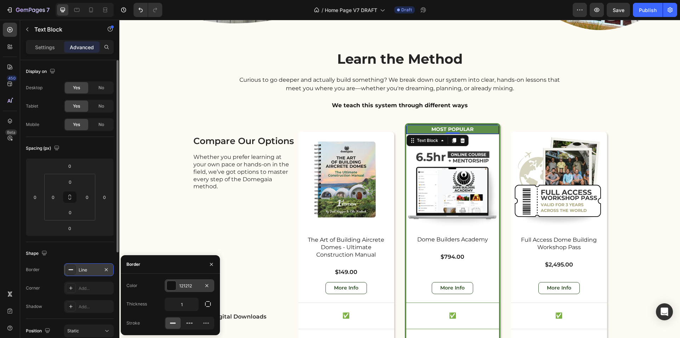
click at [176, 286] on div at bounding box center [172, 286] width 10 height 10
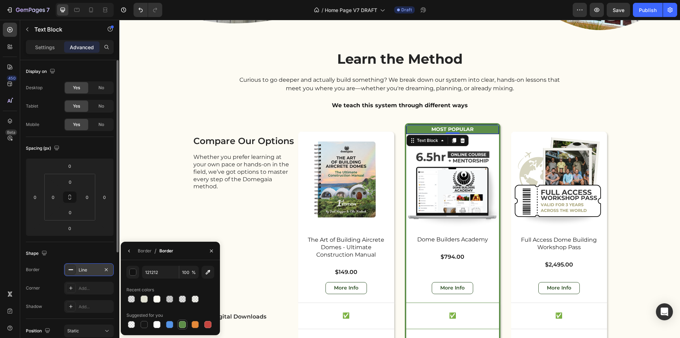
click at [184, 325] on div at bounding box center [182, 324] width 7 height 7
type input "5E8E49"
click at [127, 251] on icon "button" at bounding box center [129, 251] width 6 height 6
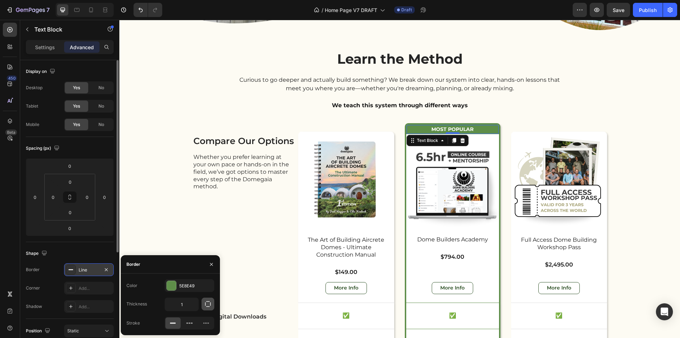
click at [204, 305] on icon "button" at bounding box center [207, 304] width 7 height 7
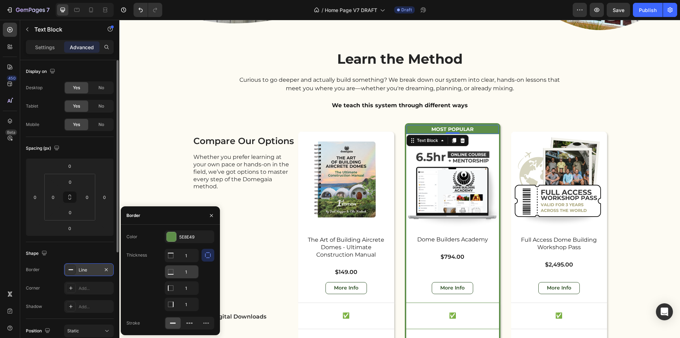
click at [189, 262] on input "1" at bounding box center [181, 255] width 33 height 13
type input "0"
click at [191, 257] on input "1" at bounding box center [181, 255] width 33 height 13
type input "4"
click at [191, 259] on input "4" at bounding box center [181, 255] width 33 height 13
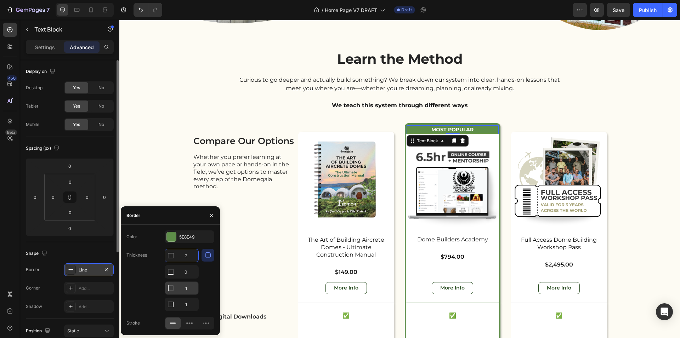
type input "2"
click at [189, 278] on input "1" at bounding box center [181, 272] width 33 height 13
type input "2"
click at [191, 262] on input "1" at bounding box center [181, 255] width 33 height 13
type input "2"
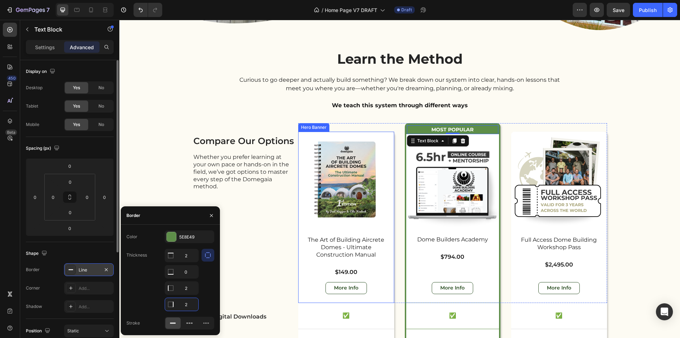
click at [332, 271] on div "$149.00" at bounding box center [346, 272] width 79 height 9
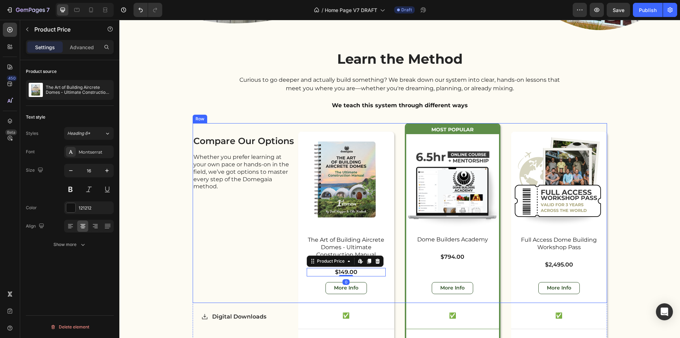
click at [259, 266] on div "compare our options Heading Whether you prefer learning at your own pace or han…" at bounding box center [244, 213] width 103 height 180
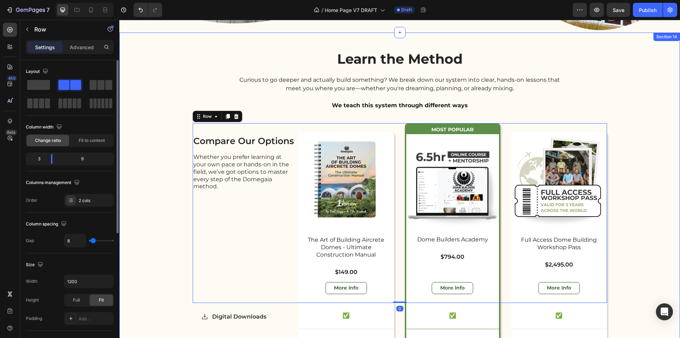
click at [642, 188] on div "Learn the Method Heading Curious to go deeper and actually build something? We …" at bounding box center [399, 273] width 561 height 447
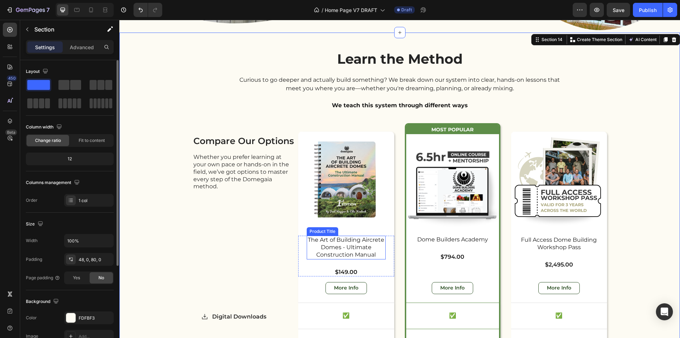
click at [334, 250] on h3 "The Art of Building Aircrete Domes - Ultimate Construction Manual" at bounding box center [346, 247] width 79 height 23
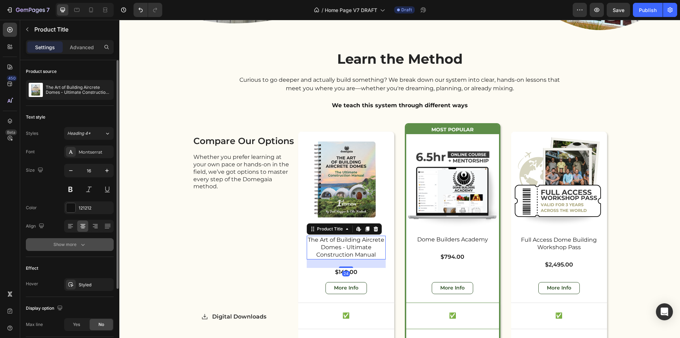
click at [77, 246] on div "Show more" at bounding box center [69, 244] width 33 height 7
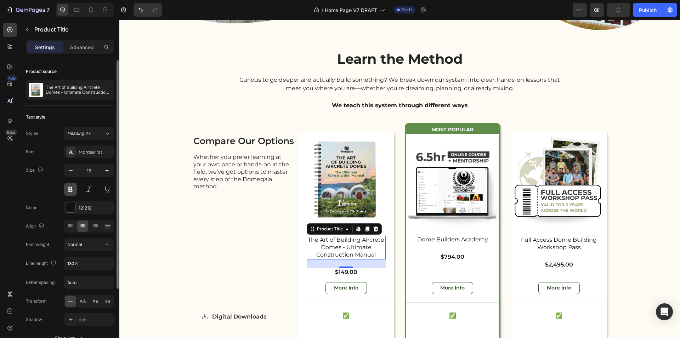
click at [68, 187] on button at bounding box center [70, 189] width 13 height 13
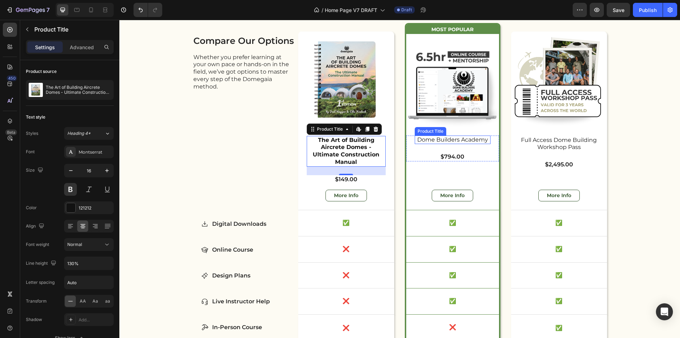
click at [452, 145] on h3 "Dome Builders Academy" at bounding box center [453, 140] width 76 height 9
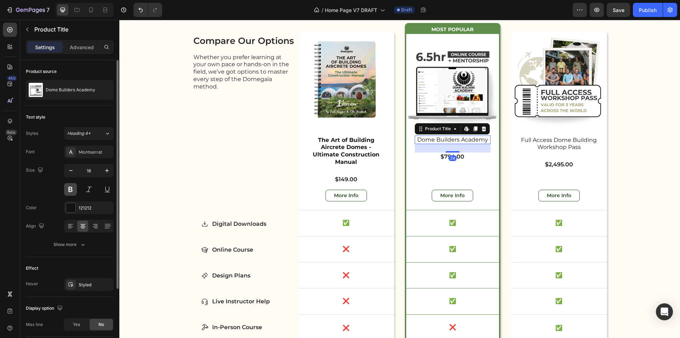
click at [69, 186] on button at bounding box center [70, 189] width 13 height 13
click at [545, 152] on h3 "Full Access Dome Building Workshop Pass" at bounding box center [559, 144] width 79 height 16
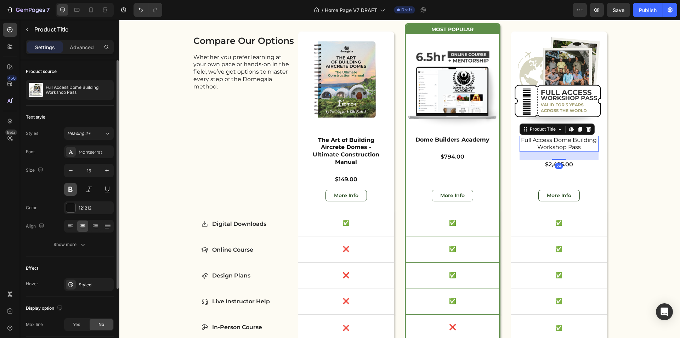
click at [70, 190] on button at bounding box center [70, 189] width 13 height 13
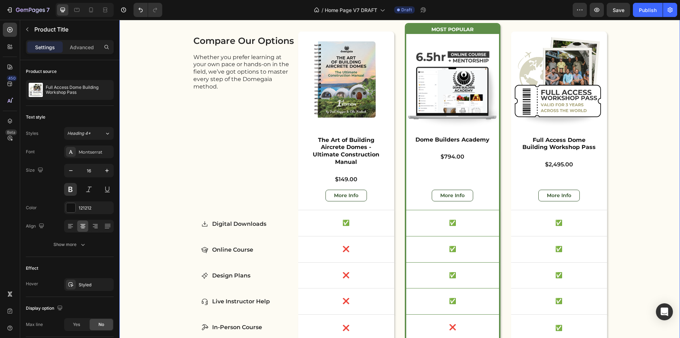
click at [646, 242] on div "Learn the Method Heading Curious to go deeper and actually build something? We …" at bounding box center [399, 177] width 561 height 455
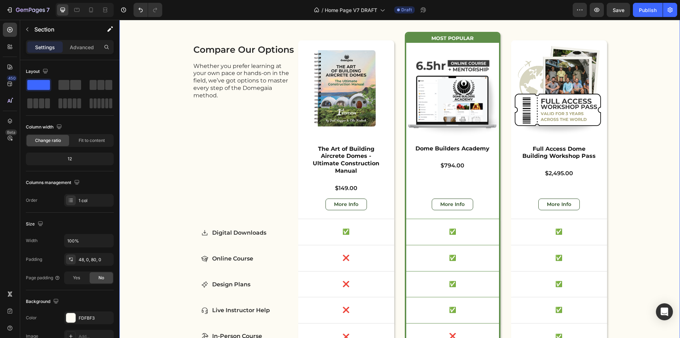
scroll to position [1944, 0]
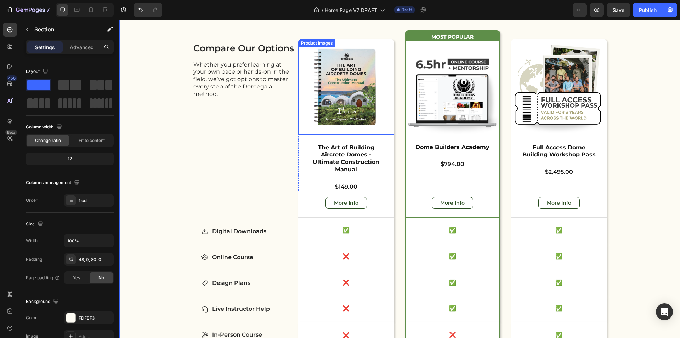
click at [361, 120] on img at bounding box center [346, 87] width 96 height 96
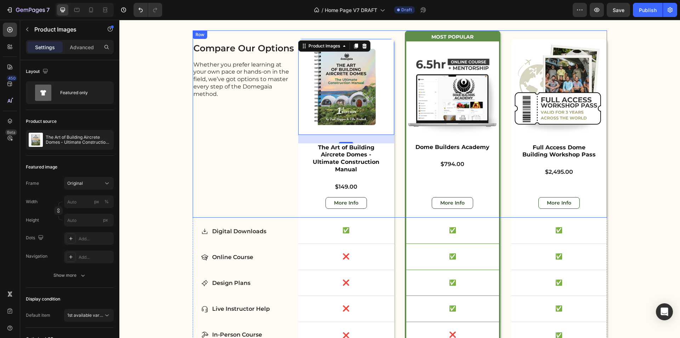
click at [259, 140] on div "compare our options Heading Whether you prefer learning at your own pace or han…" at bounding box center [244, 123] width 103 height 187
click at [342, 117] on img at bounding box center [346, 87] width 96 height 96
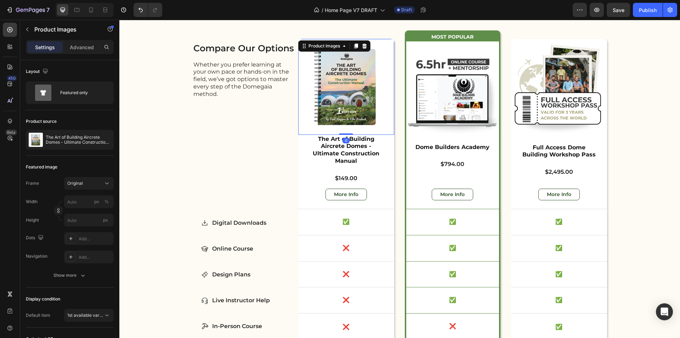
drag, startPoint x: 344, startPoint y: 141, endPoint x: 380, endPoint y: 117, distance: 42.7
click at [351, 130] on div "Product Images 0" at bounding box center [346, 87] width 96 height 96
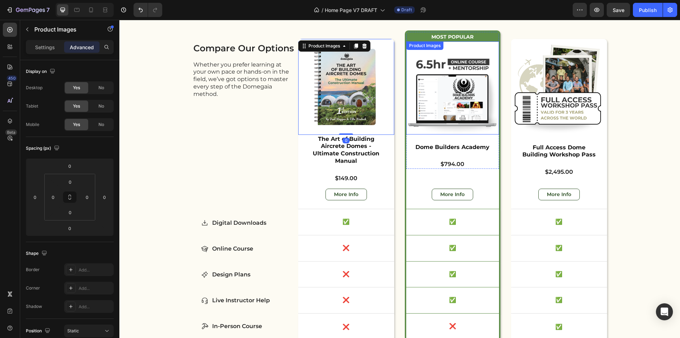
click at [460, 109] on img at bounding box center [452, 87] width 93 height 93
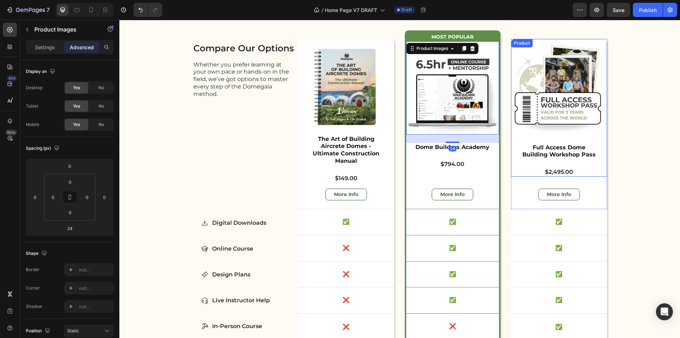
click at [551, 120] on img at bounding box center [559, 87] width 96 height 96
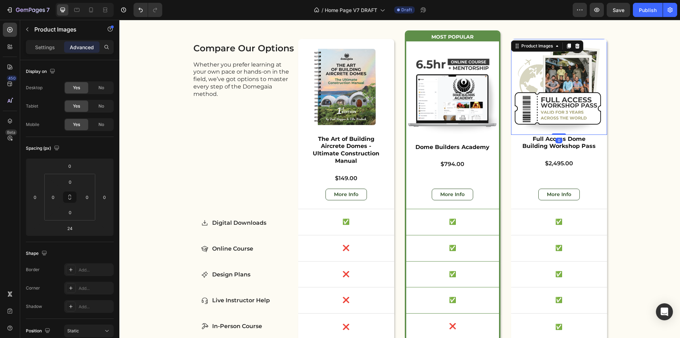
drag, startPoint x: 557, startPoint y: 143, endPoint x: 577, endPoint y: 117, distance: 32.4
click at [564, 126] on div "Product Images 0" at bounding box center [559, 87] width 96 height 96
type input "0"
click at [358, 150] on h3 "The Art of Building Aircrete Domes - Ultimate Construction Manual" at bounding box center [346, 150] width 79 height 31
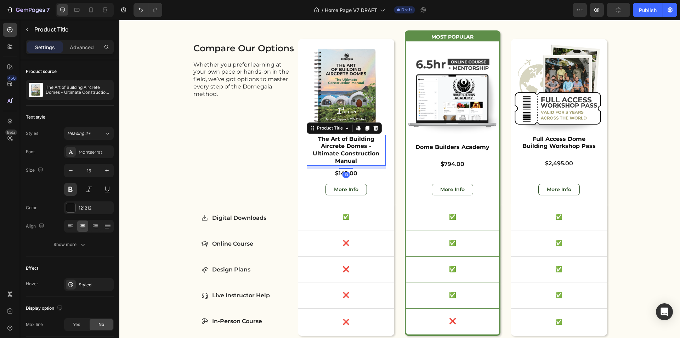
drag, startPoint x: 344, startPoint y: 167, endPoint x: 349, endPoint y: 162, distance: 6.5
click at [349, 168] on div at bounding box center [346, 168] width 14 height 1
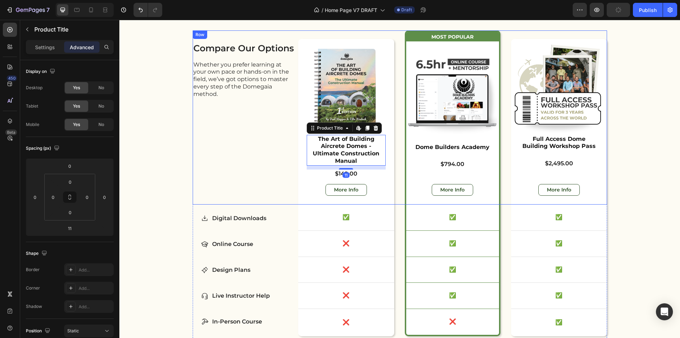
click at [252, 159] on div "compare our options Heading Whether you prefer learning at your own pace or han…" at bounding box center [244, 117] width 103 height 174
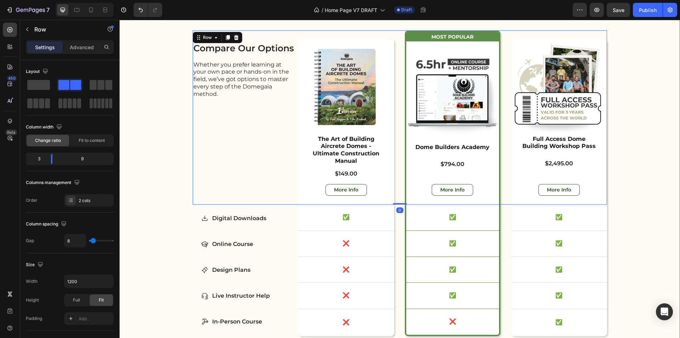
click at [664, 159] on div "Learn the Method Heading Curious to go deeper and actually build something? We …" at bounding box center [399, 177] width 561 height 441
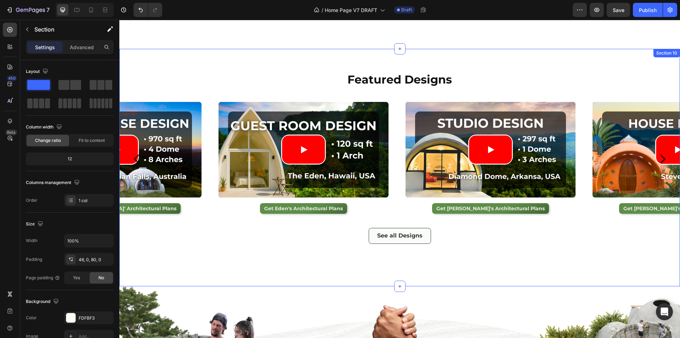
scroll to position [1029, 0]
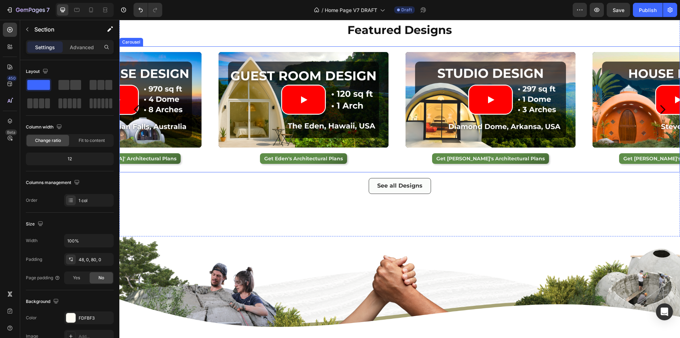
click at [656, 116] on icon "Carousel Next Arrow" at bounding box center [662, 109] width 12 height 12
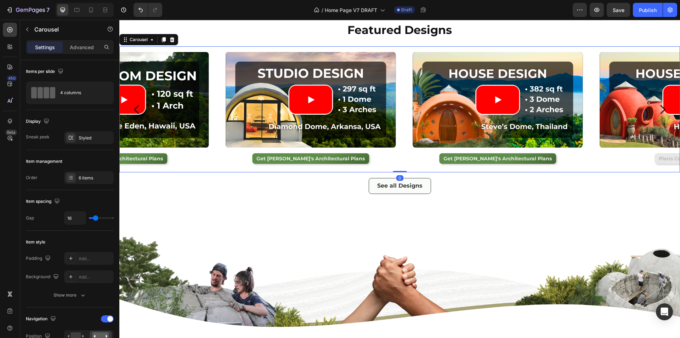
click at [656, 116] on icon "Carousel Next Arrow" at bounding box center [662, 109] width 12 height 12
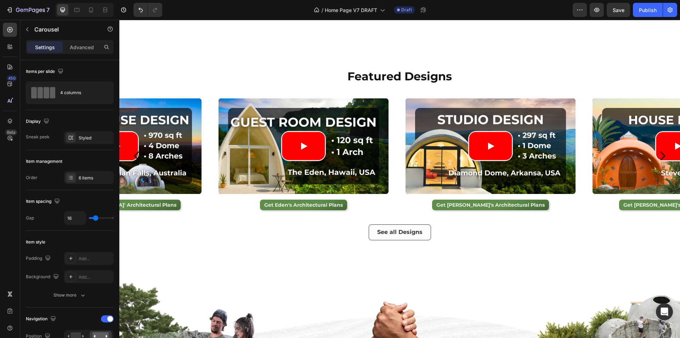
scroll to position [1015, 0]
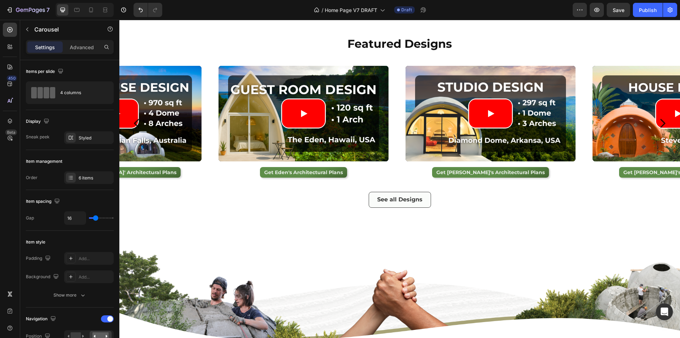
click at [656, 120] on icon "Carousel Next Arrow" at bounding box center [662, 123] width 12 height 12
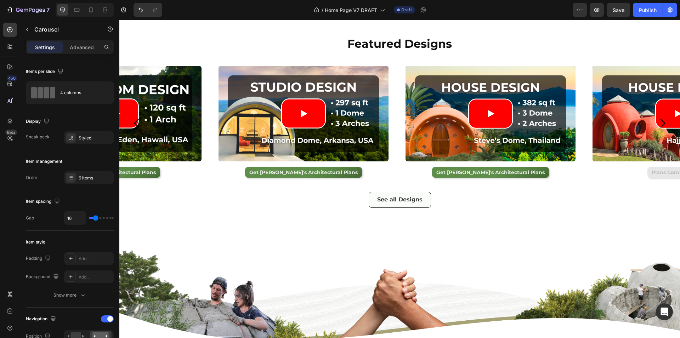
click at [656, 120] on icon "Carousel Next Arrow" at bounding box center [662, 123] width 12 height 12
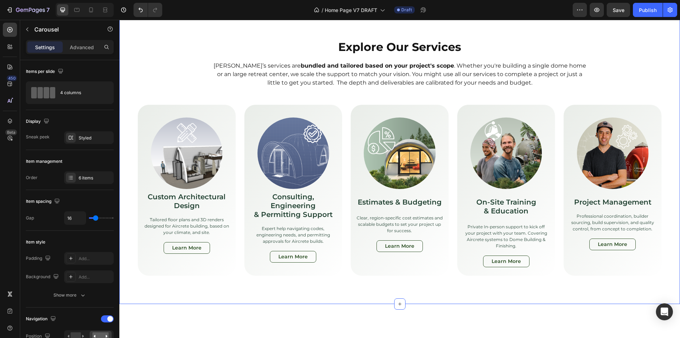
scroll to position [2110, 0]
